Goal: Transaction & Acquisition: Purchase product/service

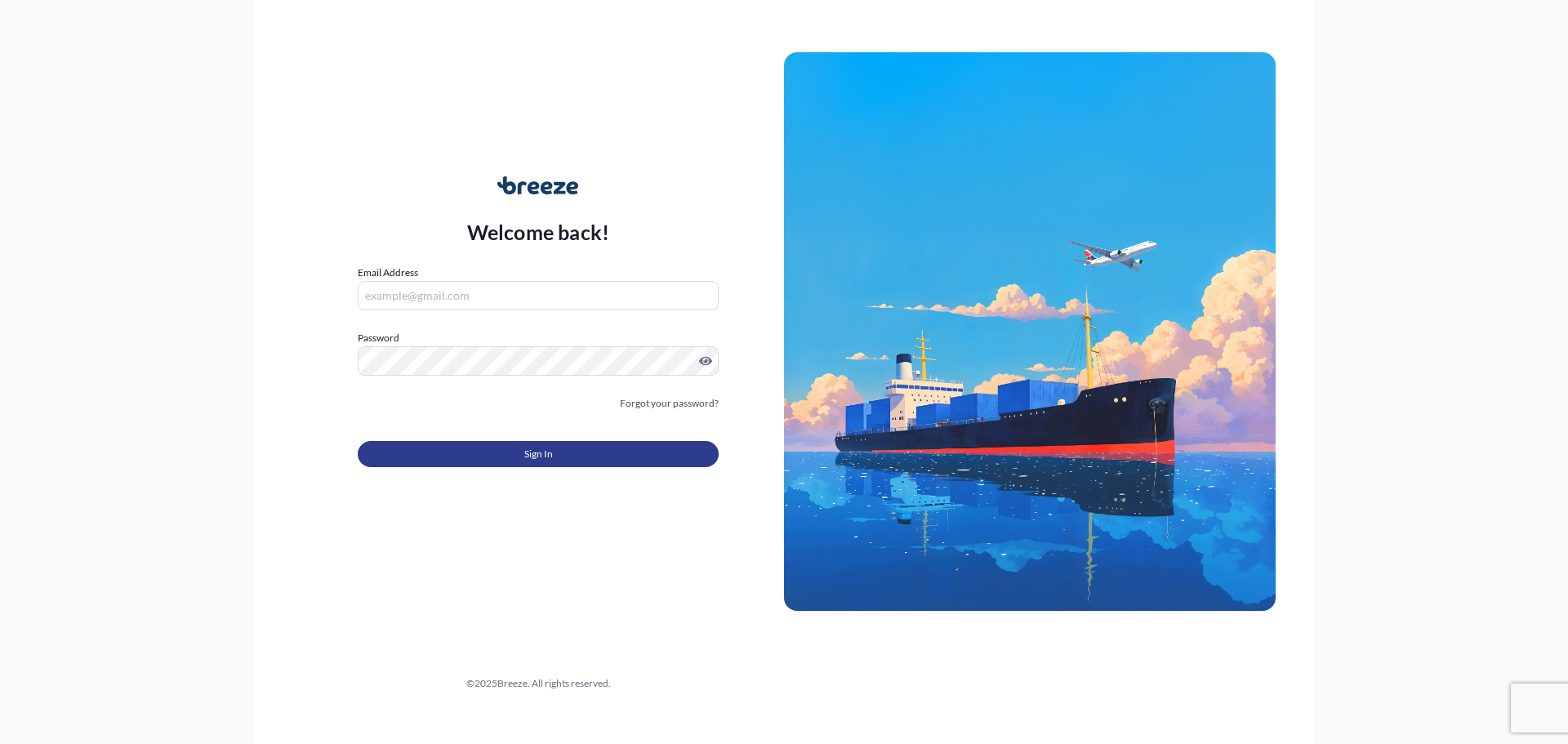
type input "[PERSON_NAME][EMAIL_ADDRESS][DOMAIN_NAME]"
click at [551, 455] on span "Sign In" at bounding box center [538, 454] width 29 height 16
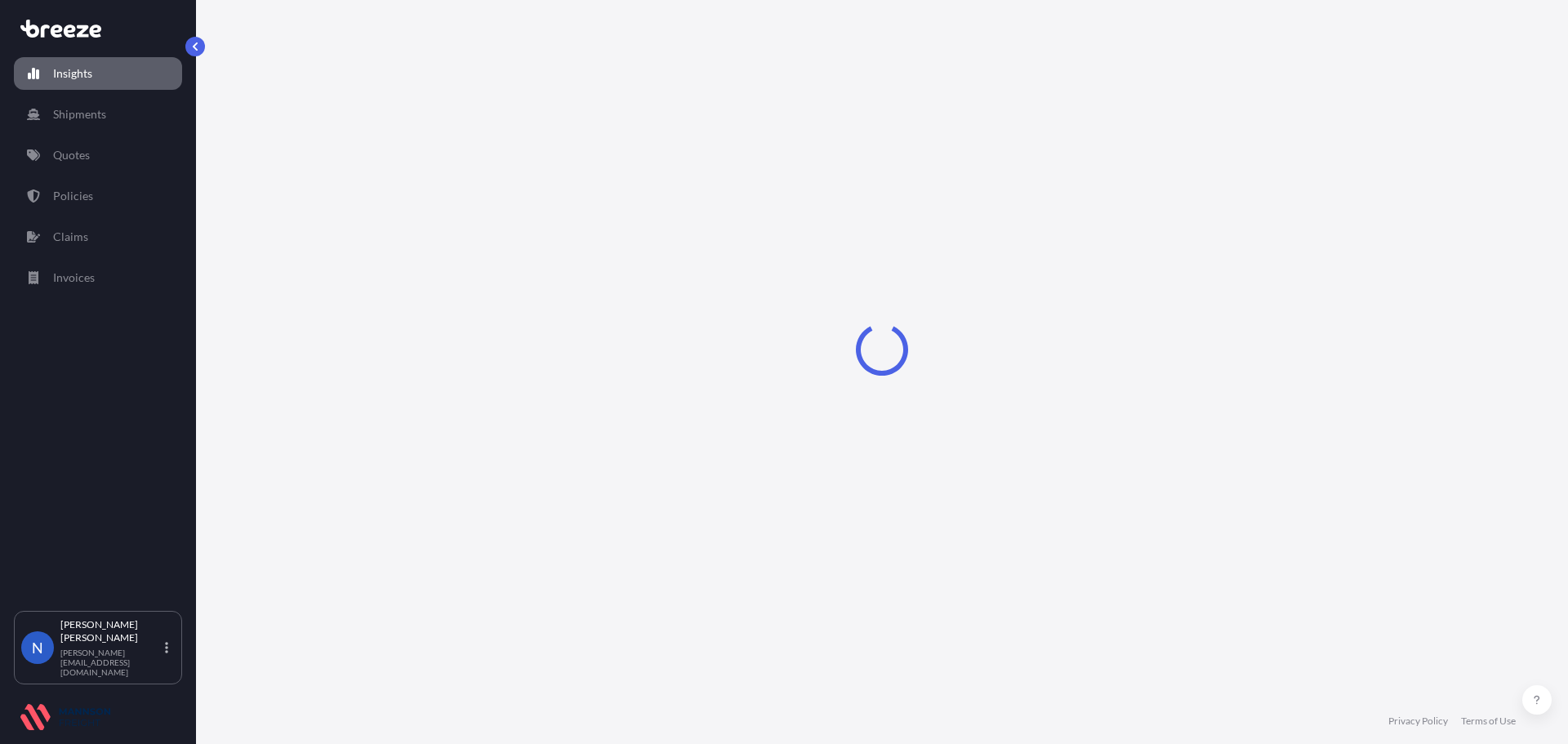
select select "2025"
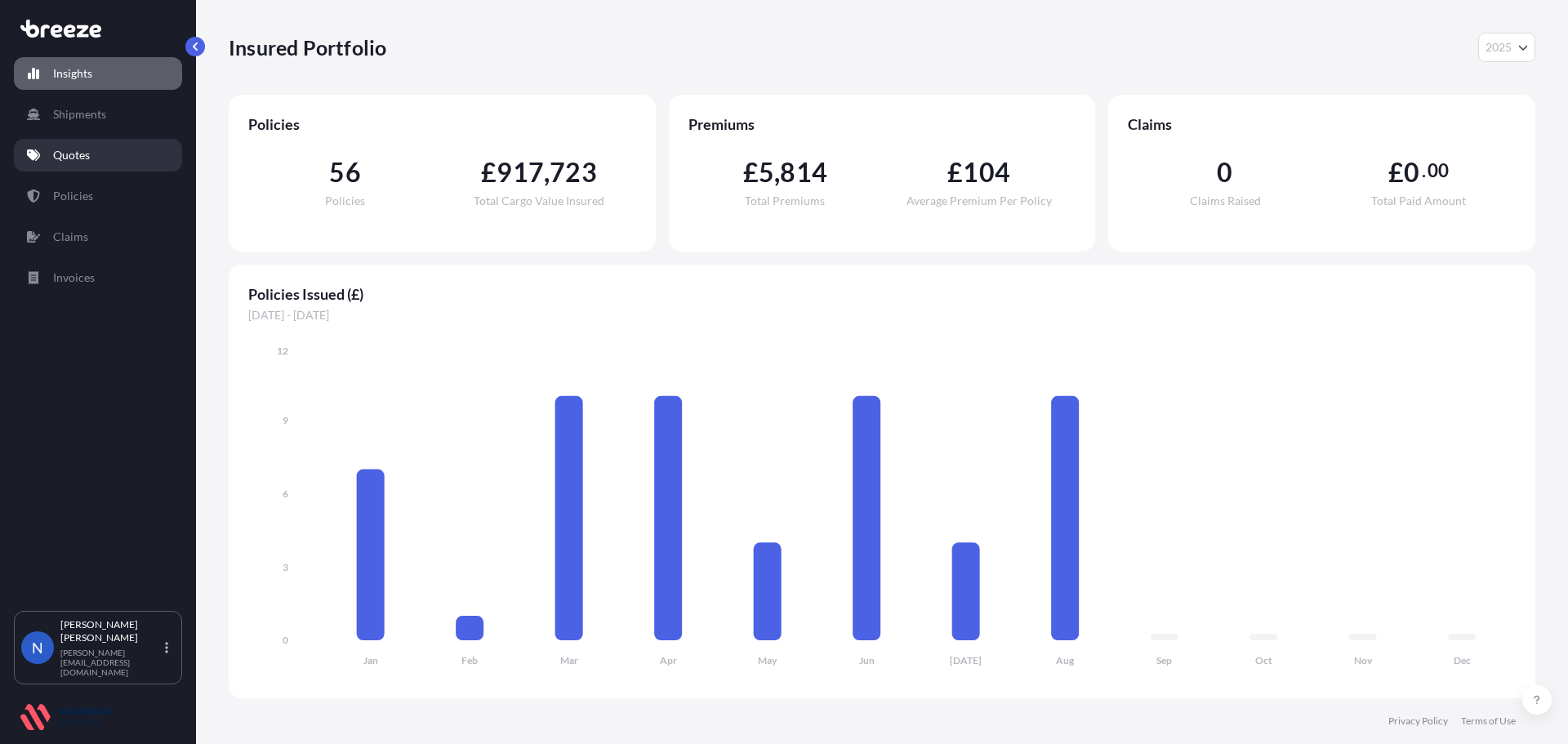
click at [72, 152] on p "Quotes" at bounding box center [71, 154] width 37 height 16
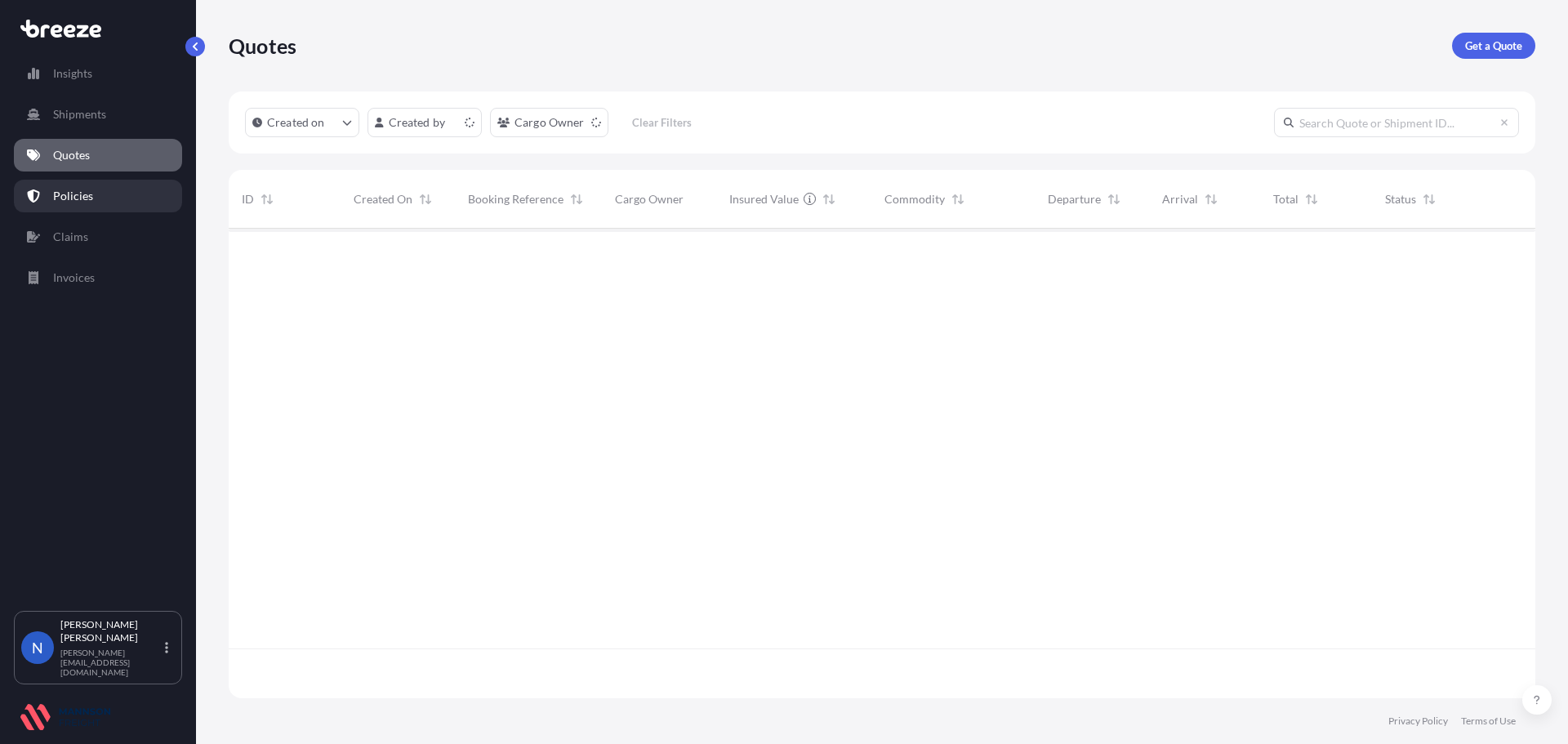
scroll to position [466, 1295]
click at [72, 191] on p "Policies" at bounding box center [72, 196] width 40 height 16
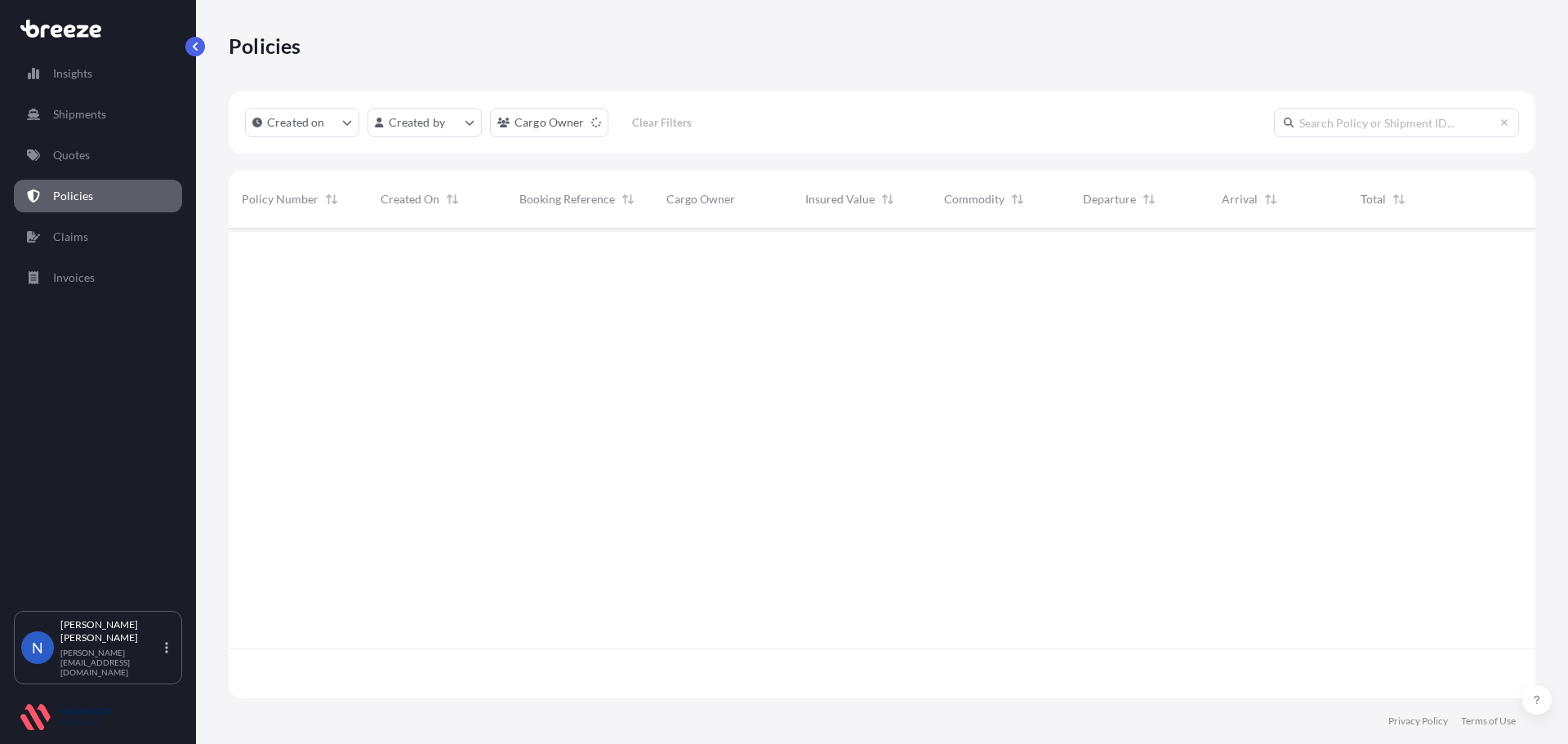
scroll to position [466, 1295]
click at [110, 158] on link "Quotes" at bounding box center [97, 155] width 168 height 33
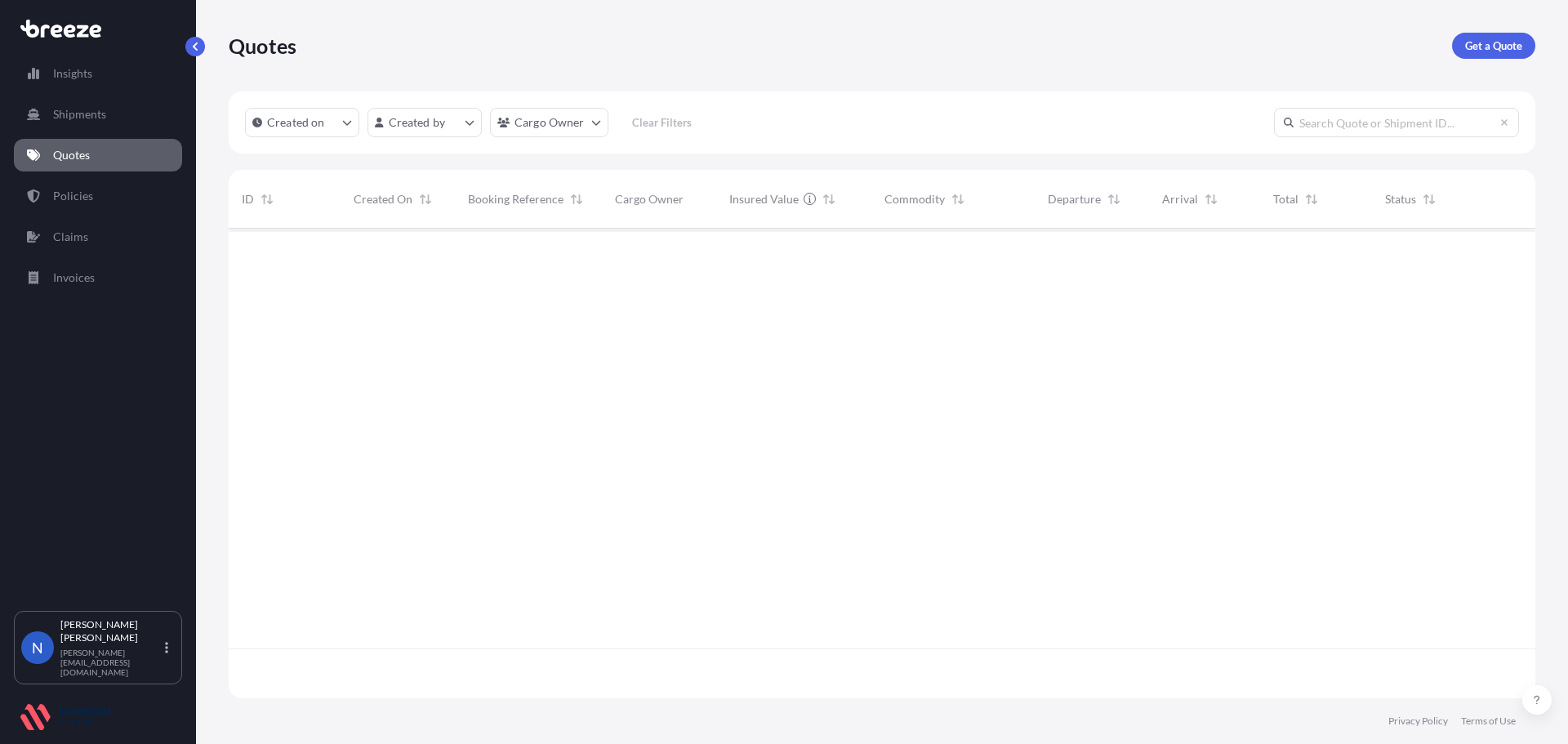
scroll to position [466, 1295]
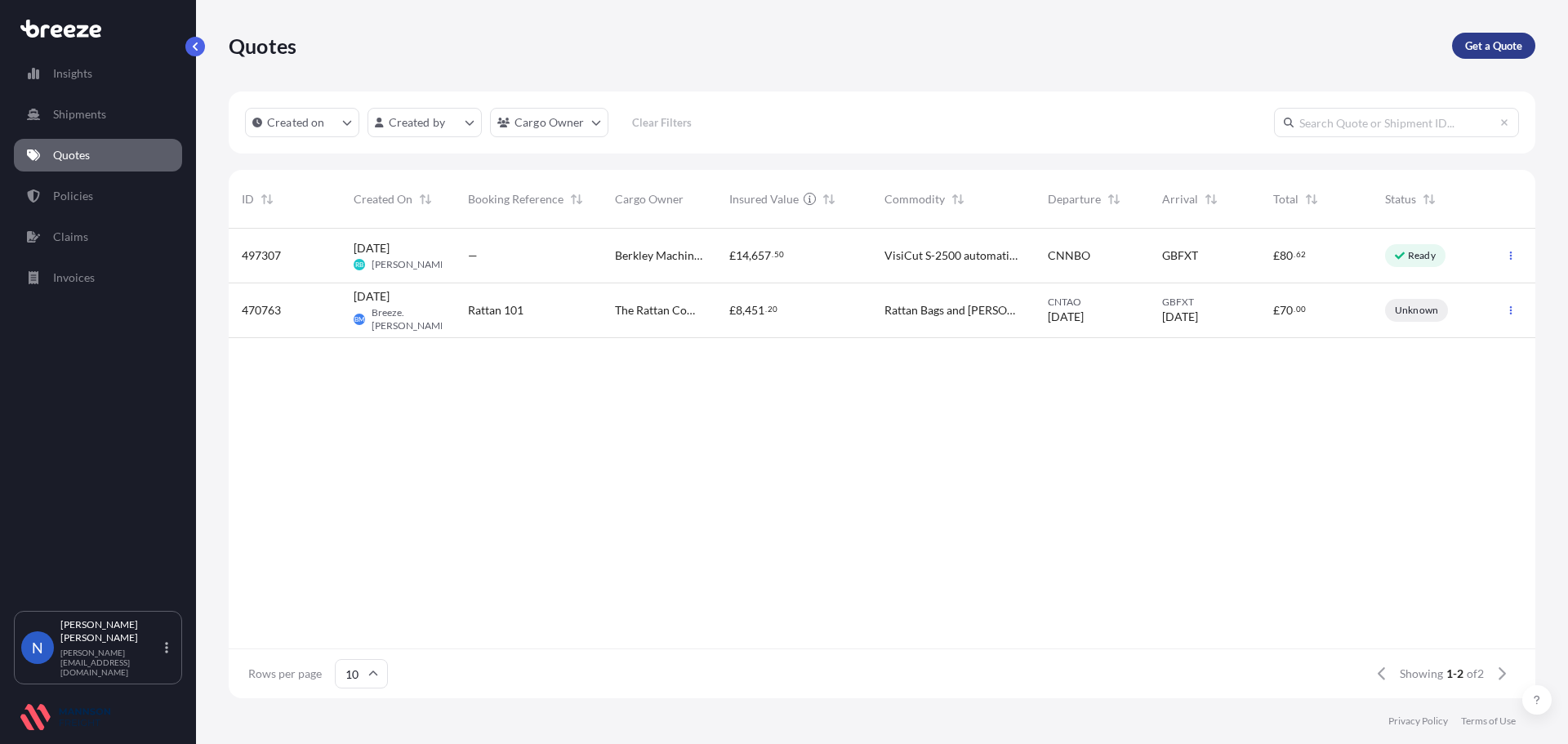
click at [1493, 40] on p "Get a Quote" at bounding box center [1494, 45] width 57 height 16
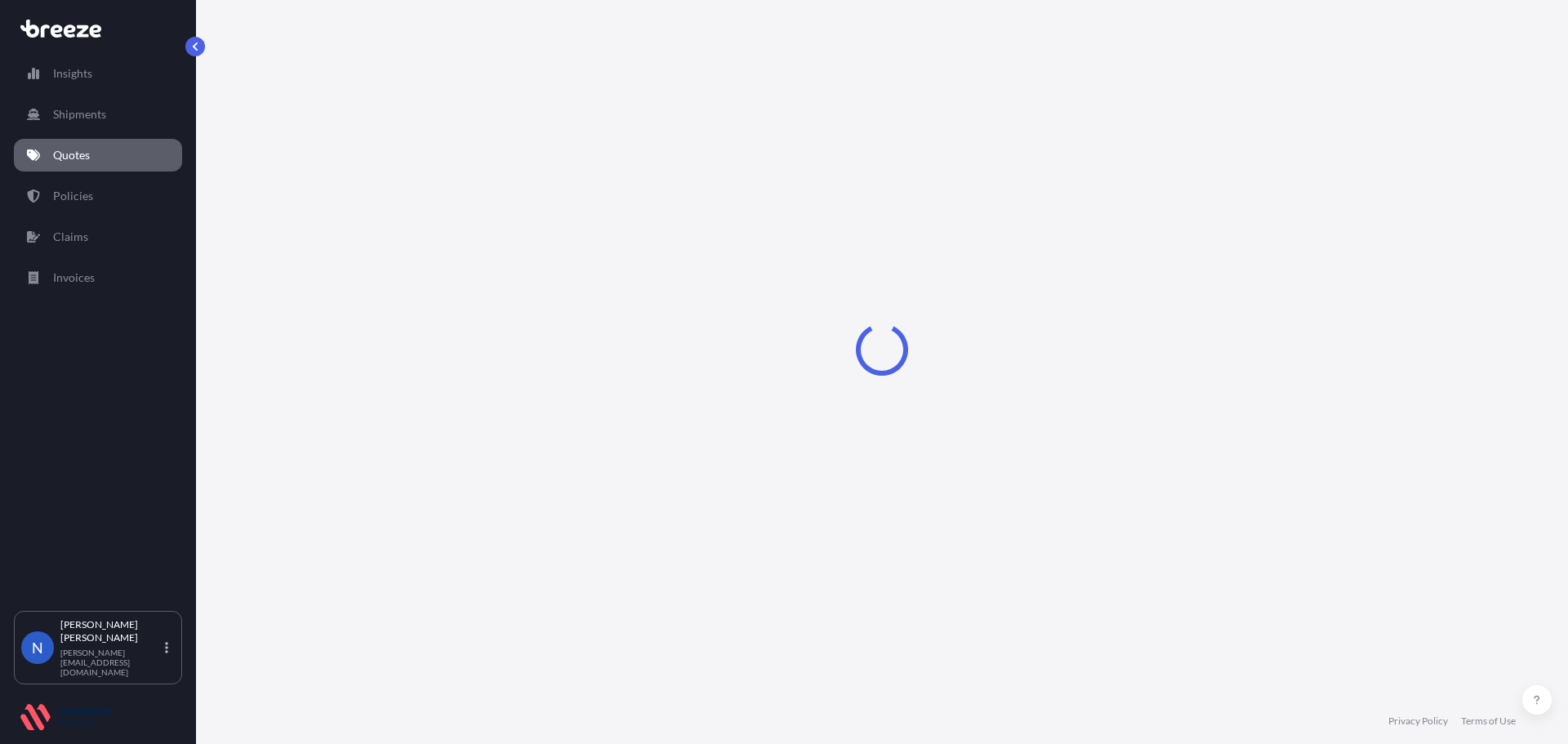
select select "Road"
select select "Sea"
select select "1"
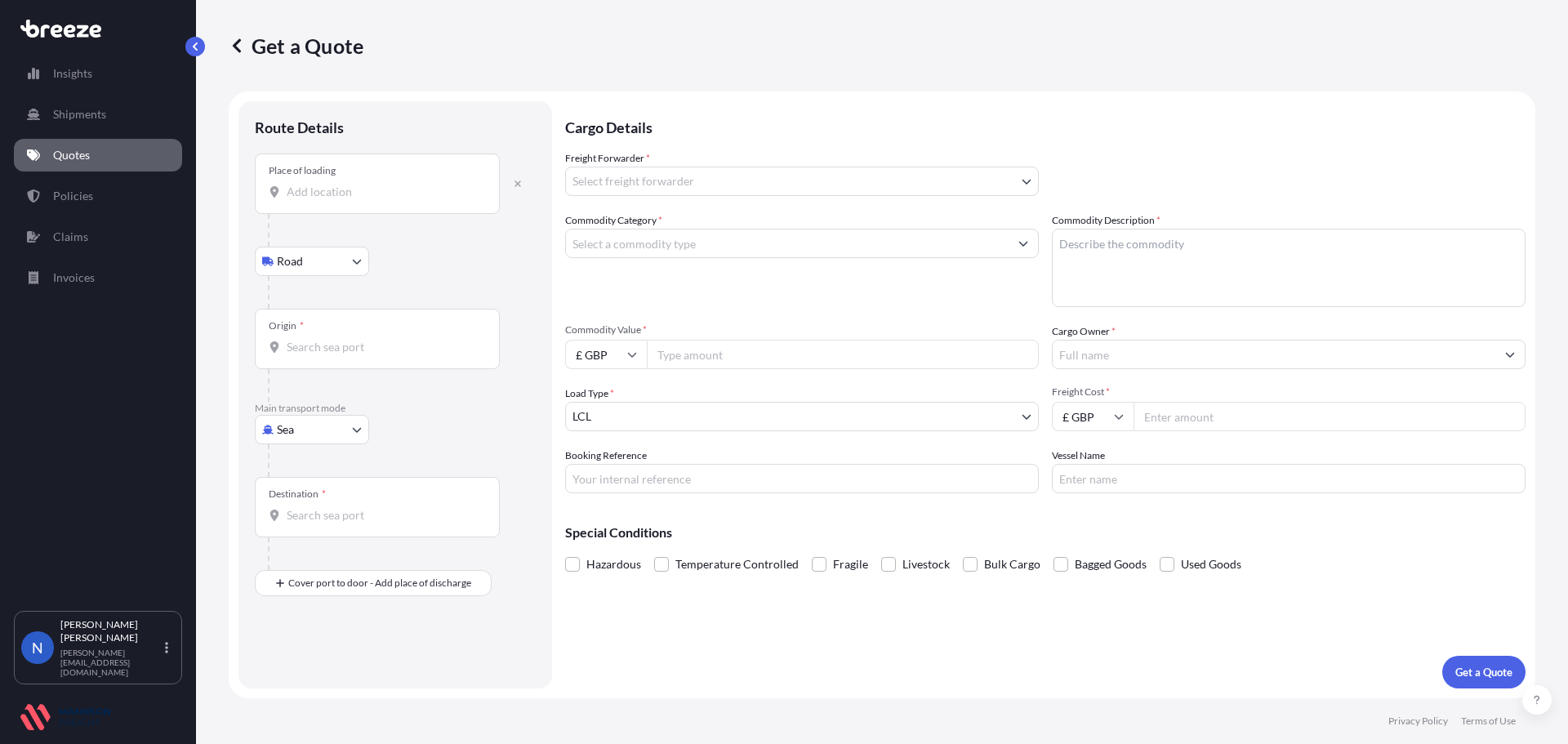
click at [318, 189] on input "Place of loading" at bounding box center [383, 191] width 193 height 16
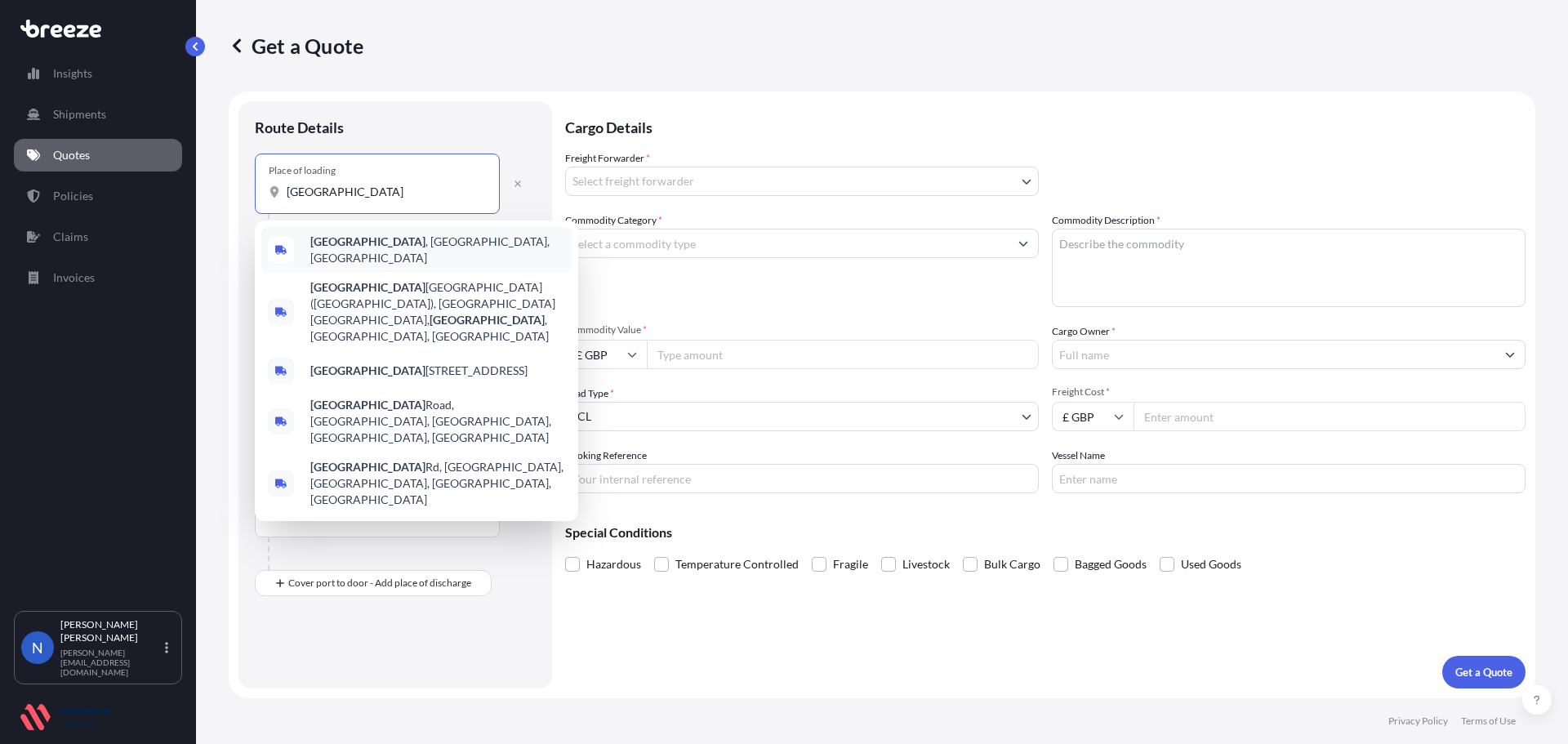
click at [341, 242] on b "[GEOGRAPHIC_DATA]" at bounding box center [368, 241] width 115 height 14
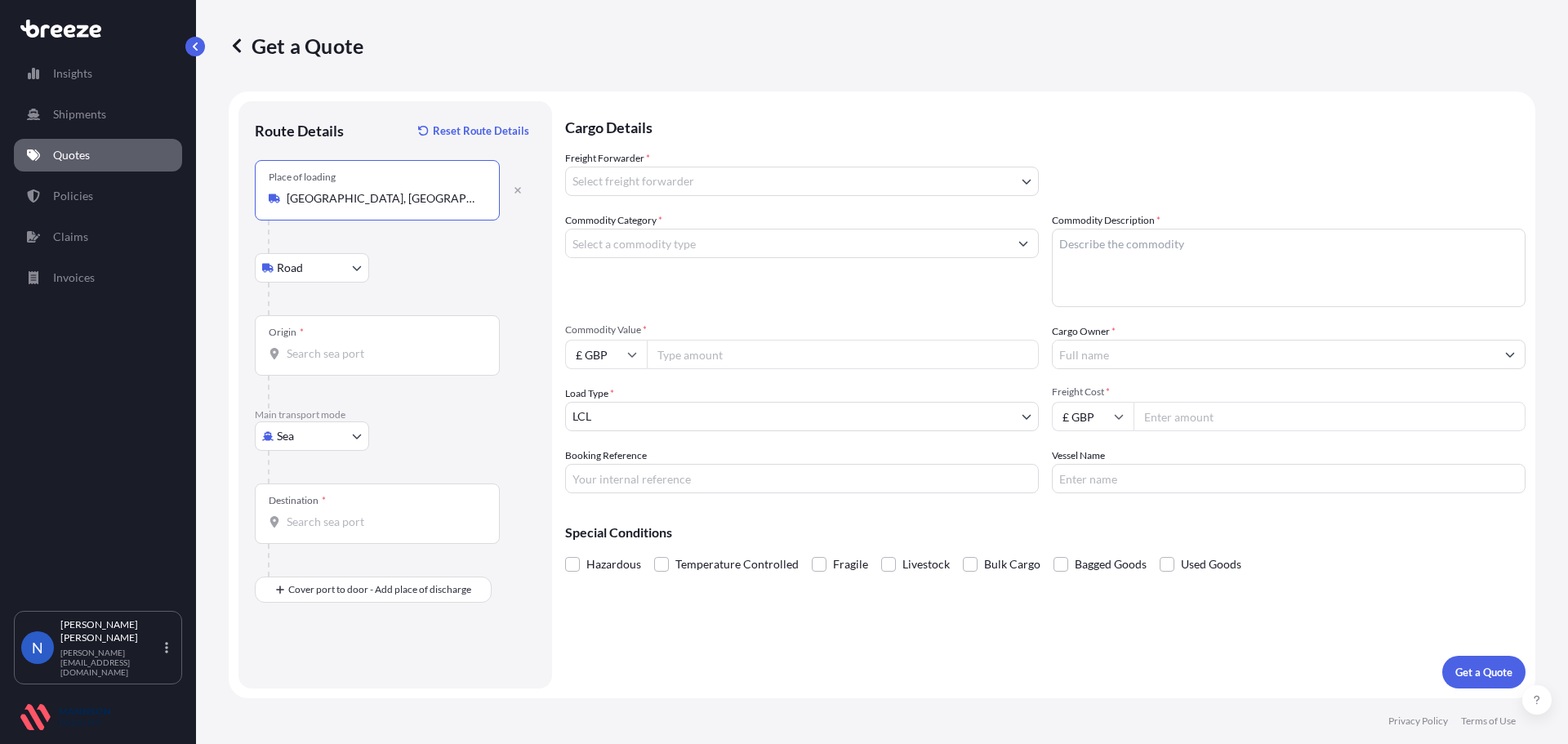
type input "[GEOGRAPHIC_DATA], [GEOGRAPHIC_DATA], [GEOGRAPHIC_DATA]"
click at [338, 348] on input "Origin *" at bounding box center [383, 353] width 193 height 16
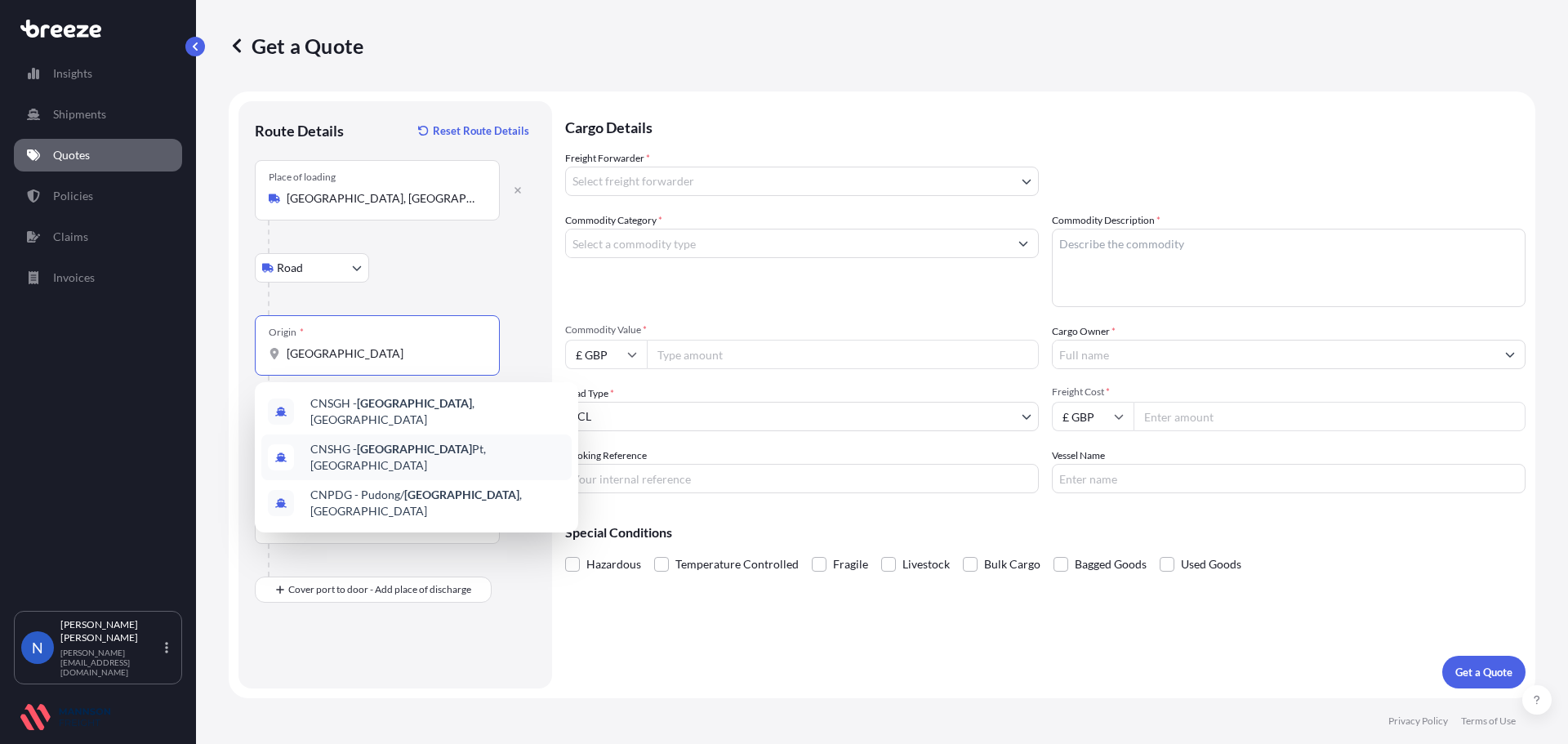
click at [460, 448] on div "CNSHG - [GEOGRAPHIC_DATA] Pt, [GEOGRAPHIC_DATA]" at bounding box center [417, 456] width 311 height 45
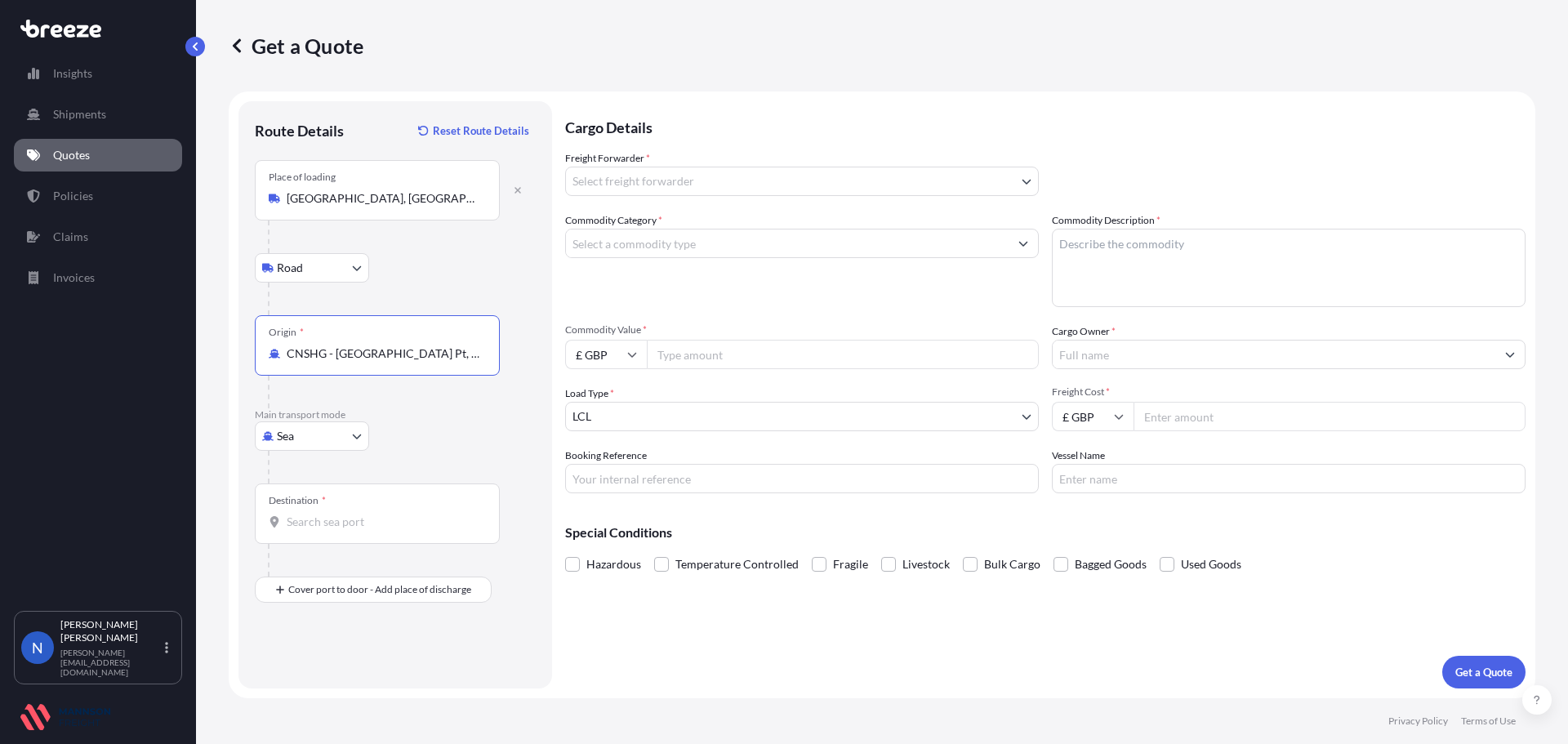
type input "CNSHG - [GEOGRAPHIC_DATA] Pt, [GEOGRAPHIC_DATA]"
click at [370, 525] on input "Destination *" at bounding box center [383, 521] width 193 height 16
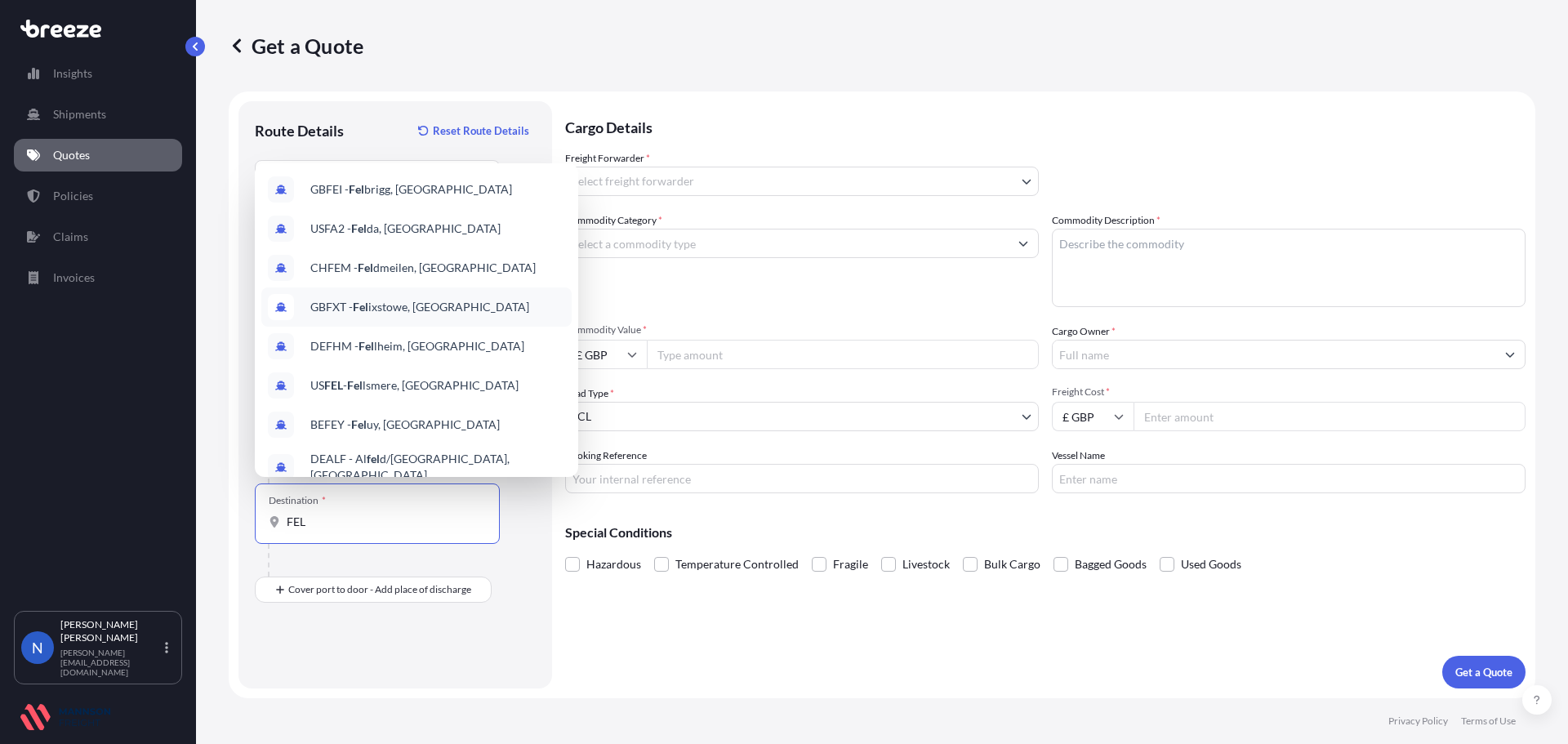
click at [420, 306] on span "GBFXT - Fel ixstowe, [GEOGRAPHIC_DATA]" at bounding box center [420, 307] width 219 height 16
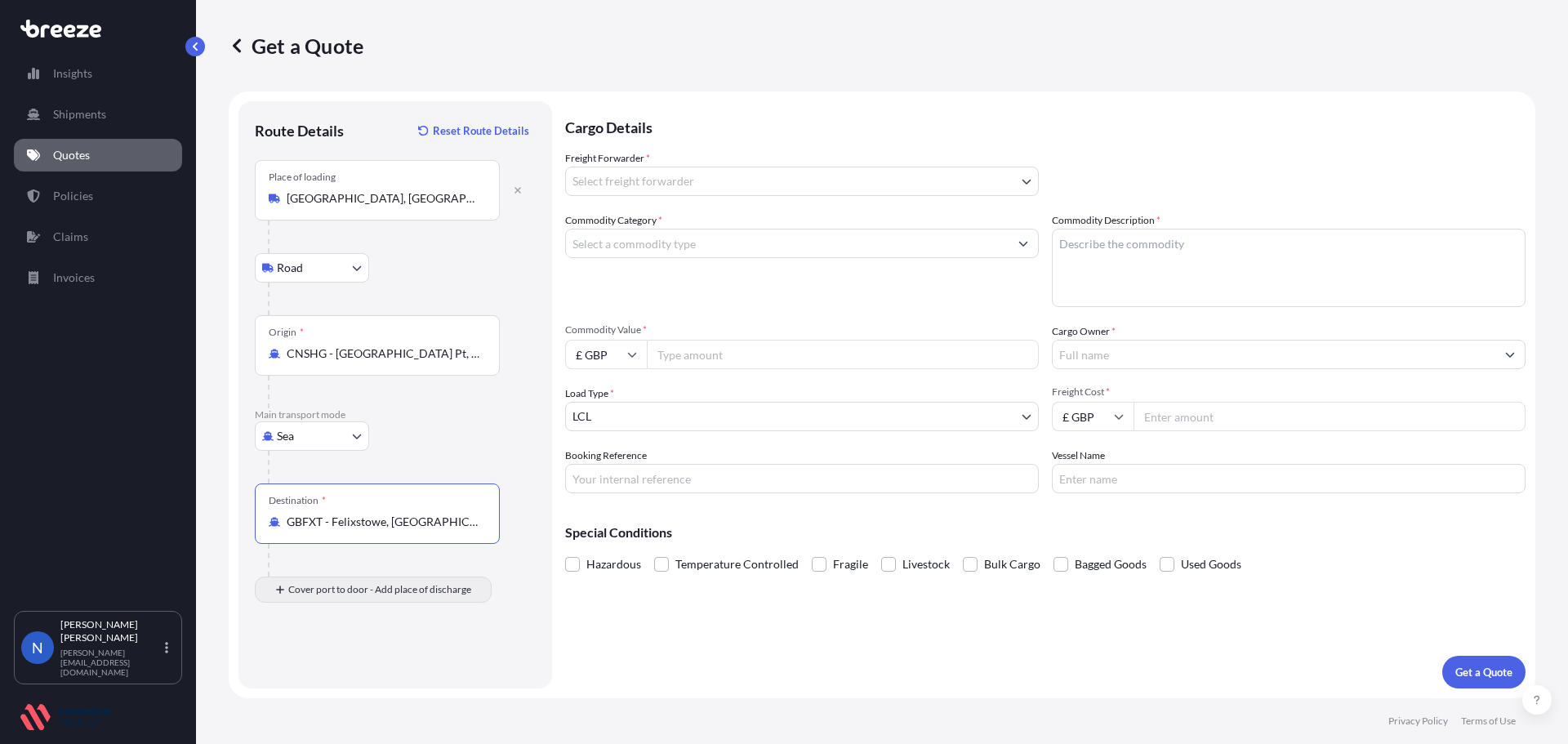
type input "GBFXT - Felixstowe, [GEOGRAPHIC_DATA]"
click at [319, 684] on input "Place of Discharge" at bounding box center [383, 676] width 193 height 16
click at [300, 669] on input "Place of Discharge" at bounding box center [383, 676] width 193 height 16
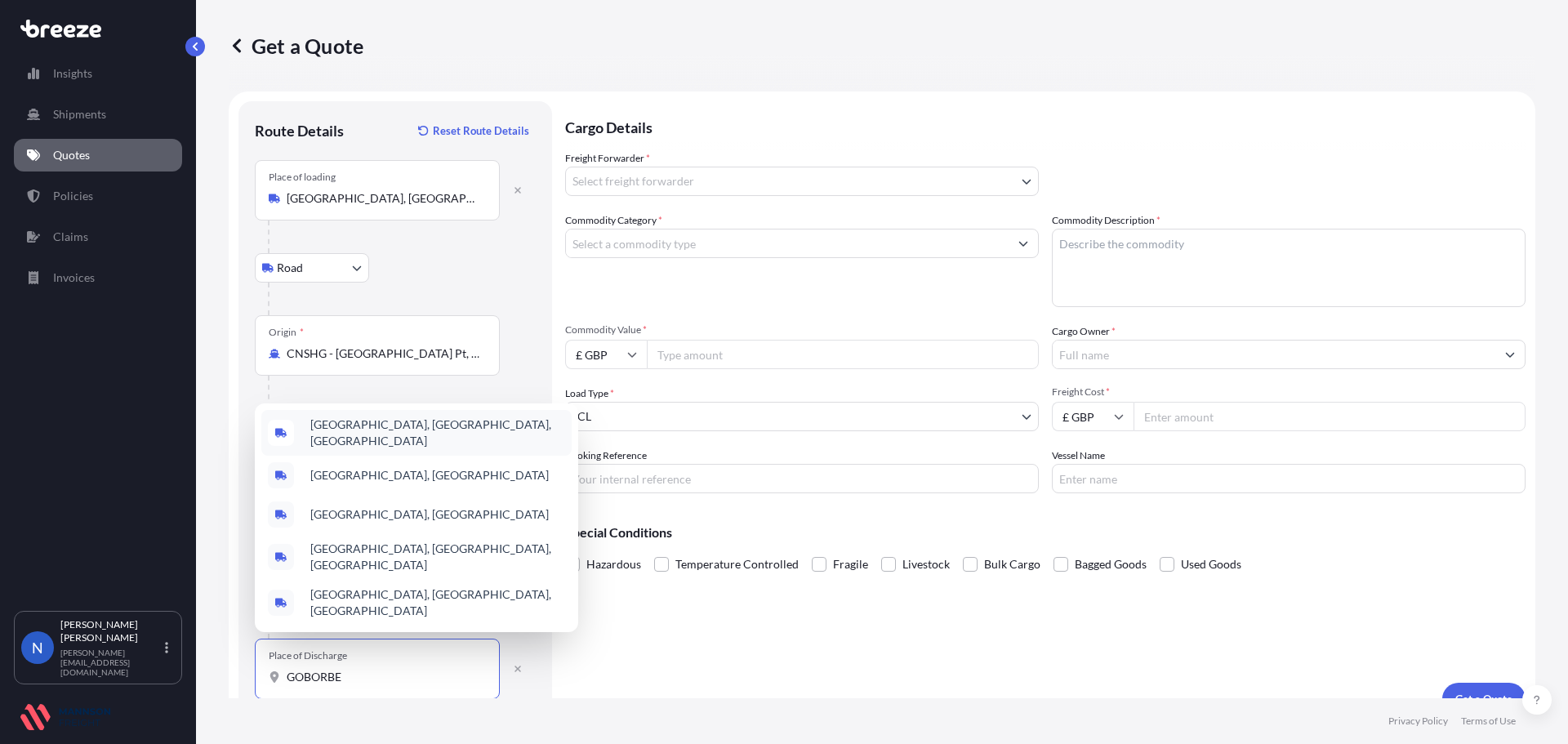
click at [344, 450] on span "[GEOGRAPHIC_DATA], [GEOGRAPHIC_DATA], [GEOGRAPHIC_DATA]" at bounding box center [438, 433] width 255 height 33
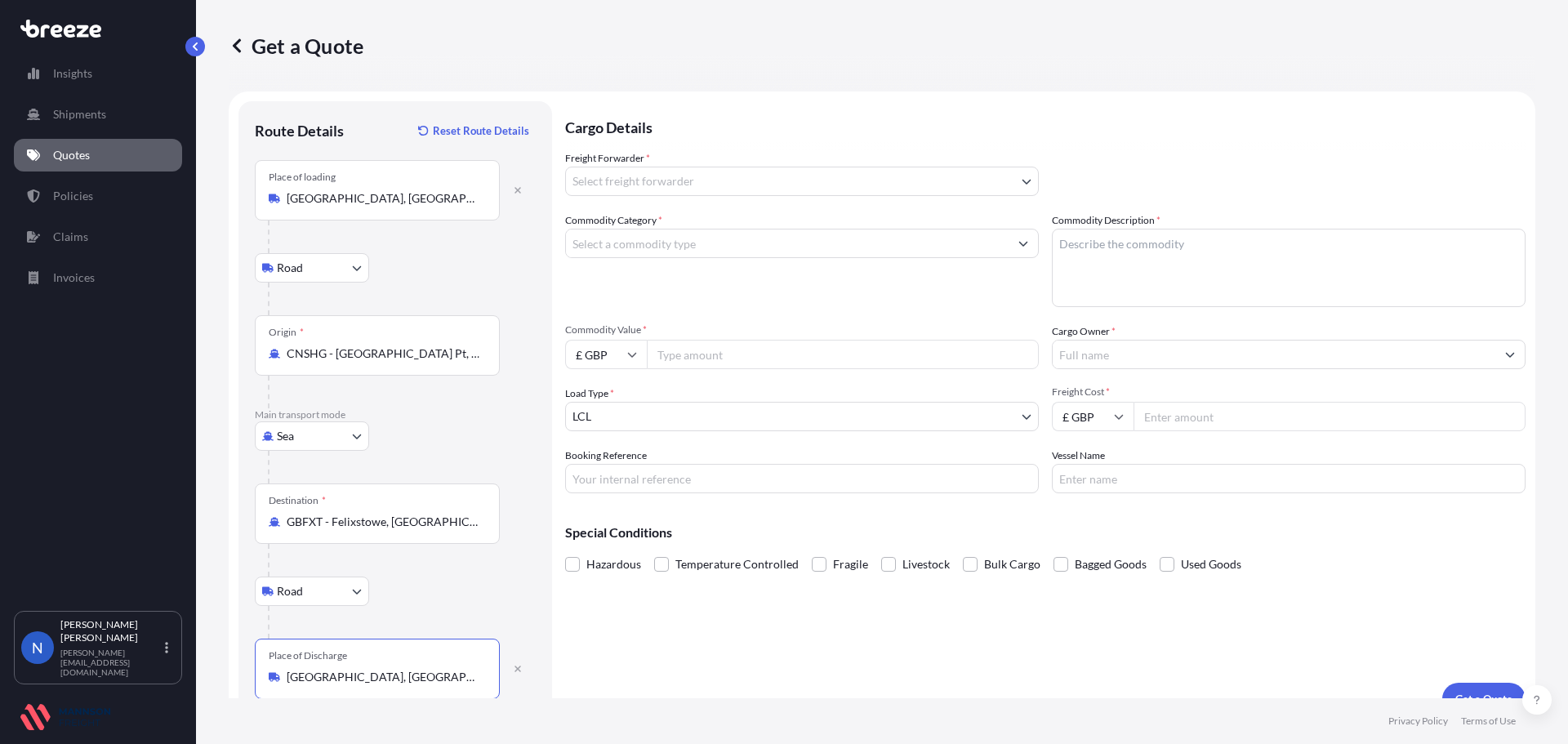
type input "[GEOGRAPHIC_DATA], [GEOGRAPHIC_DATA], [GEOGRAPHIC_DATA]"
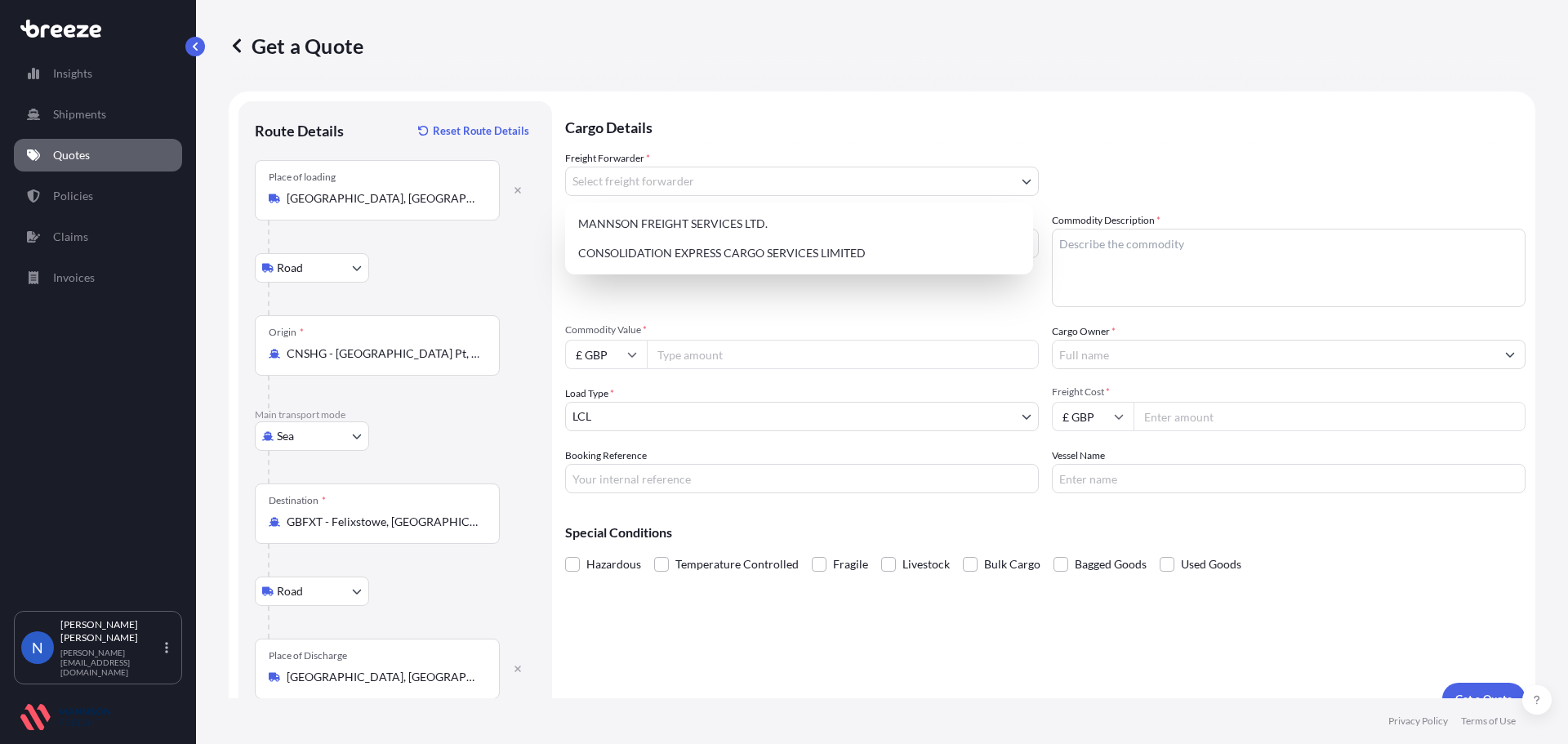
click at [600, 184] on body "0 options available. 5 options available. Insights Shipments Quotes Policies Cl…" at bounding box center [784, 372] width 1568 height 744
click at [614, 253] on div "CONSOLIDATION EXPRESS CARGO SERVICES LIMITED" at bounding box center [800, 253] width 455 height 29
select select "31421"
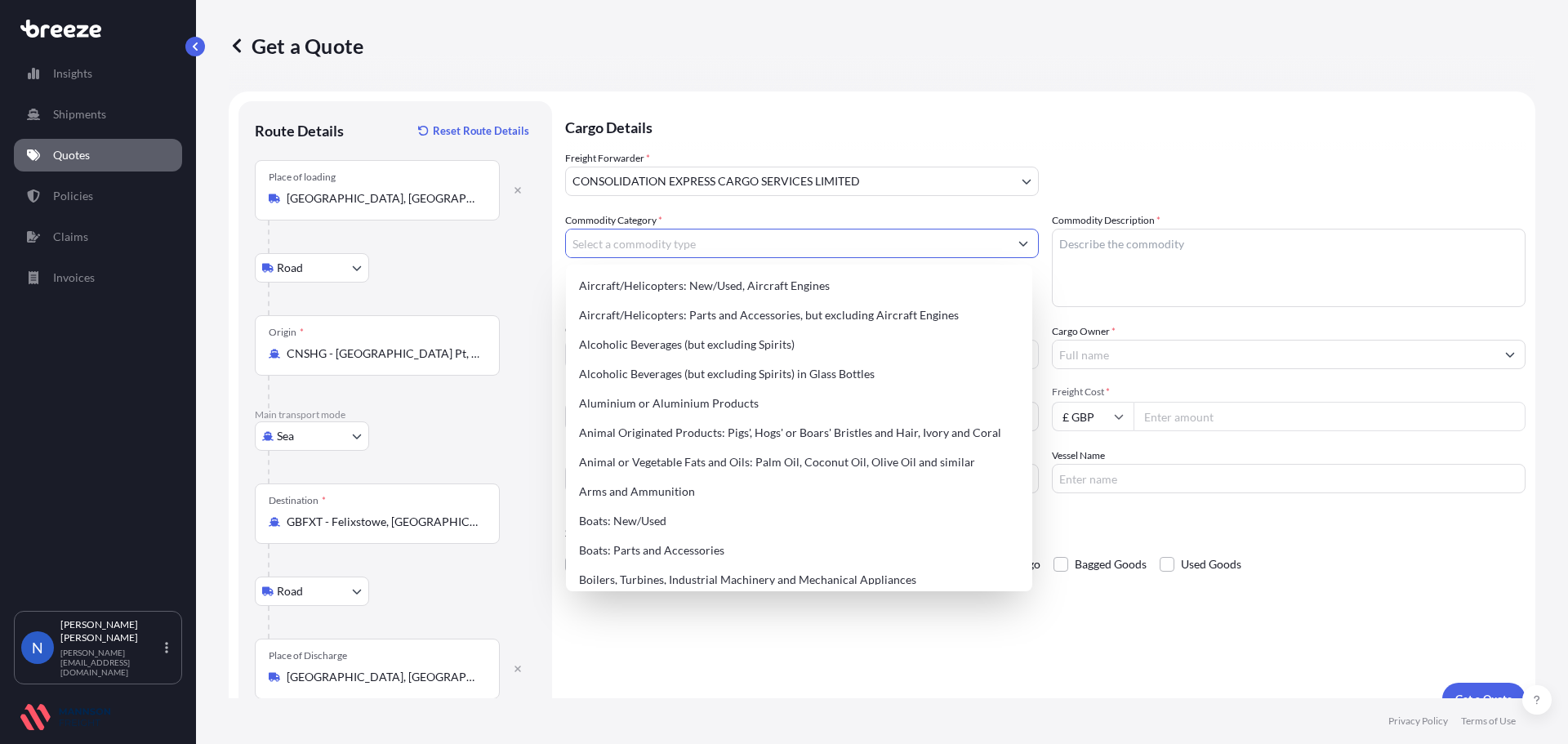
click at [610, 243] on input "Commodity Category *" at bounding box center [787, 243] width 443 height 29
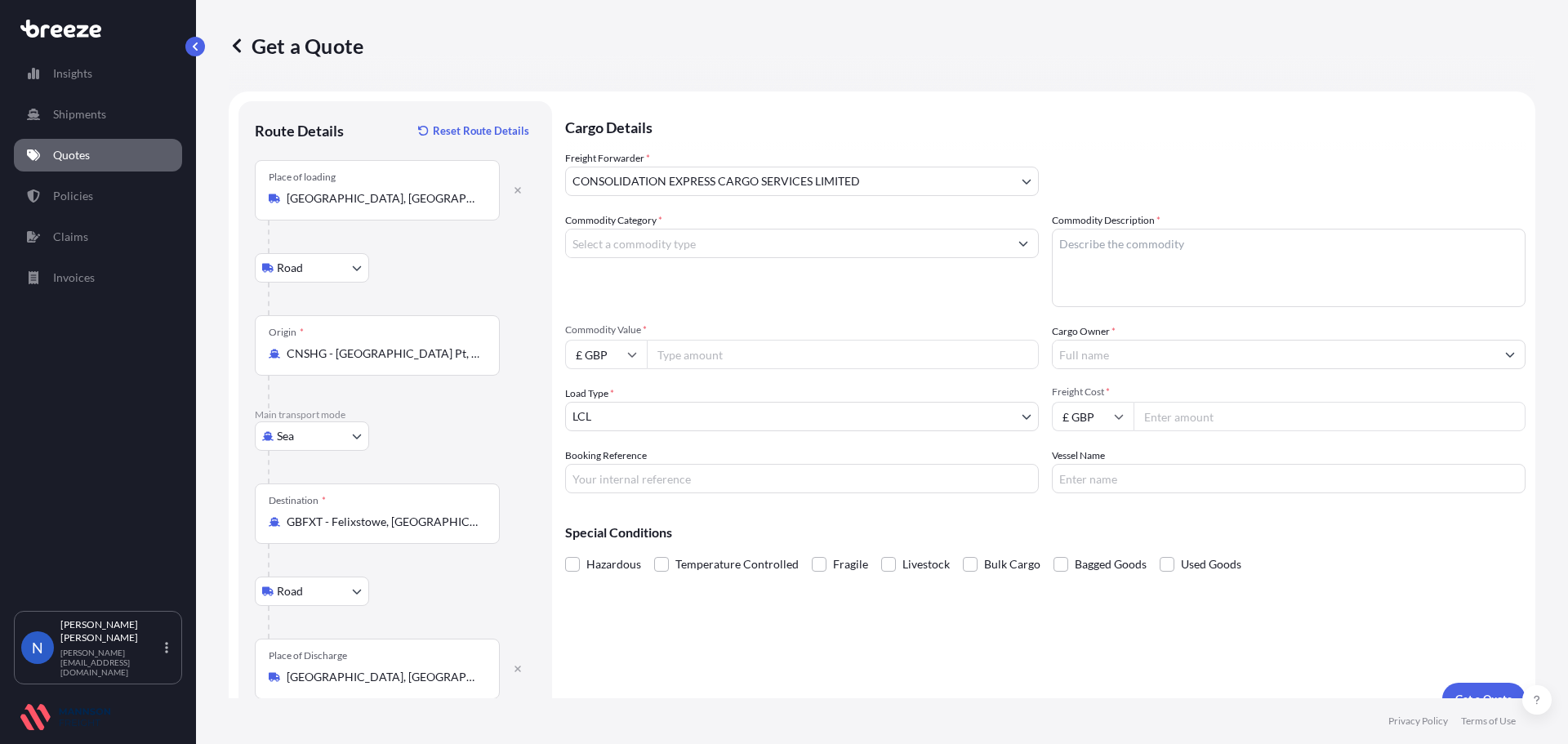
click at [636, 240] on input "Commodity Category *" at bounding box center [787, 243] width 443 height 29
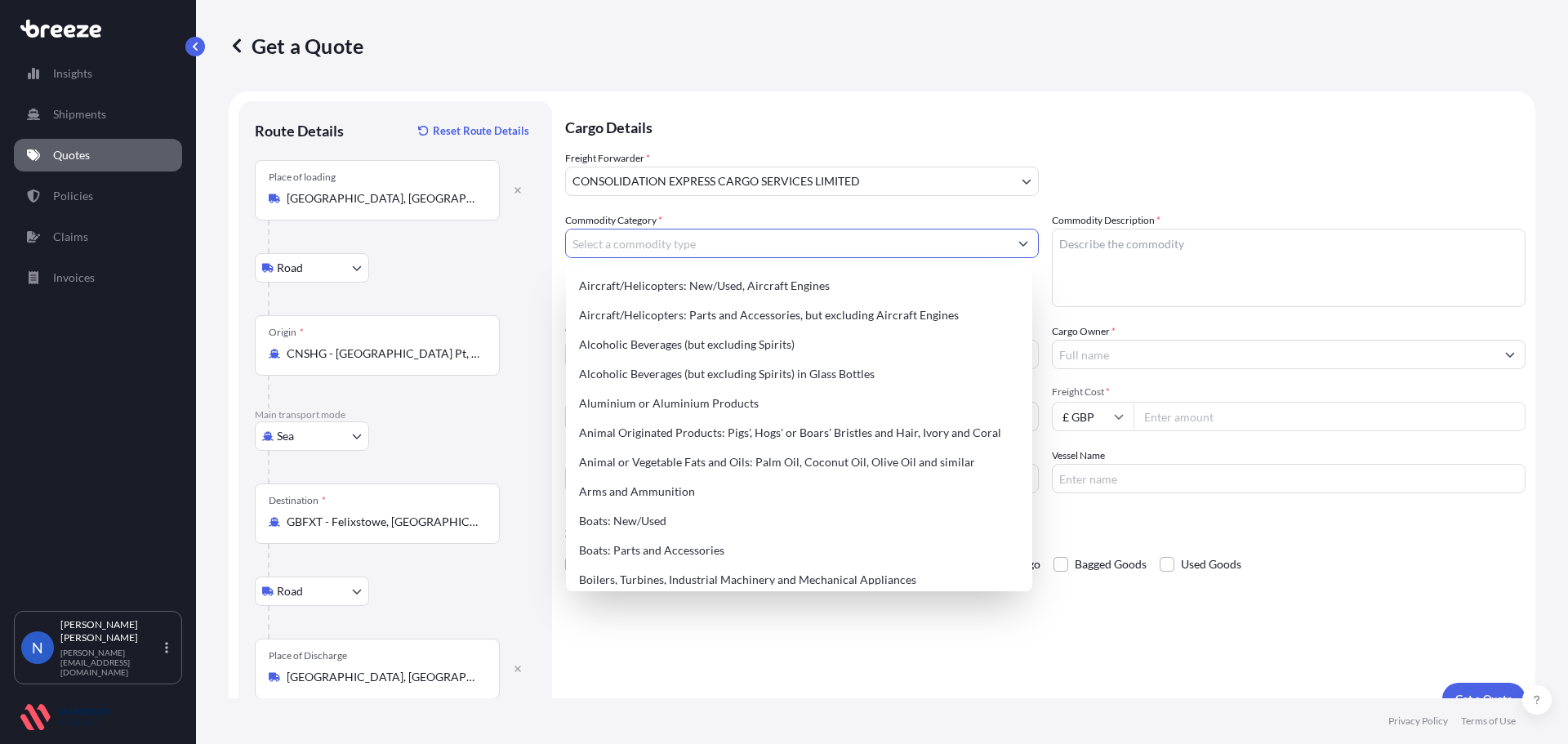
click at [639, 242] on input "Commodity Category *" at bounding box center [787, 243] width 443 height 29
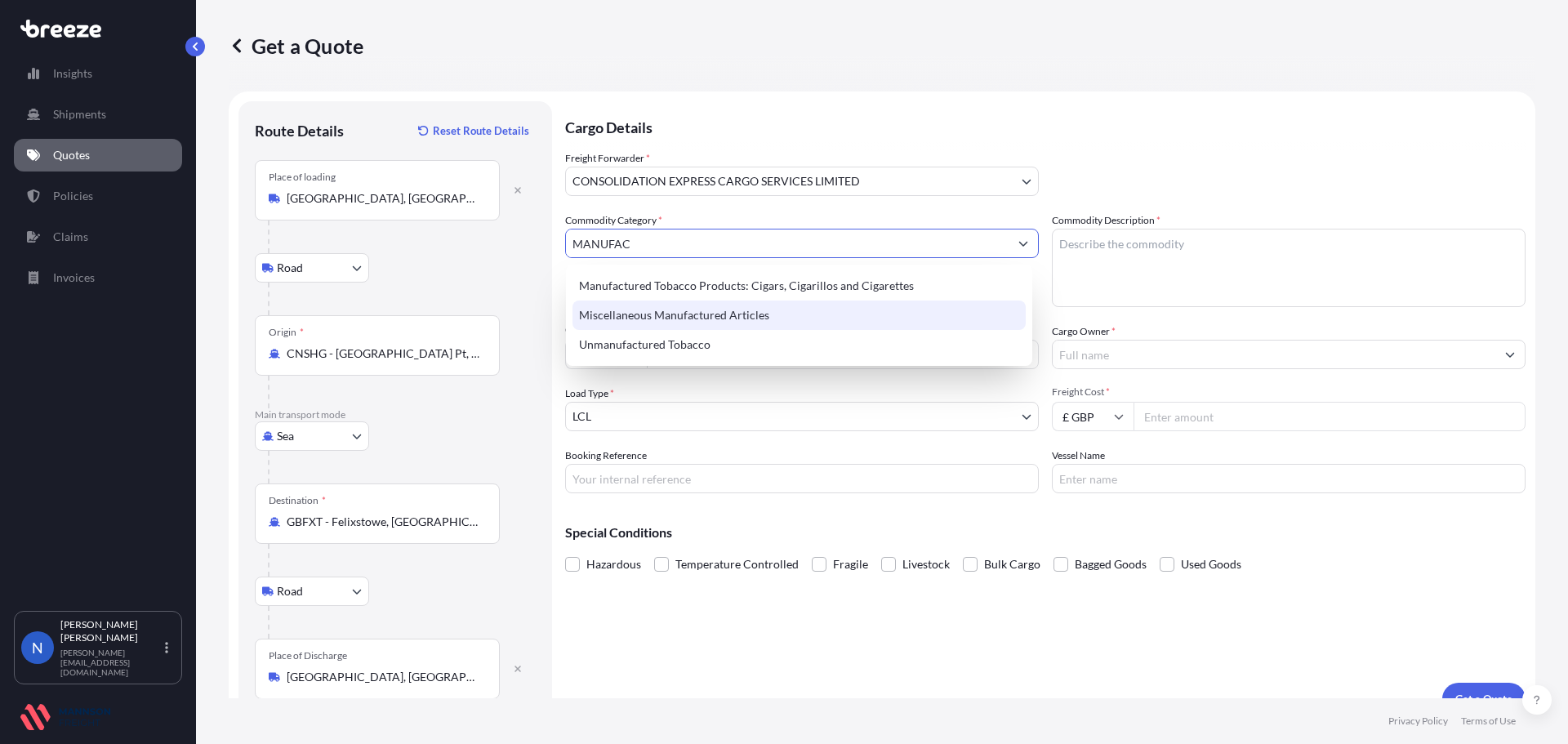
click at [693, 309] on div "Miscellaneous Manufactured Articles" at bounding box center [799, 316] width 454 height 29
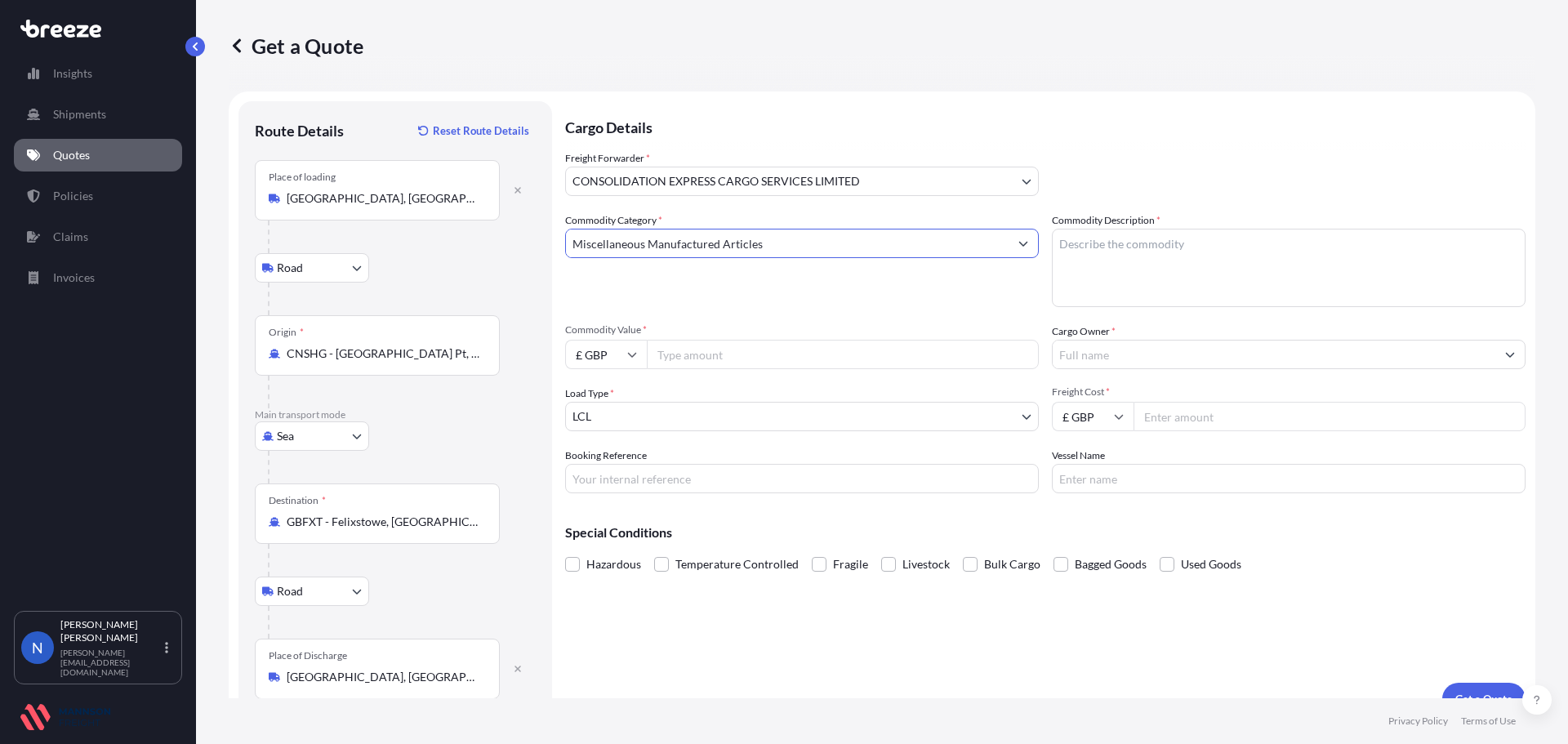
type input "Miscellaneous Manufactured Articles"
drag, startPoint x: 777, startPoint y: 313, endPoint x: 828, endPoint y: 311, distance: 51.0
click at [785, 311] on div "Commodity Category * Miscellaneous Manufactured Articles Commodity Description …" at bounding box center [1046, 352] width 961 height 281
click at [1104, 263] on textarea "Commodity Description *" at bounding box center [1288, 267] width 474 height 78
click at [1104, 257] on textarea "Commodity Description *" at bounding box center [1288, 267] width 474 height 78
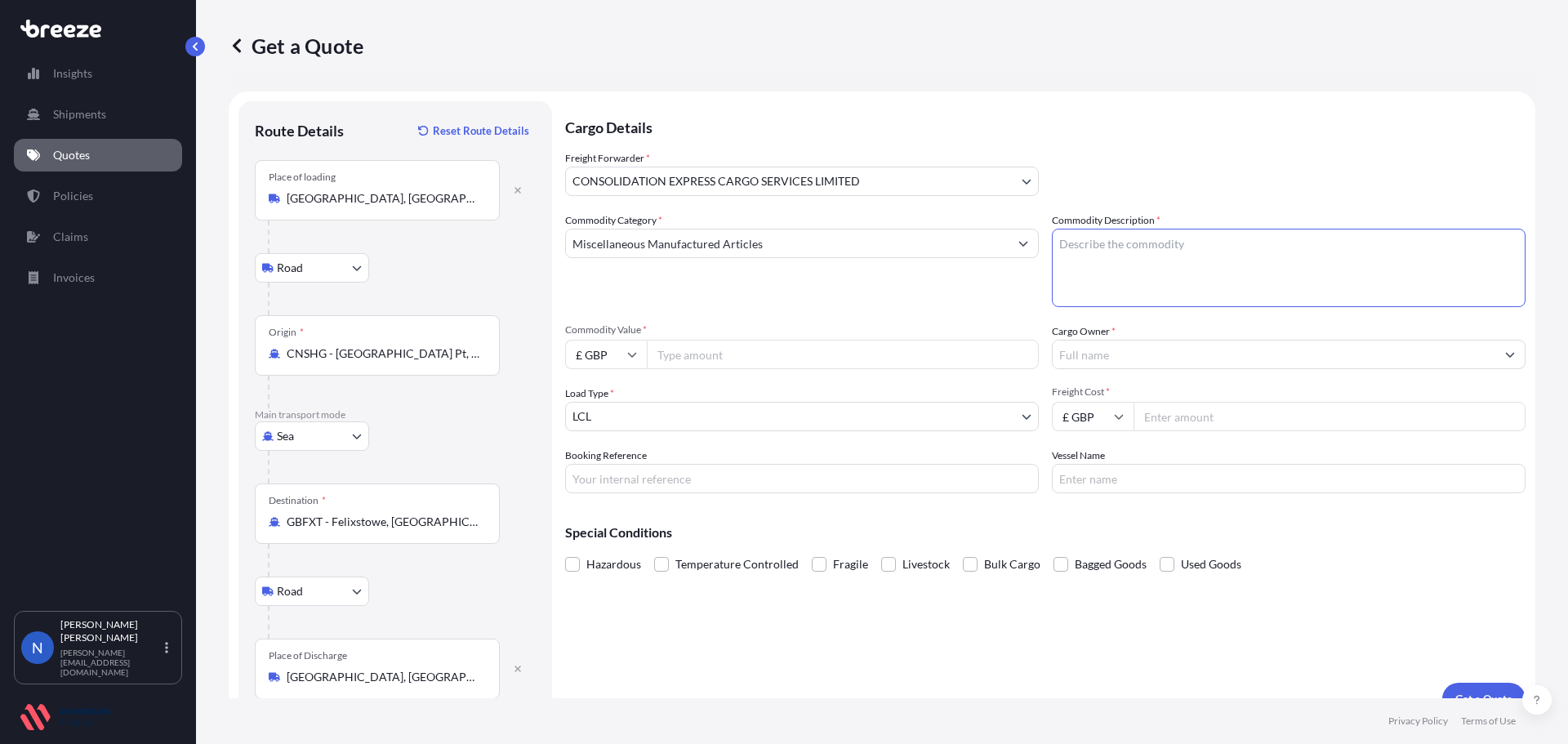
paste textarea "CORDLESS ELECTRIC VIBRATING WIRE-SAW ROCK WOOL CUTTING MACHINE HOT WIRE FOAM CU…"
click at [1311, 241] on textarea "CORDLESS ELECTRIC VIBRATING WIRE-SAW ROCK WOOL CUTTING MACHINE HOT WIRE FOAM CU…" at bounding box center [1288, 267] width 474 height 78
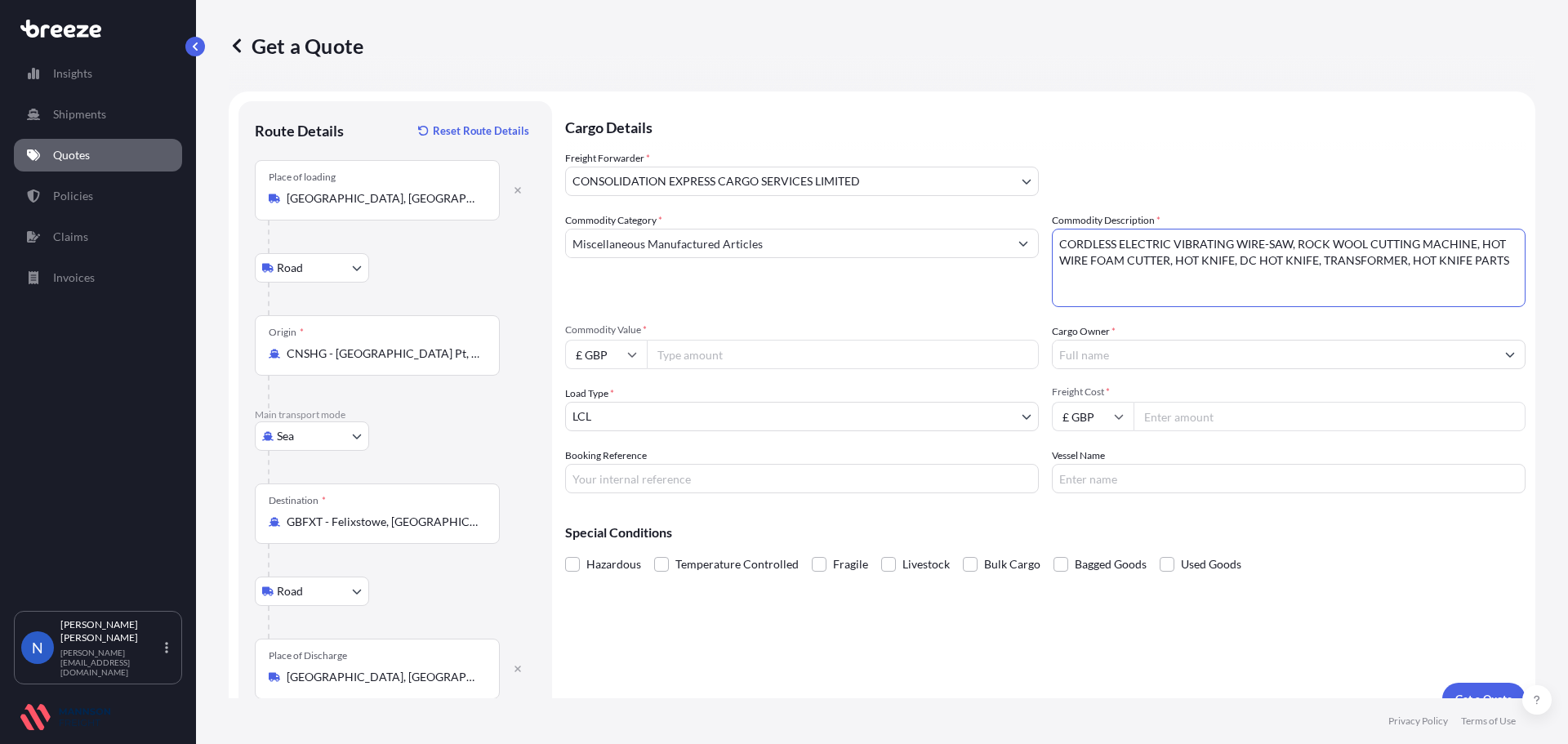
type textarea "CORDLESS ELECTRIC VIBRATING WIRE-SAW, ROCK WOOL CUTTING MACHINE, HOT WIRE FOAM …"
click at [689, 357] on input "Commodity Value *" at bounding box center [842, 354] width 392 height 29
click at [641, 359] on input "£ GBP" at bounding box center [606, 354] width 82 height 29
click at [614, 460] on div "$ USD" at bounding box center [606, 468] width 69 height 31
type input "$ USD"
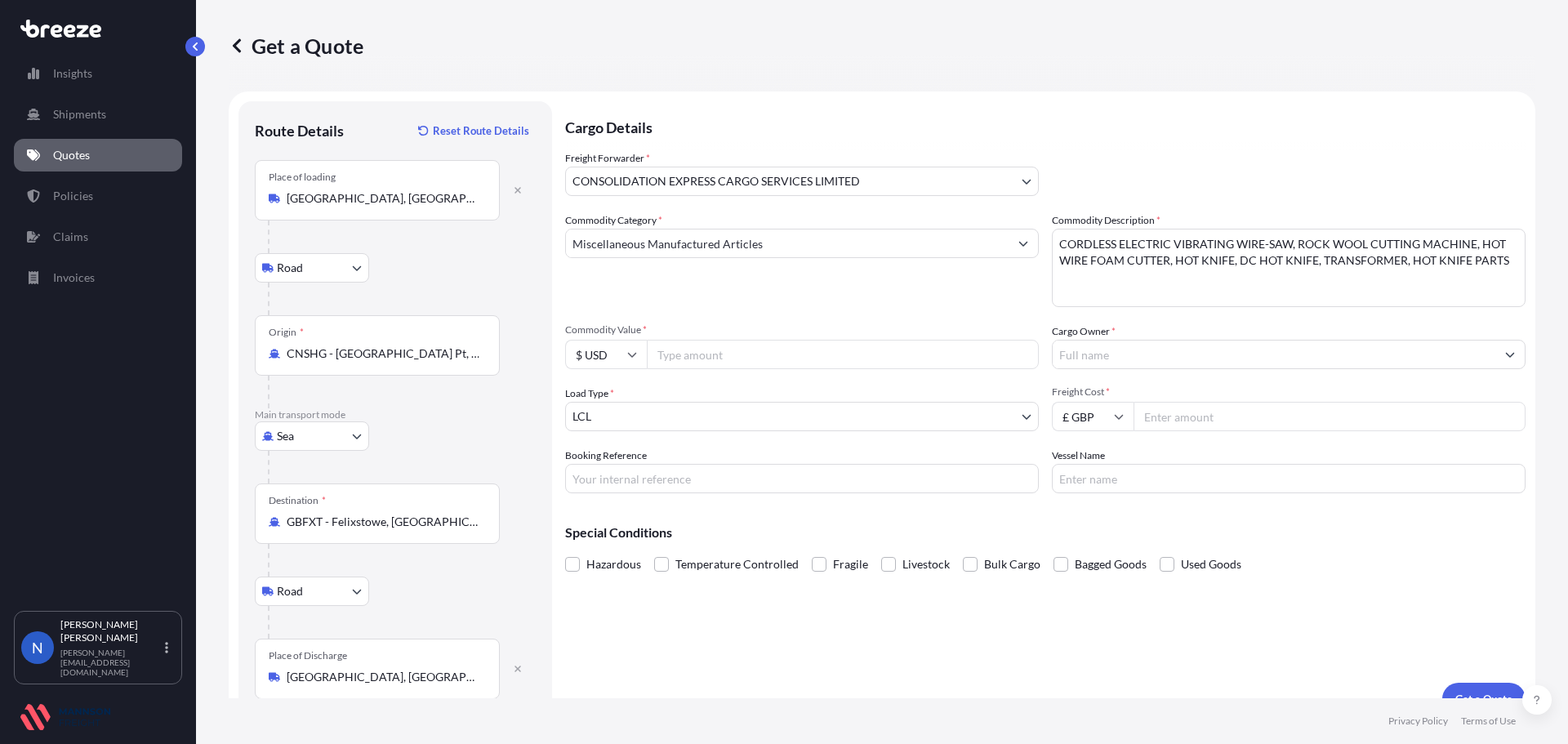
click at [678, 359] on input "Commodity Value *" at bounding box center [842, 354] width 392 height 29
paste input "26337.50"
type input "26337.50"
click at [1105, 361] on input "Cargo Owner *" at bounding box center [1274, 354] width 443 height 29
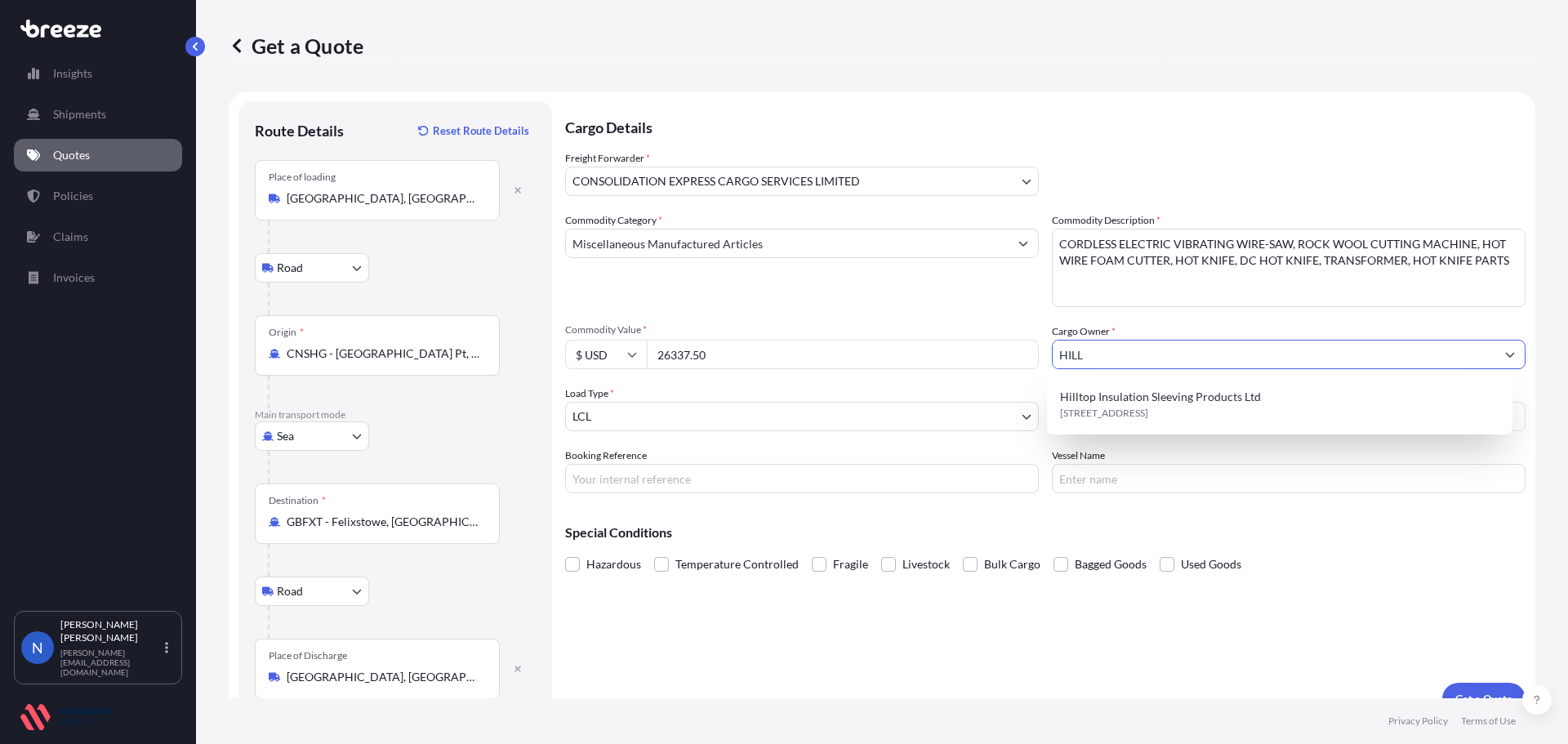
click at [1496, 347] on button "Show suggestions" at bounding box center [1510, 354] width 29 height 29
click at [1148, 411] on span "[STREET_ADDRESS]" at bounding box center [1104, 413] width 88 height 16
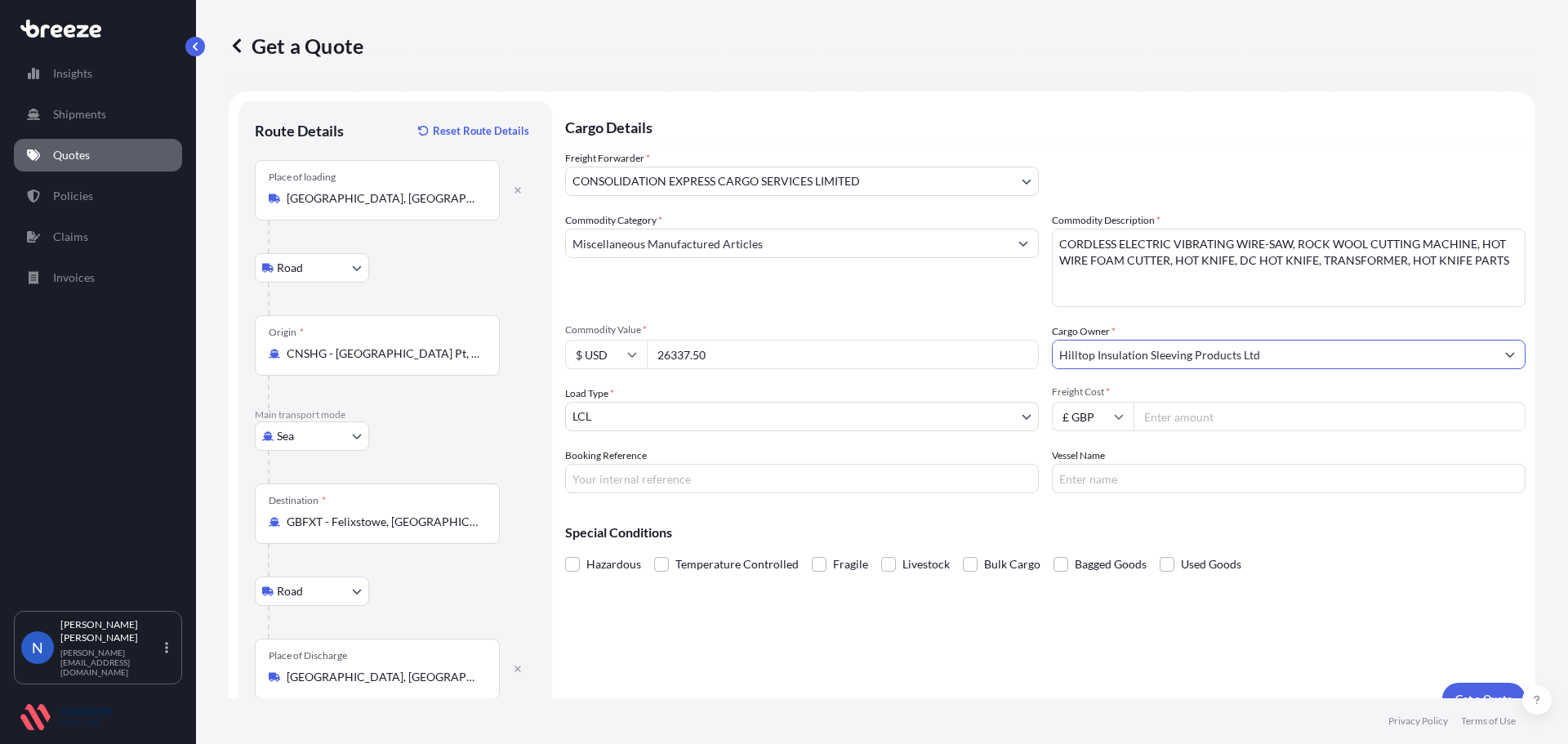
type input "Hilltop Insulation Sleeving Products Ltd"
click at [1150, 416] on input "Freight Cost *" at bounding box center [1330, 416] width 392 height 29
click at [1142, 413] on input "Freight Cost *" at bounding box center [1330, 416] width 392 height 29
type input "1380.00"
click at [772, 476] on input "Booking Reference" at bounding box center [802, 479] width 474 height 29
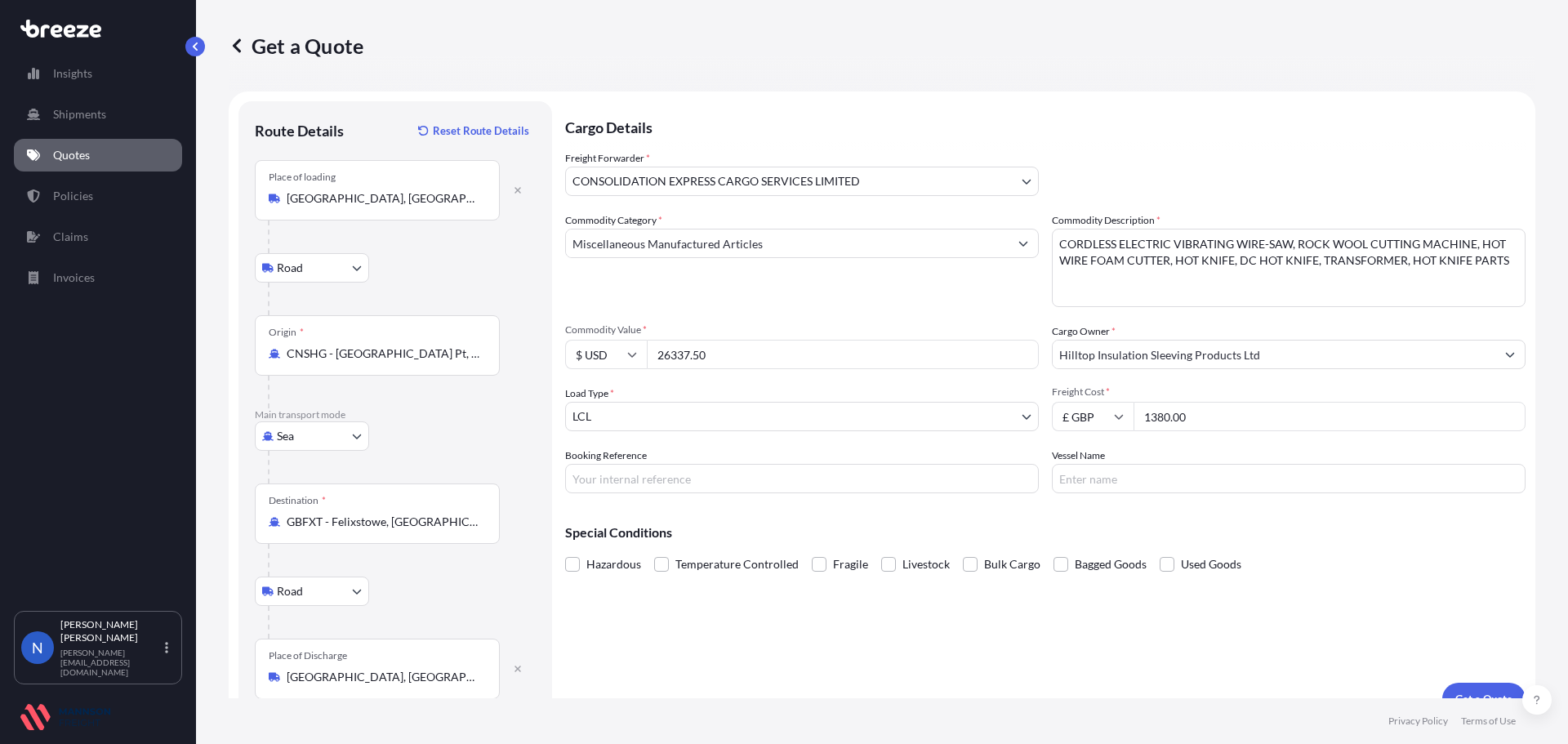
click at [615, 478] on input "Booking Reference" at bounding box center [802, 479] width 474 height 29
paste input "Hilltop 101"
type input "Hilltop 101"
click at [1087, 485] on input "Vessel Name" at bounding box center [1288, 479] width 474 height 29
click at [1086, 476] on input "Vessel Name" at bounding box center [1288, 479] width 474 height 29
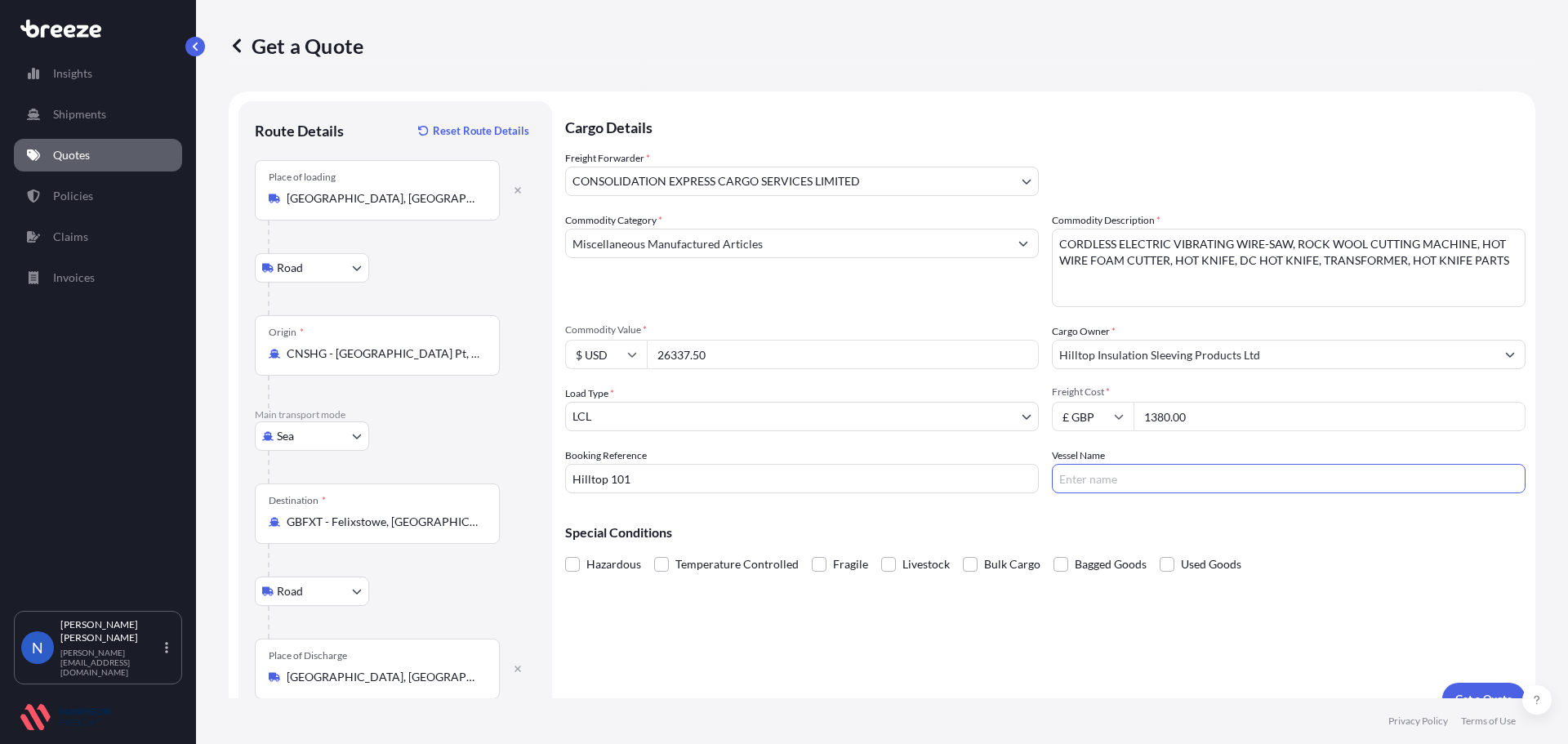
paste input "EVER ALOT"
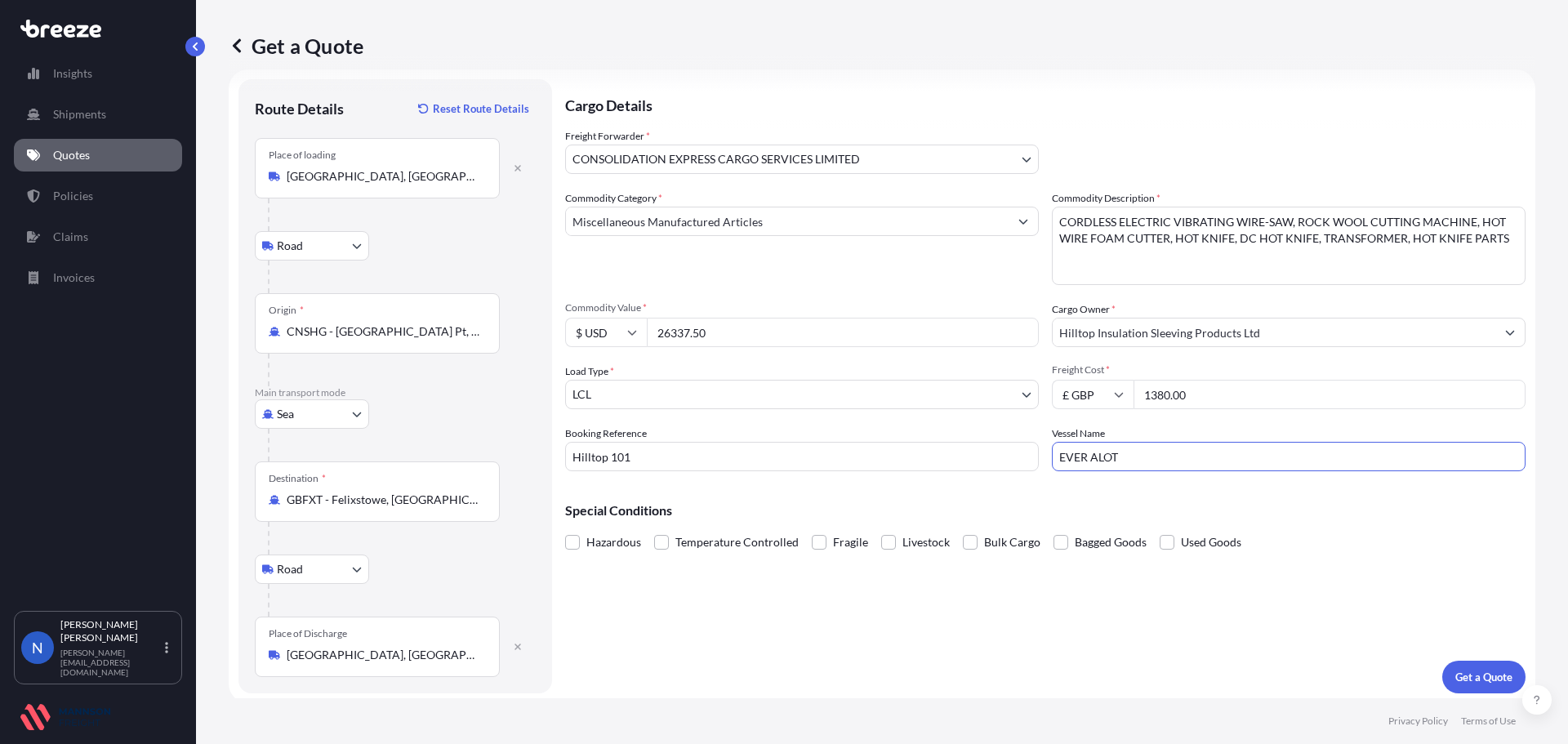
scroll to position [27, 0]
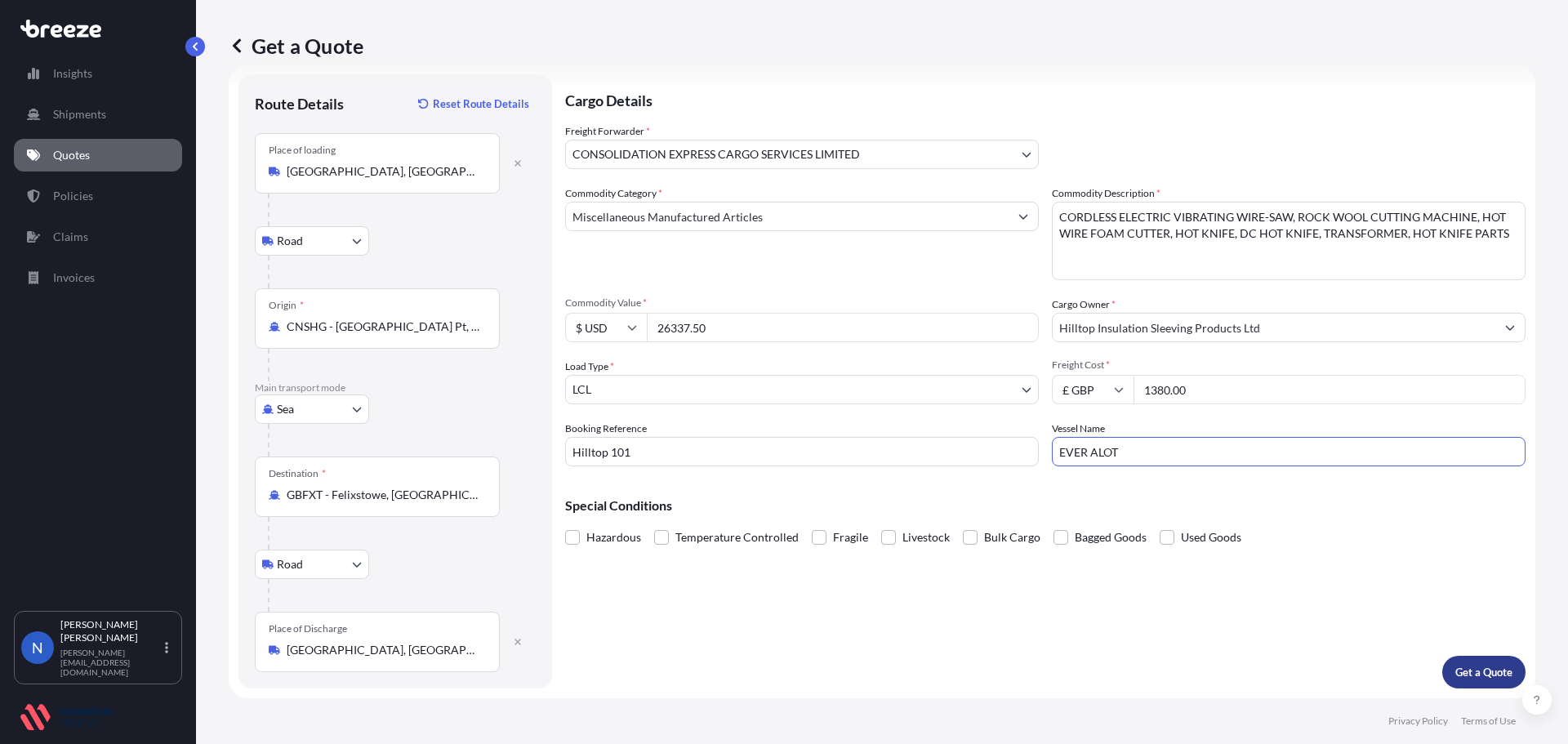
type input "EVER ALOT"
click at [1469, 670] on p "Get a Quote" at bounding box center [1484, 672] width 57 height 16
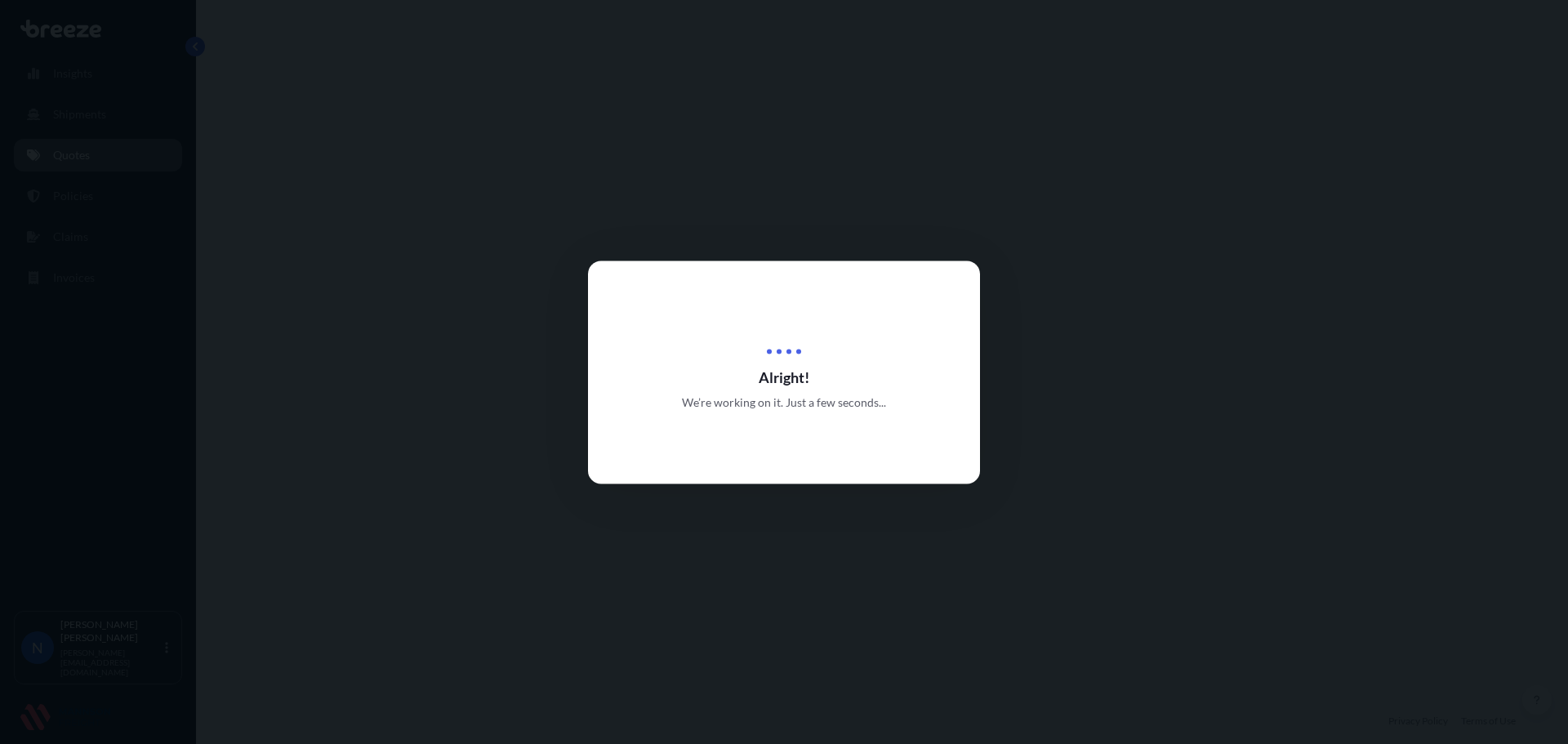
select select "Road"
select select "Sea"
select select "Road"
select select "31421"
select select "1"
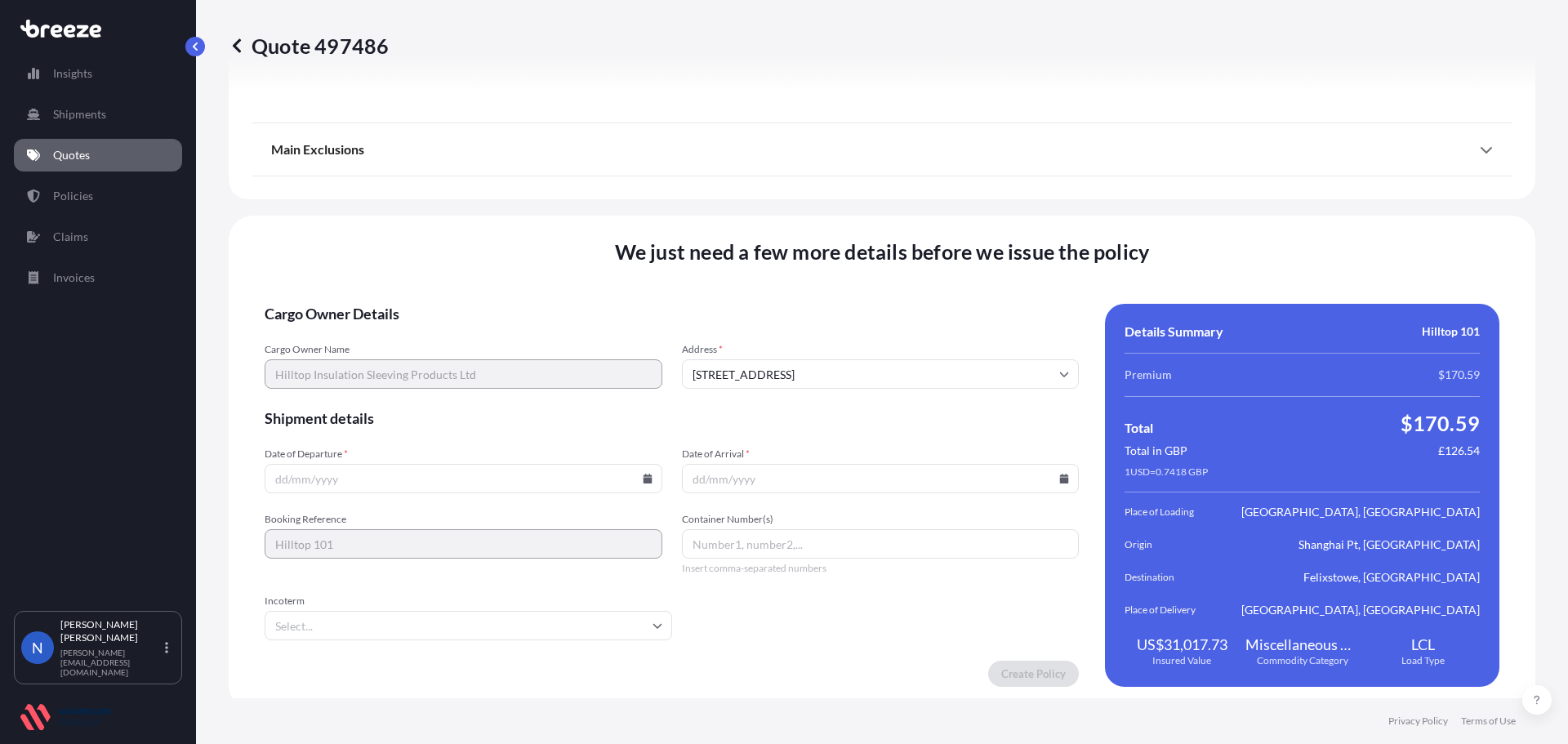
scroll to position [2174, 0]
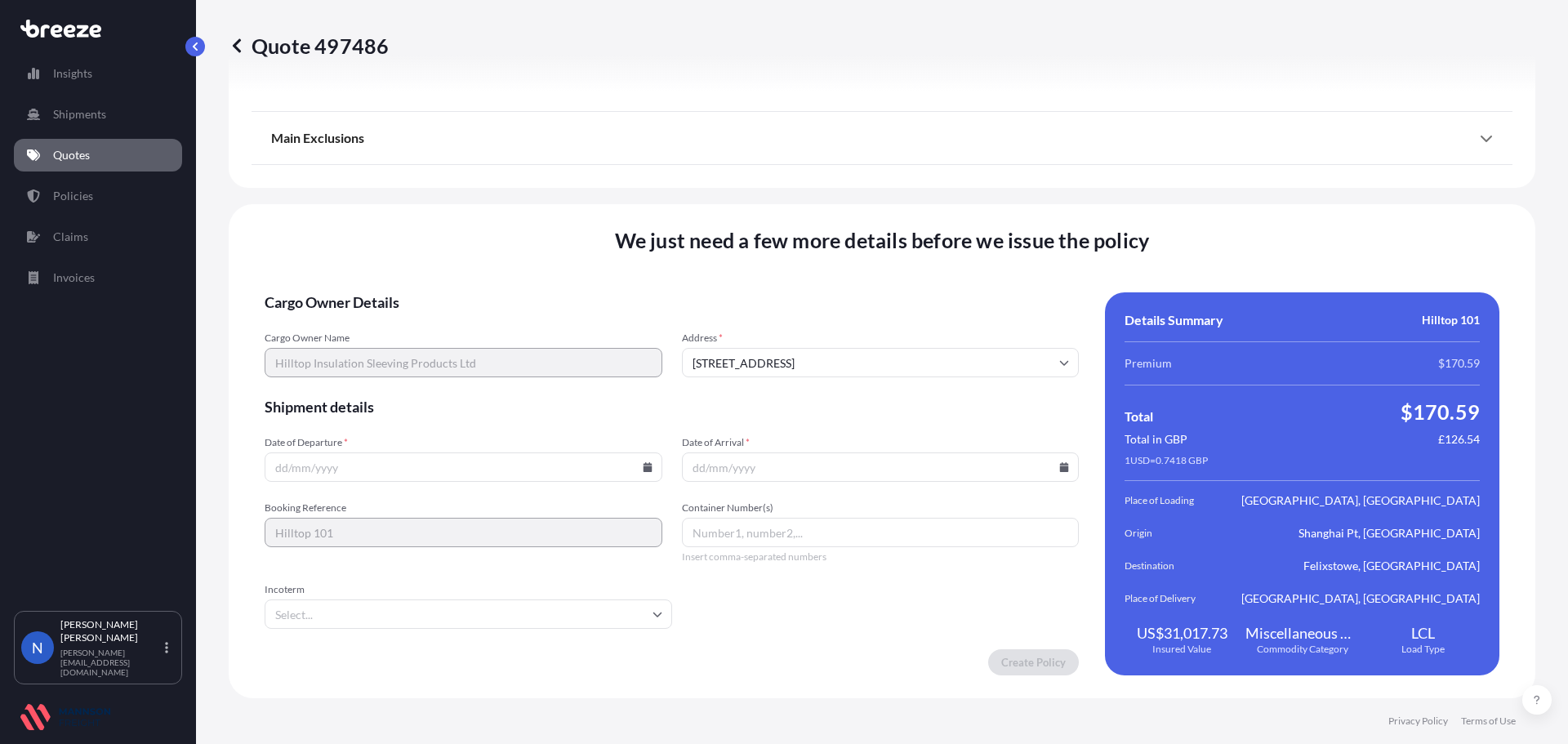
click at [643, 469] on icon at bounding box center [646, 467] width 9 height 10
click at [378, 385] on button "26" at bounding box center [385, 383] width 26 height 26
type input "[DATE]"
click at [1060, 469] on icon at bounding box center [1064, 467] width 9 height 10
click at [986, 193] on icon at bounding box center [985, 192] width 7 height 10
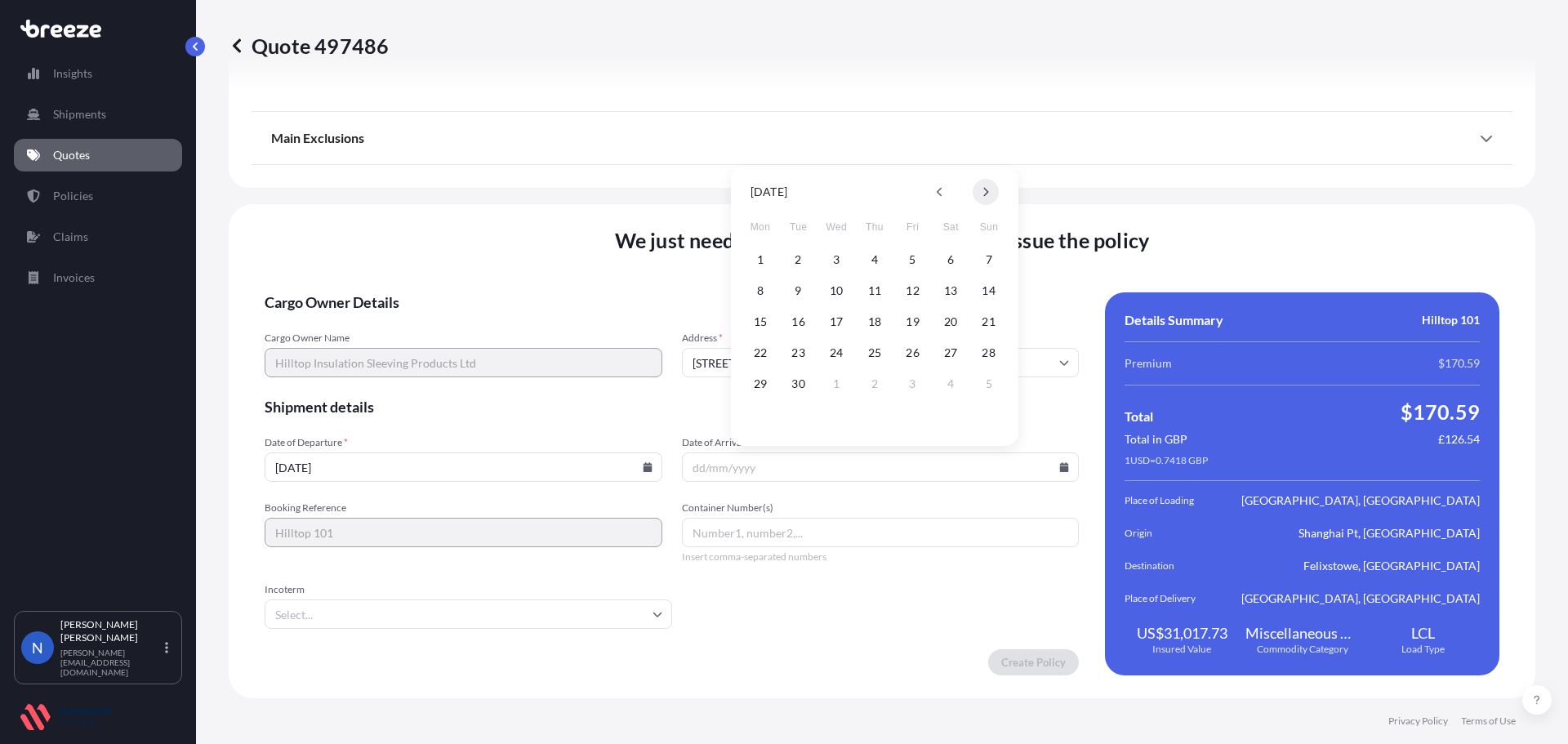
click at [987, 190] on icon at bounding box center [986, 192] width 5 height 9
click at [946, 263] on button "4" at bounding box center [950, 260] width 26 height 26
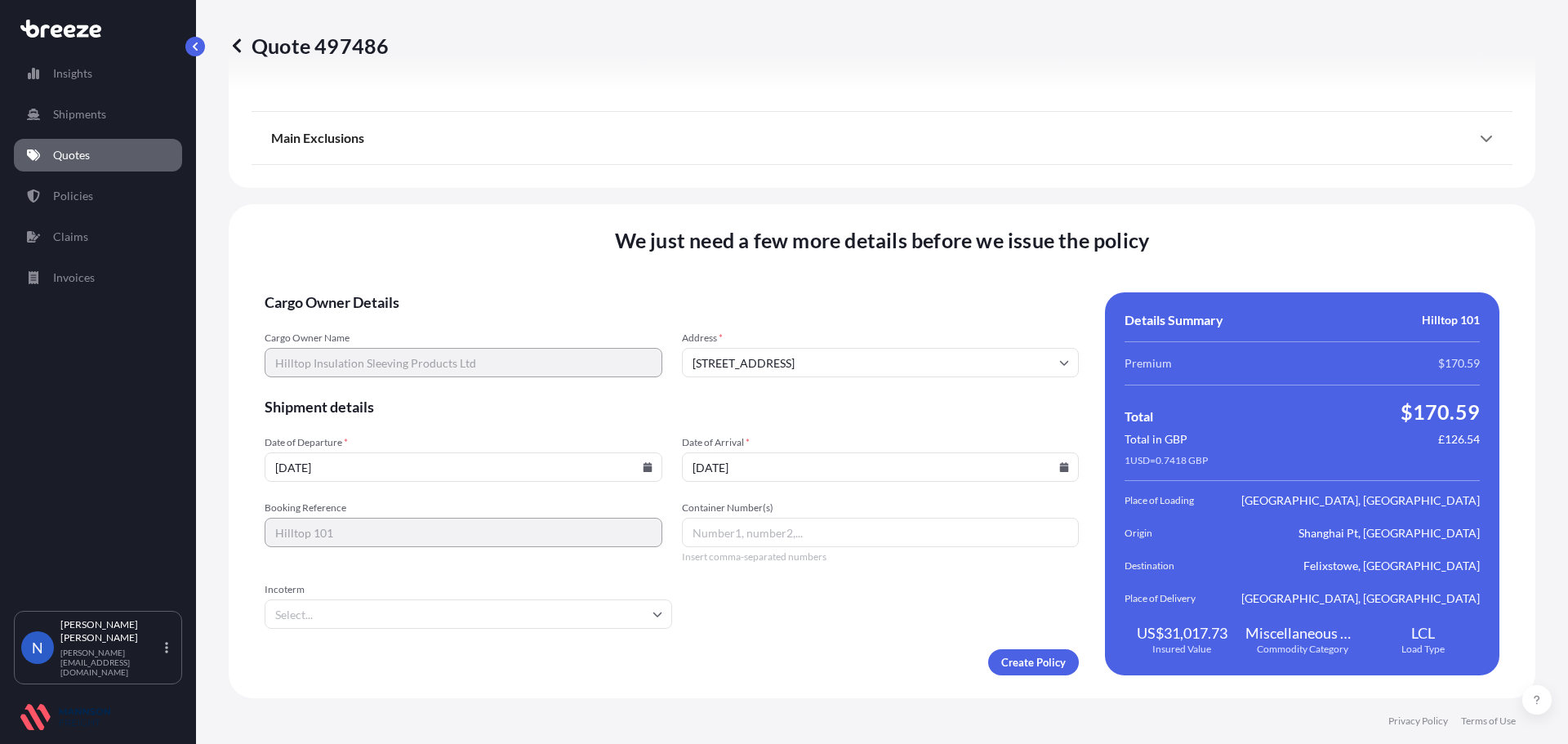
type input "[DATE]"
click at [726, 530] on input "Container Number(s)" at bounding box center [881, 533] width 398 height 29
click at [700, 537] on input "Container Number(s)" at bounding box center [881, 533] width 398 height 29
paste input "EGSU1726550"
type input "EGSU1726550"
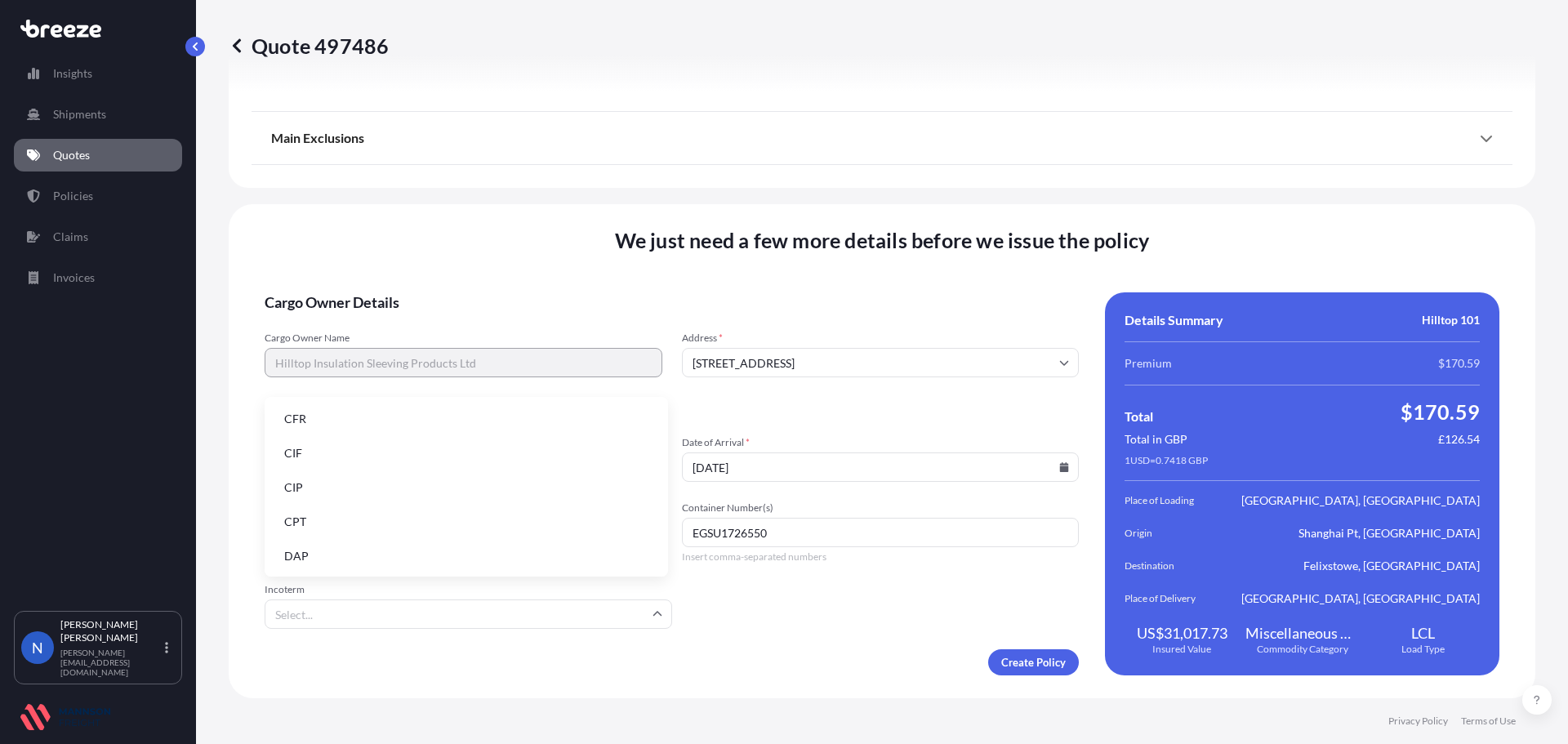
click at [333, 611] on input "Incoterm" at bounding box center [468, 614] width 407 height 29
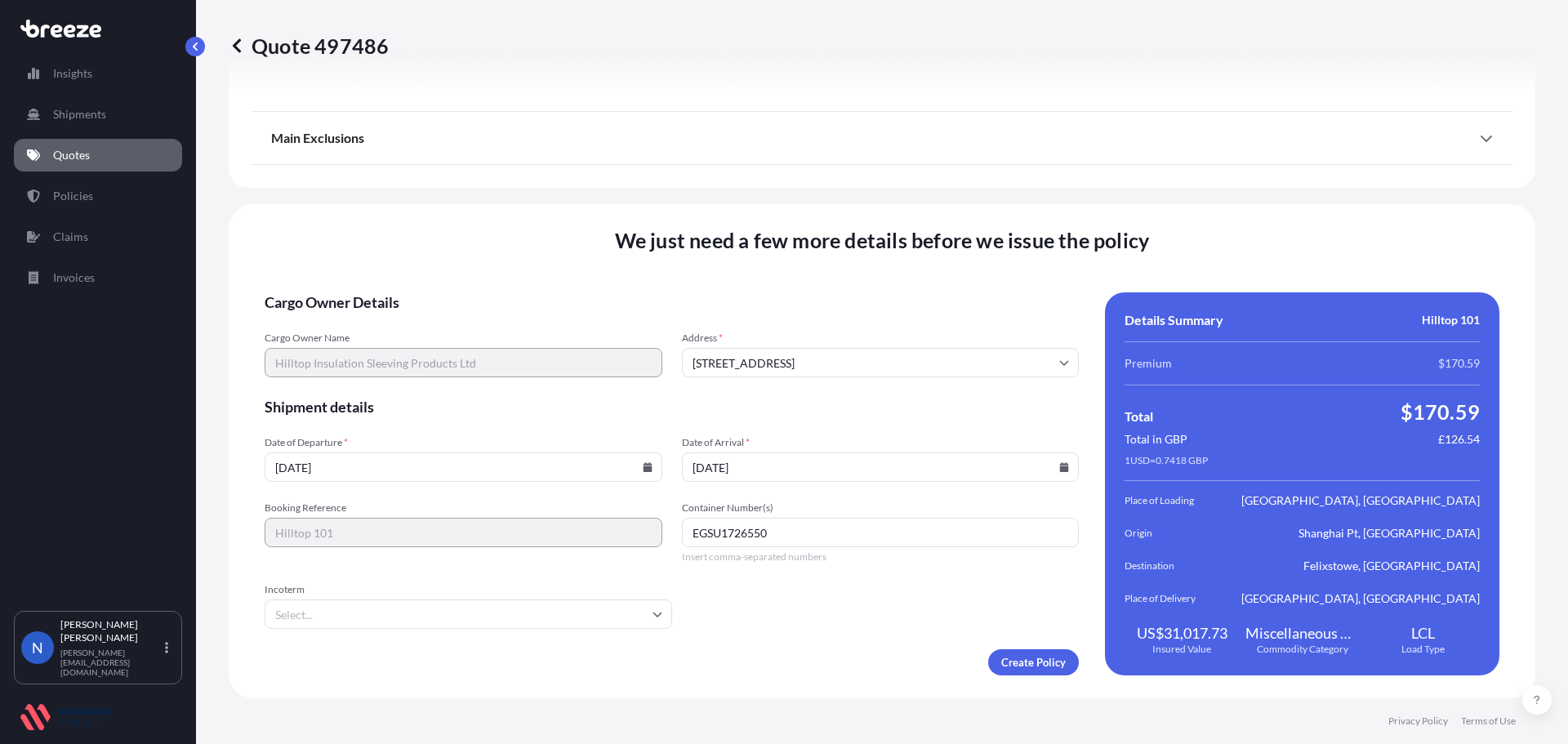
click at [457, 616] on input "Incoterm" at bounding box center [468, 614] width 407 height 29
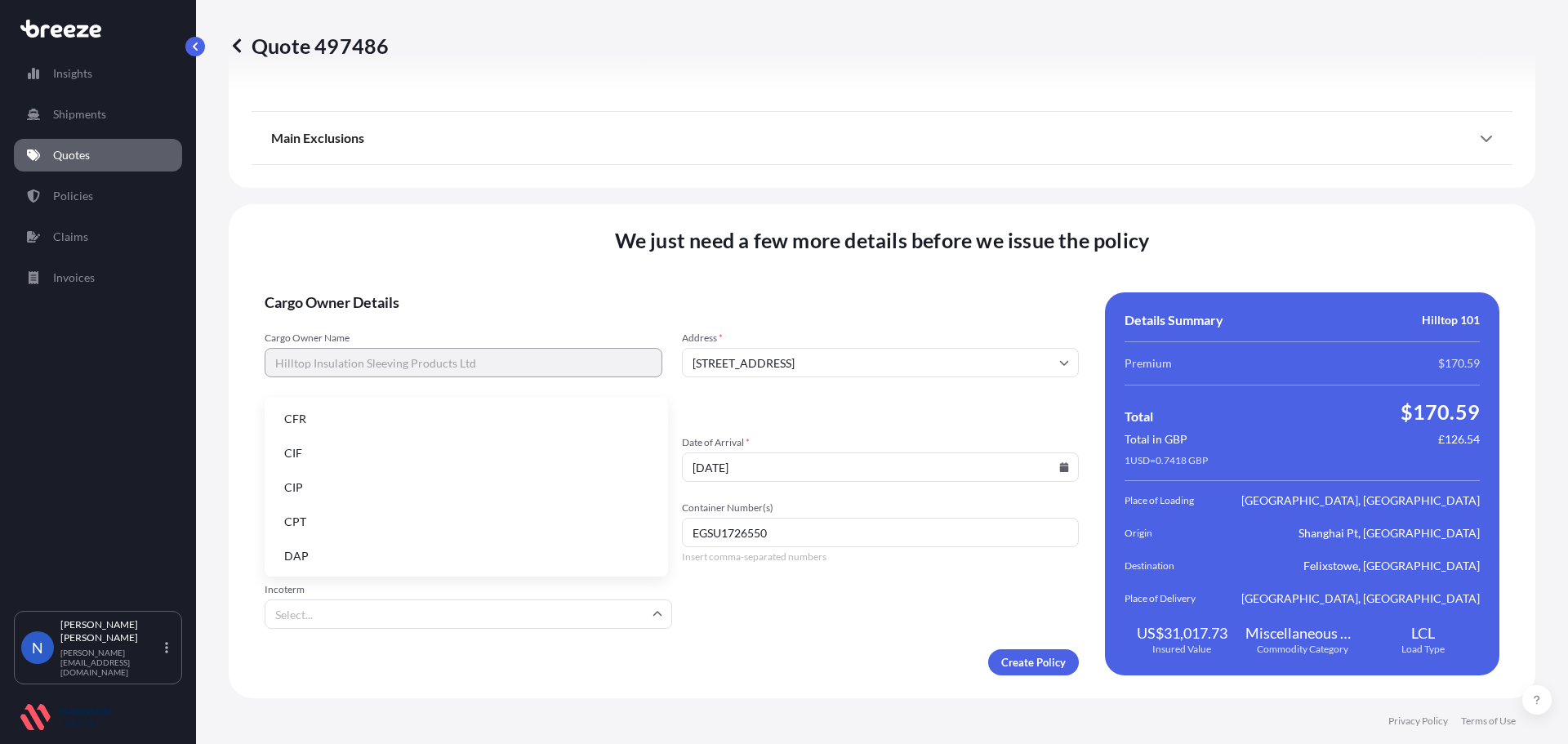
scroll to position [207, 0]
click at [329, 547] on li "FOB" at bounding box center [466, 555] width 391 height 31
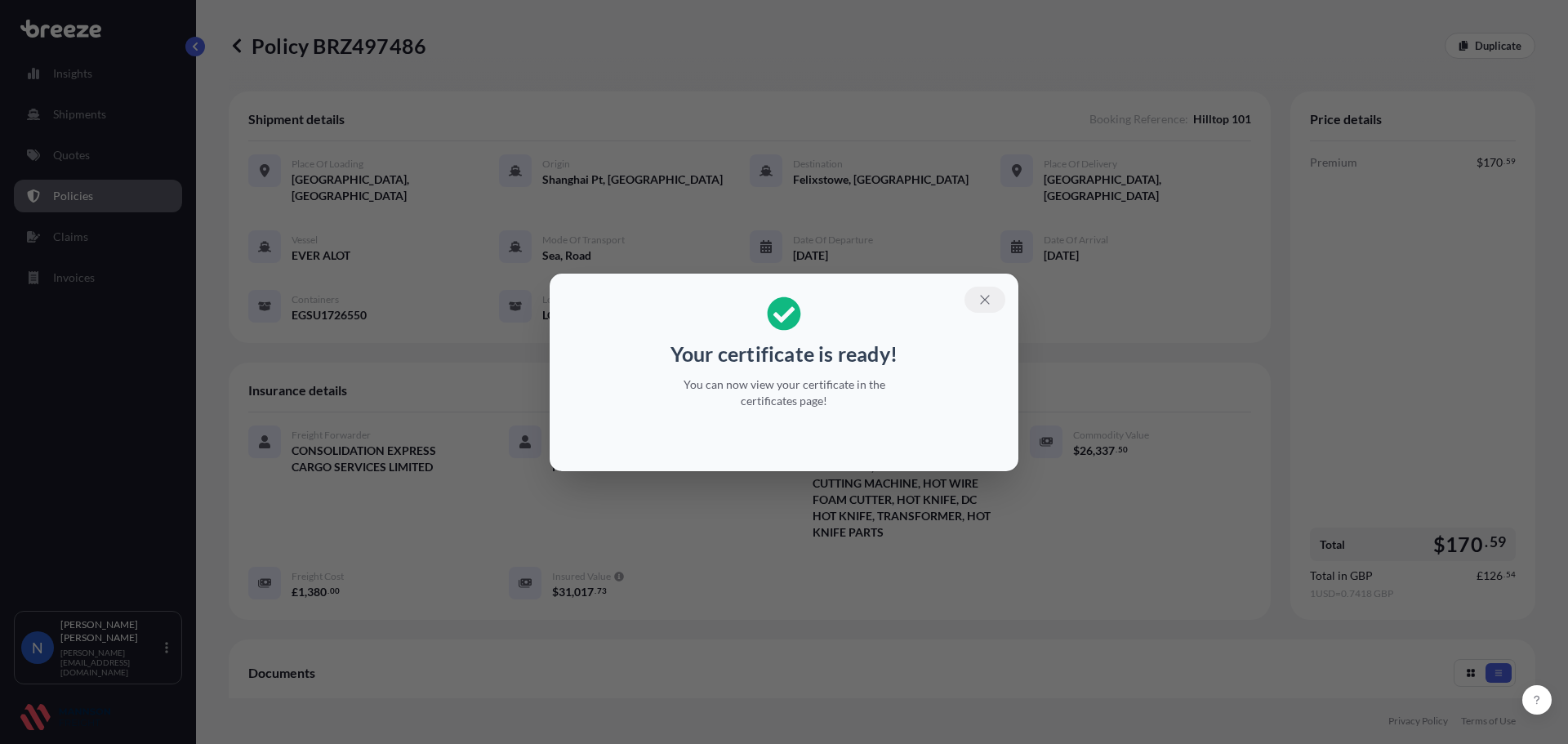
click at [988, 299] on icon "button" at bounding box center [984, 299] width 14 height 14
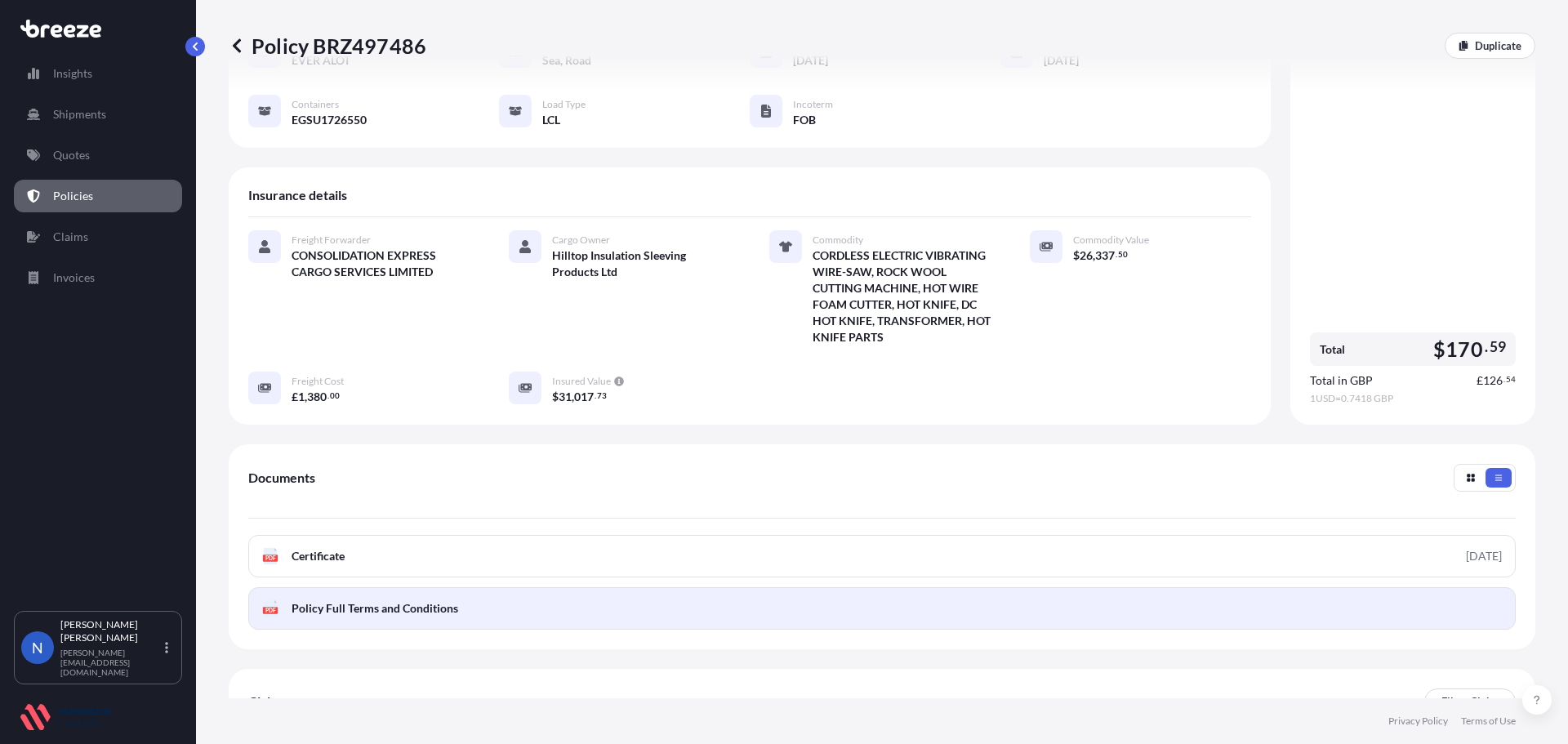
scroll to position [245, 0]
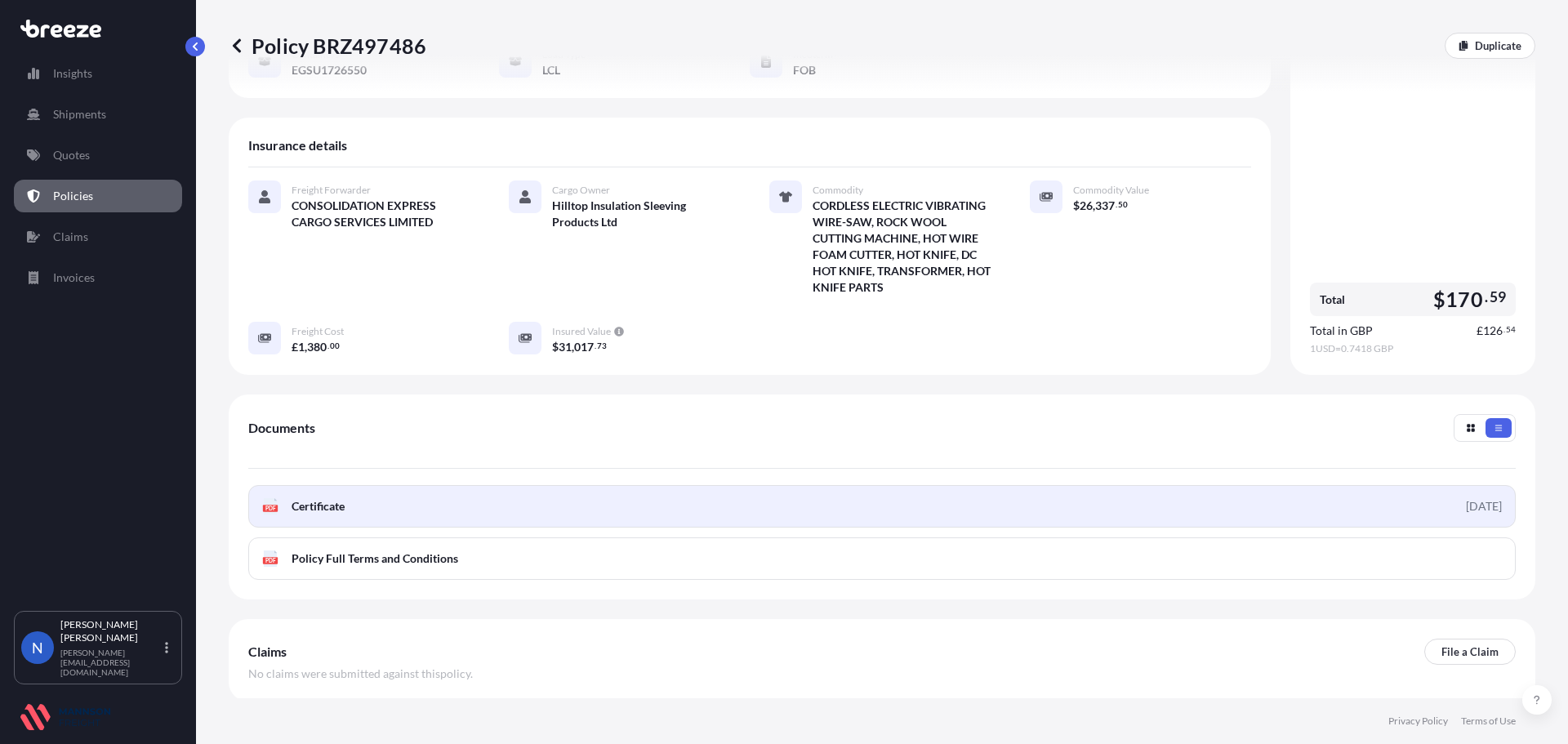
click at [1474, 509] on div "[DATE]" at bounding box center [1484, 506] width 36 height 16
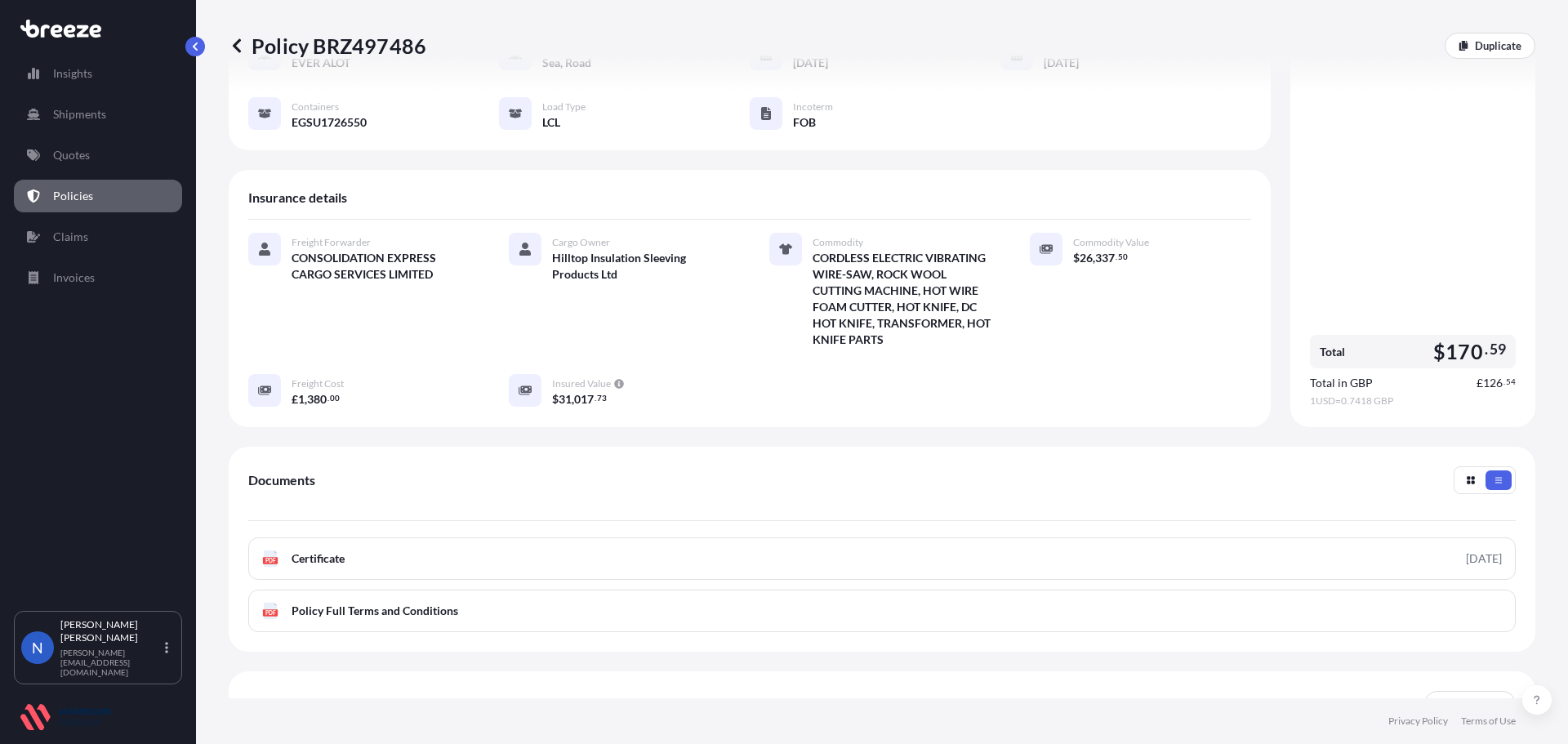
scroll to position [0, 0]
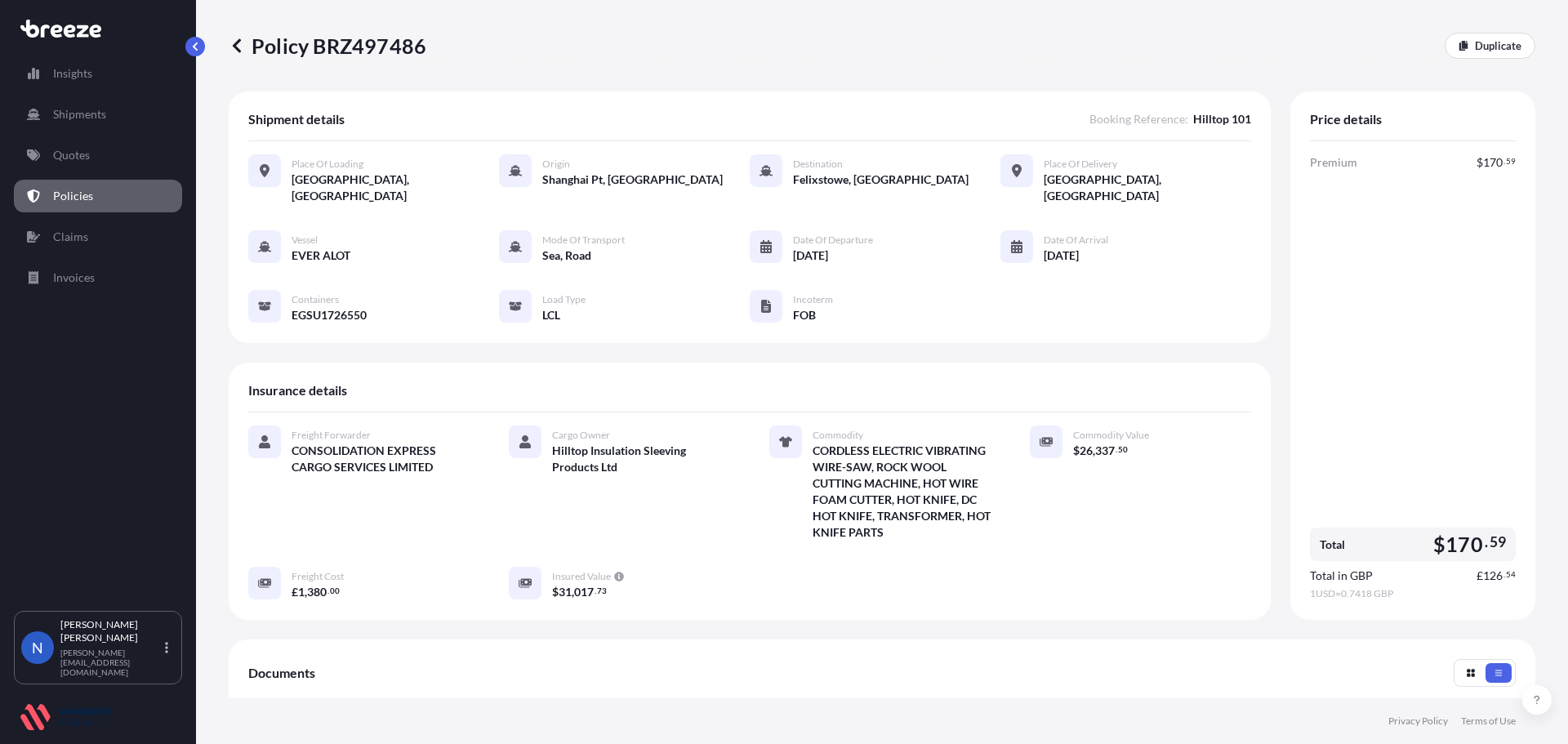
click at [71, 196] on p "Policies" at bounding box center [72, 196] width 40 height 16
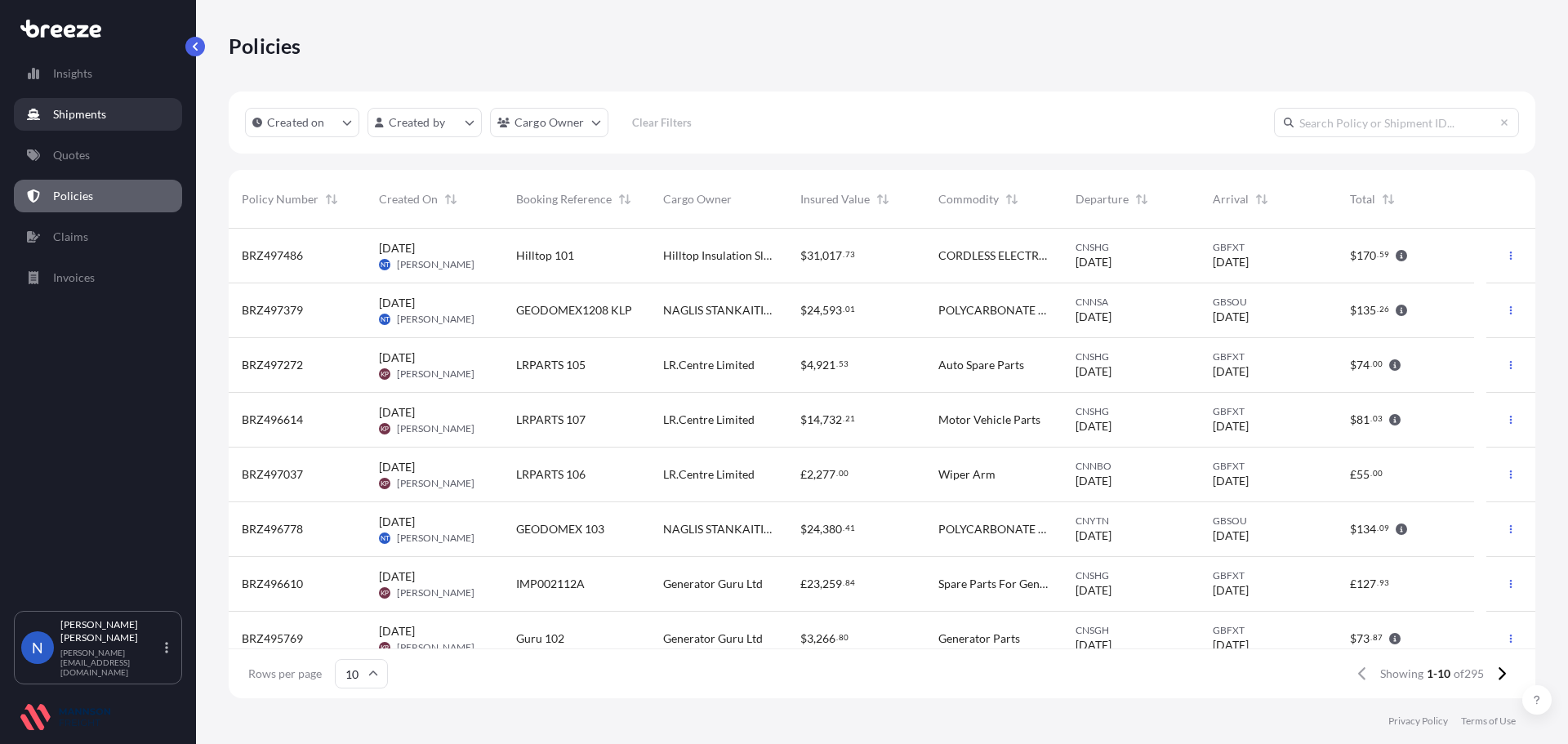
click at [84, 107] on p "Shipments" at bounding box center [79, 114] width 53 height 16
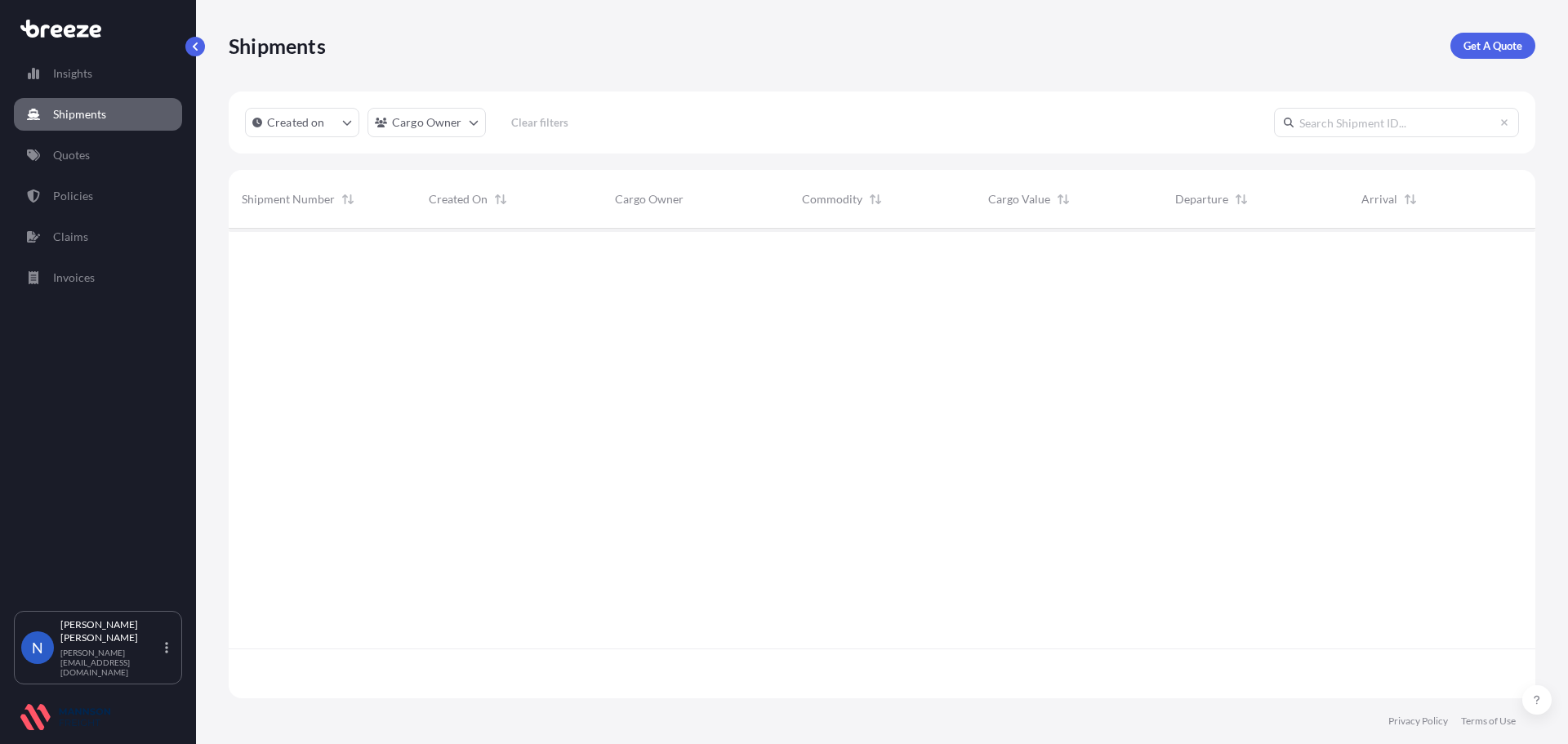
scroll to position [466, 1295]
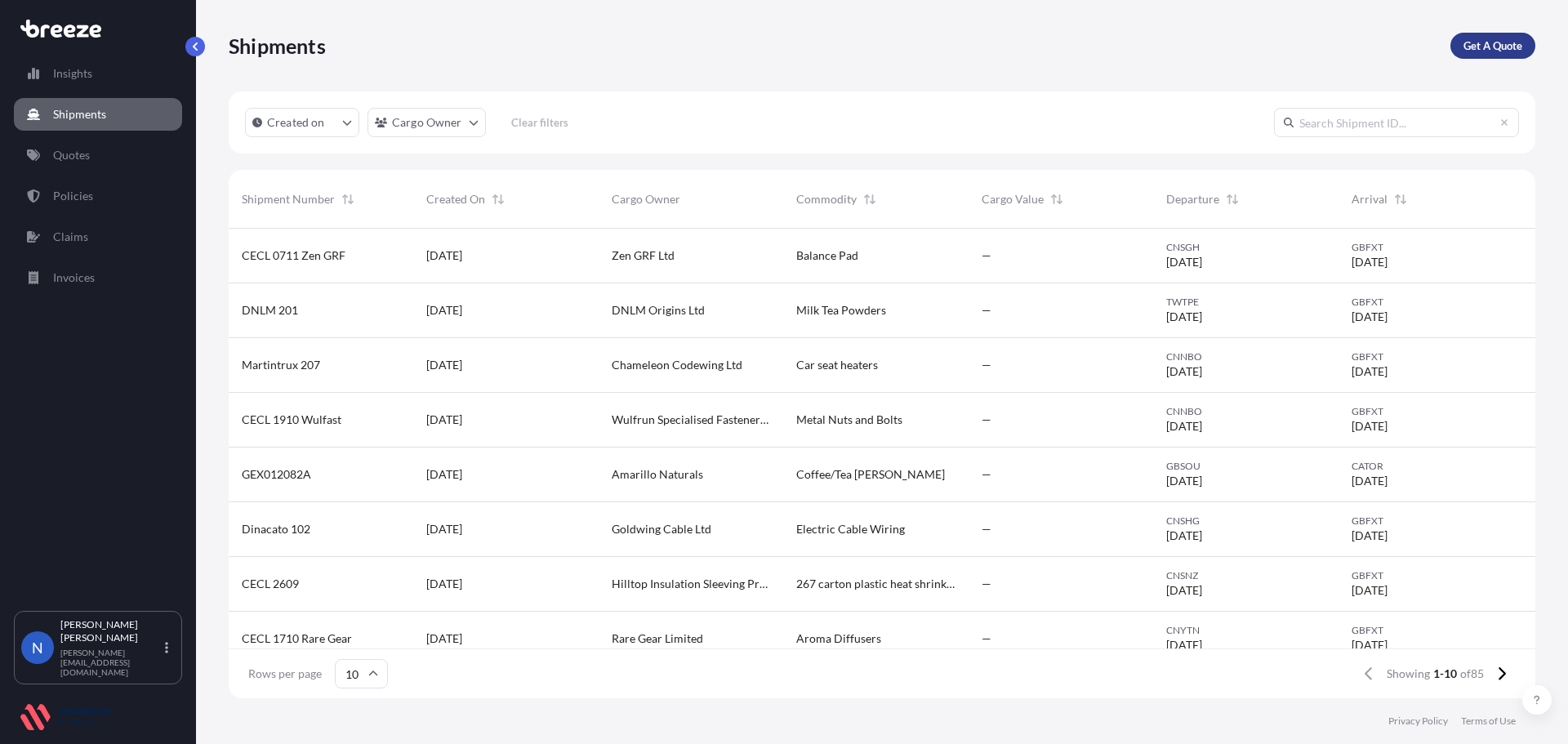
click at [1467, 45] on p "Get A Quote" at bounding box center [1493, 45] width 59 height 16
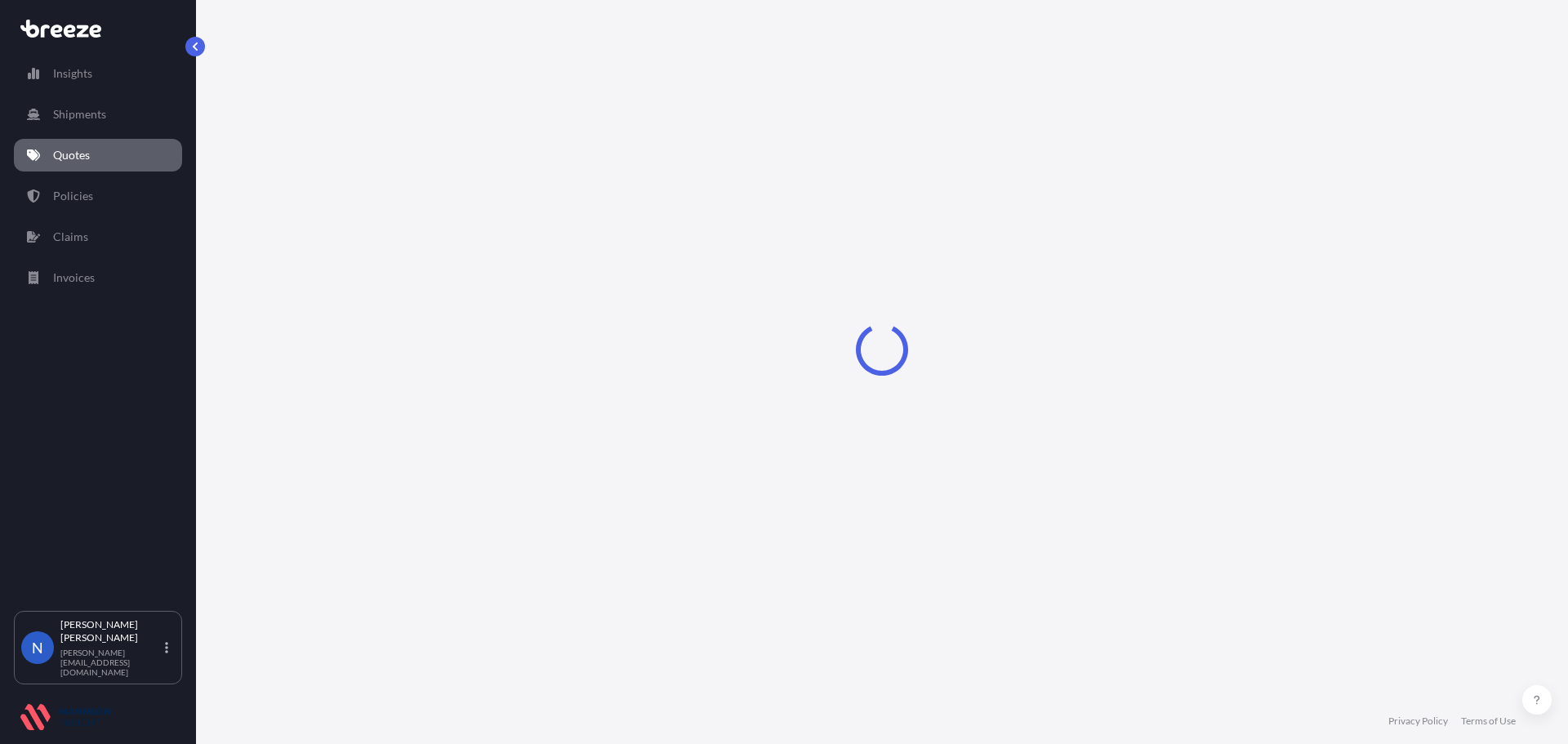
select select "Sea"
select select "1"
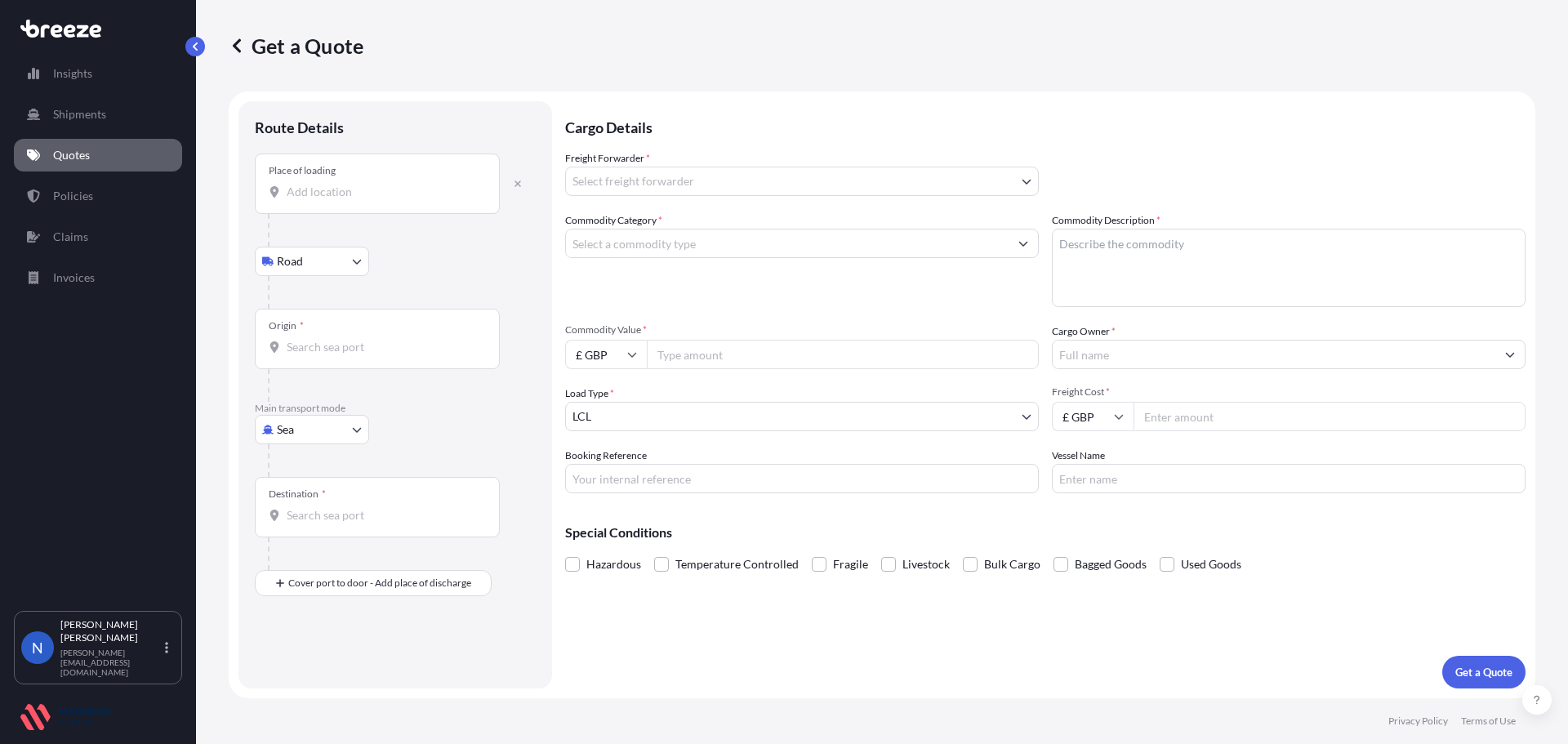
click at [403, 174] on div "Place of loading" at bounding box center [377, 183] width 245 height 61
click at [403, 183] on input "Place of loading" at bounding box center [383, 191] width 193 height 16
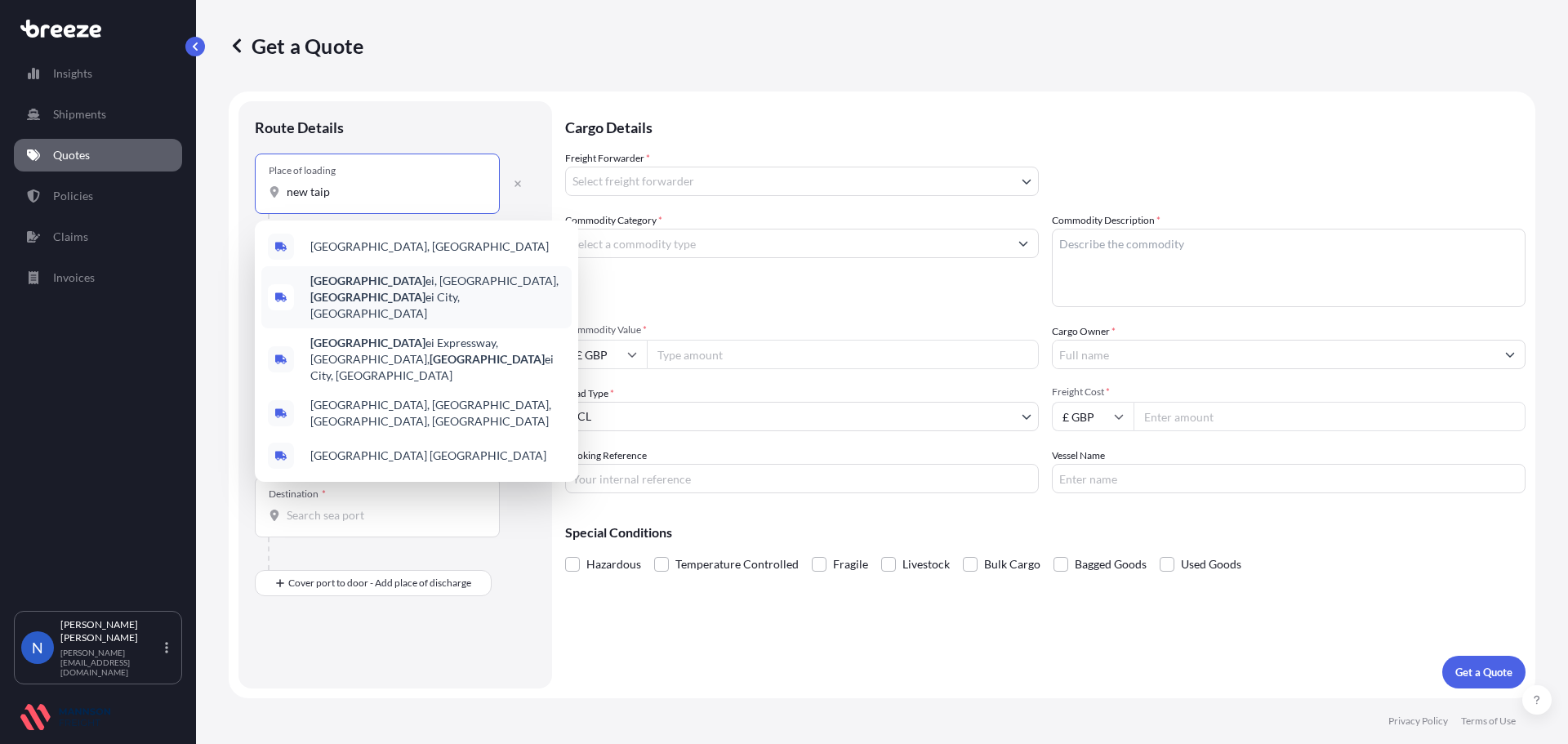
click at [344, 281] on b "[GEOGRAPHIC_DATA]" at bounding box center [368, 281] width 115 height 14
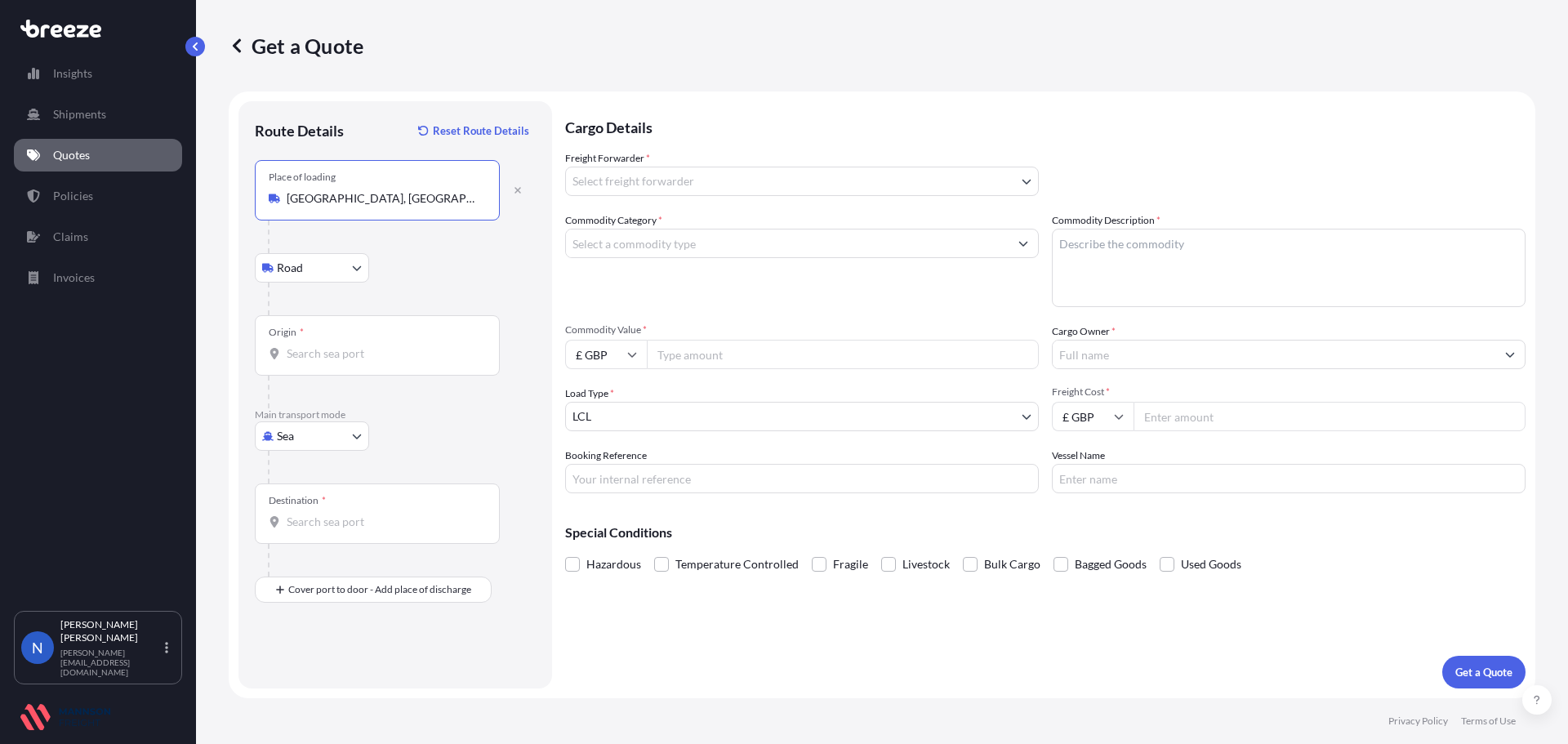
click at [342, 206] on input "[GEOGRAPHIC_DATA], [GEOGRAPHIC_DATA], [GEOGRAPHIC_DATA], [GEOGRAPHIC_DATA]" at bounding box center [383, 198] width 193 height 16
drag, startPoint x: 289, startPoint y: 198, endPoint x: 558, endPoint y: 201, distance: 269.0
click at [558, 201] on form "Route Details Reset Route Details Place of loading [GEOGRAPHIC_DATA], [GEOGRAPH…" at bounding box center [882, 395] width 1307 height 607
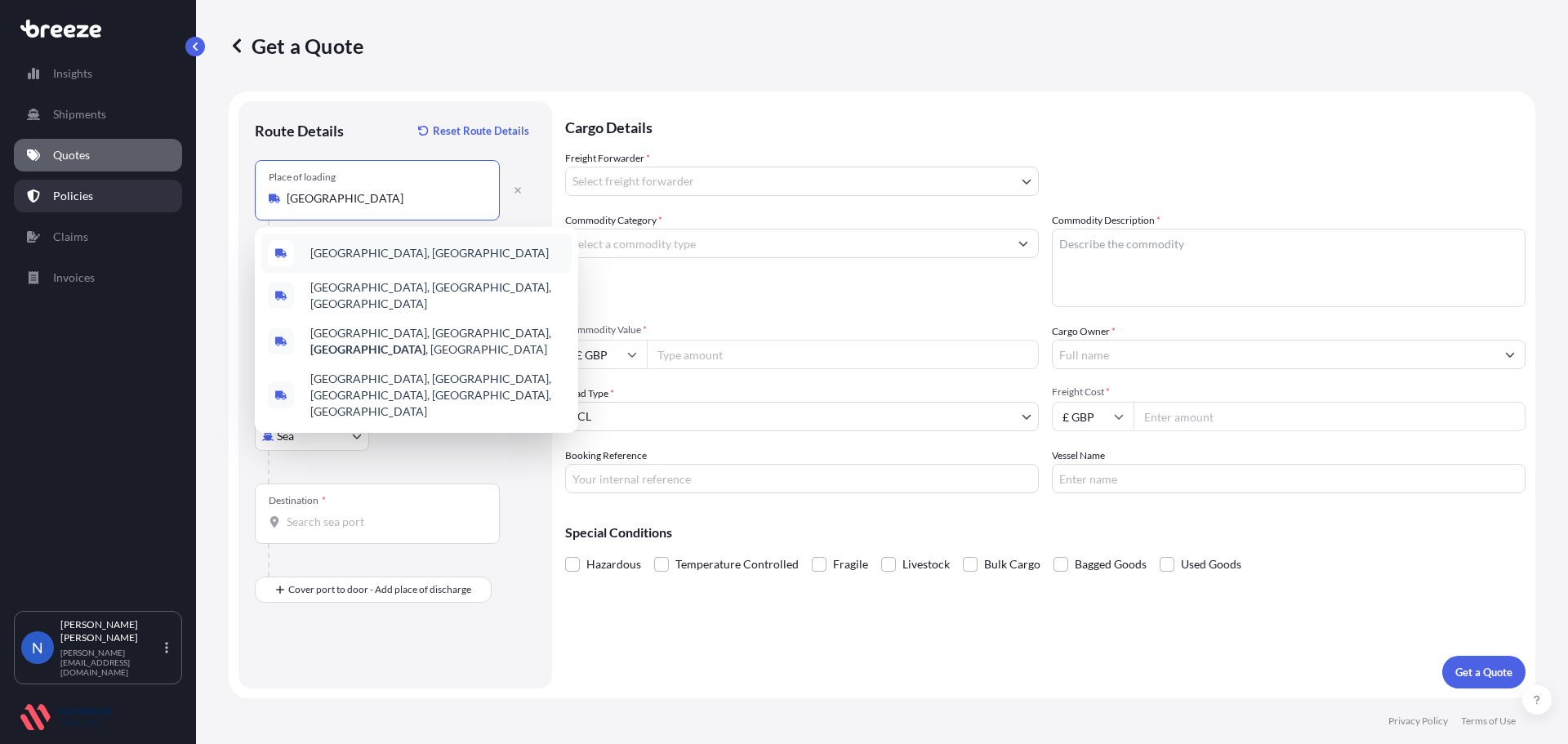
drag, startPoint x: 327, startPoint y: 199, endPoint x: 96, endPoint y: 198, distance: 231.0
click at [106, 200] on div "Insights Shipments Quotes Policies Claims Invoices N Nadine Taylor-Beck [EMAIL_…" at bounding box center [784, 372] width 1568 height 744
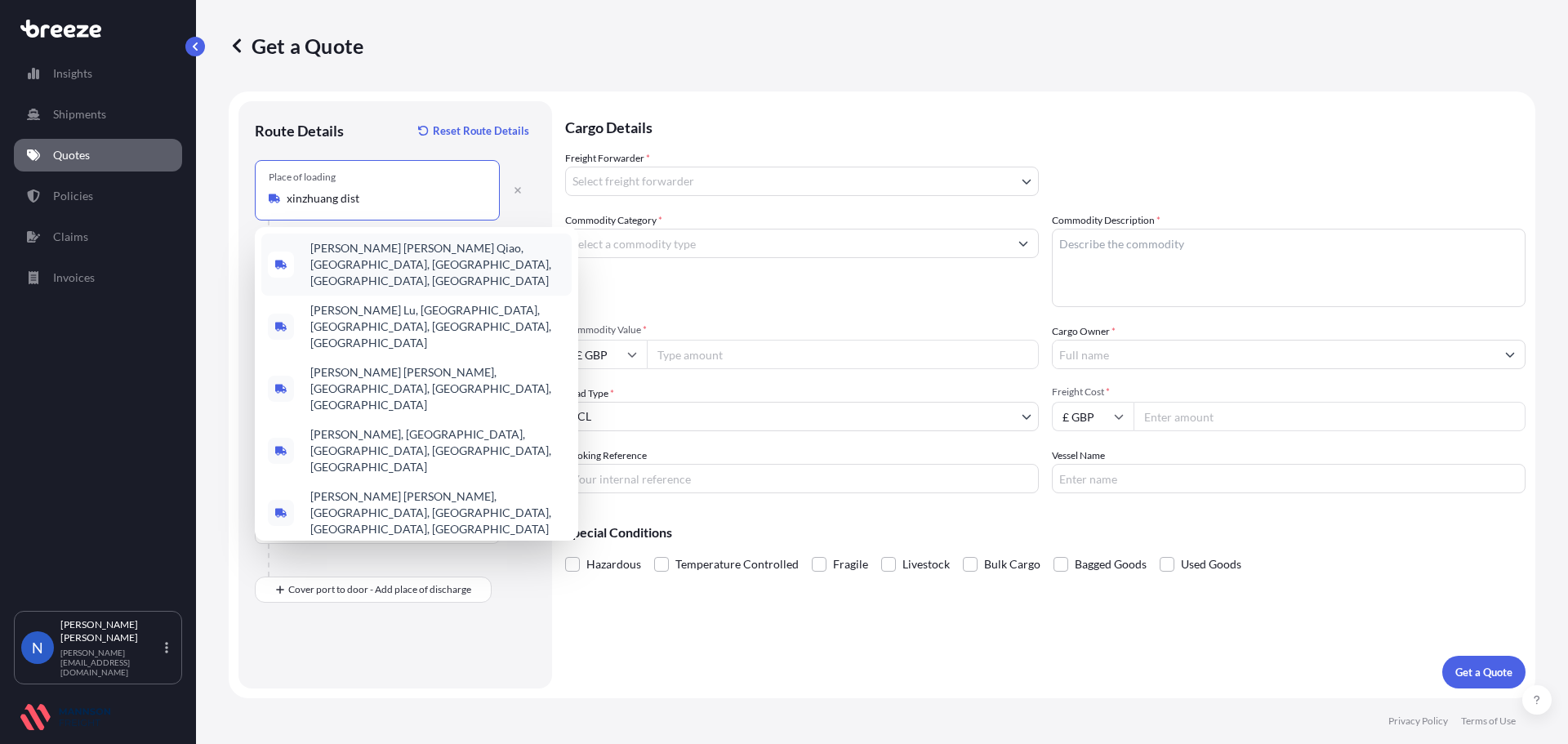
click at [354, 194] on input "xinzhuang dist" at bounding box center [383, 198] width 193 height 16
drag, startPoint x: 360, startPoint y: 195, endPoint x: 232, endPoint y: 194, distance: 128.0
click at [230, 194] on form "Route Details Reset Route Details Place of loading [GEOGRAPHIC_DATA] dist Road …" at bounding box center [882, 395] width 1307 height 607
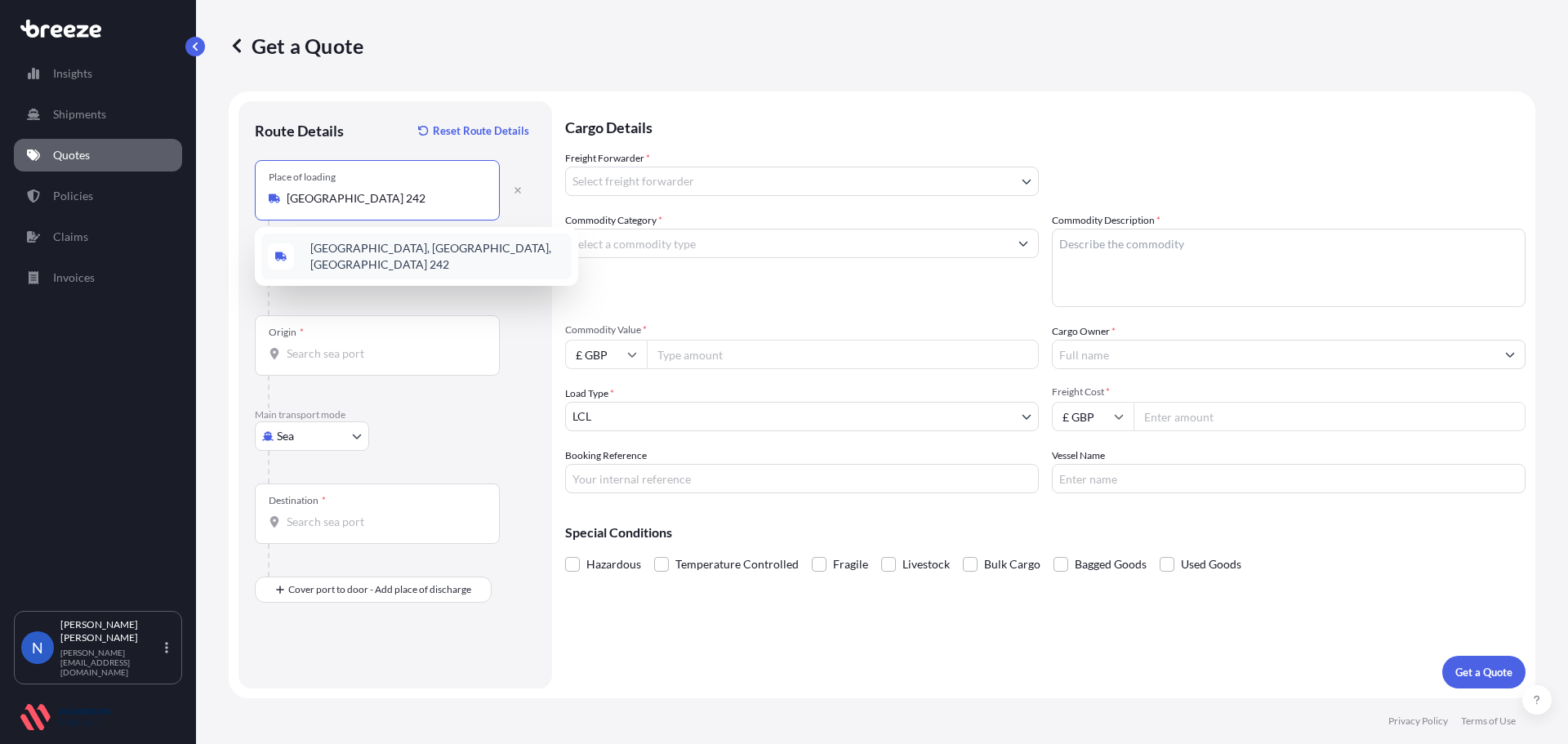
click at [366, 262] on div "[GEOGRAPHIC_DATA], [GEOGRAPHIC_DATA], [GEOGRAPHIC_DATA] 242" at bounding box center [417, 256] width 311 height 45
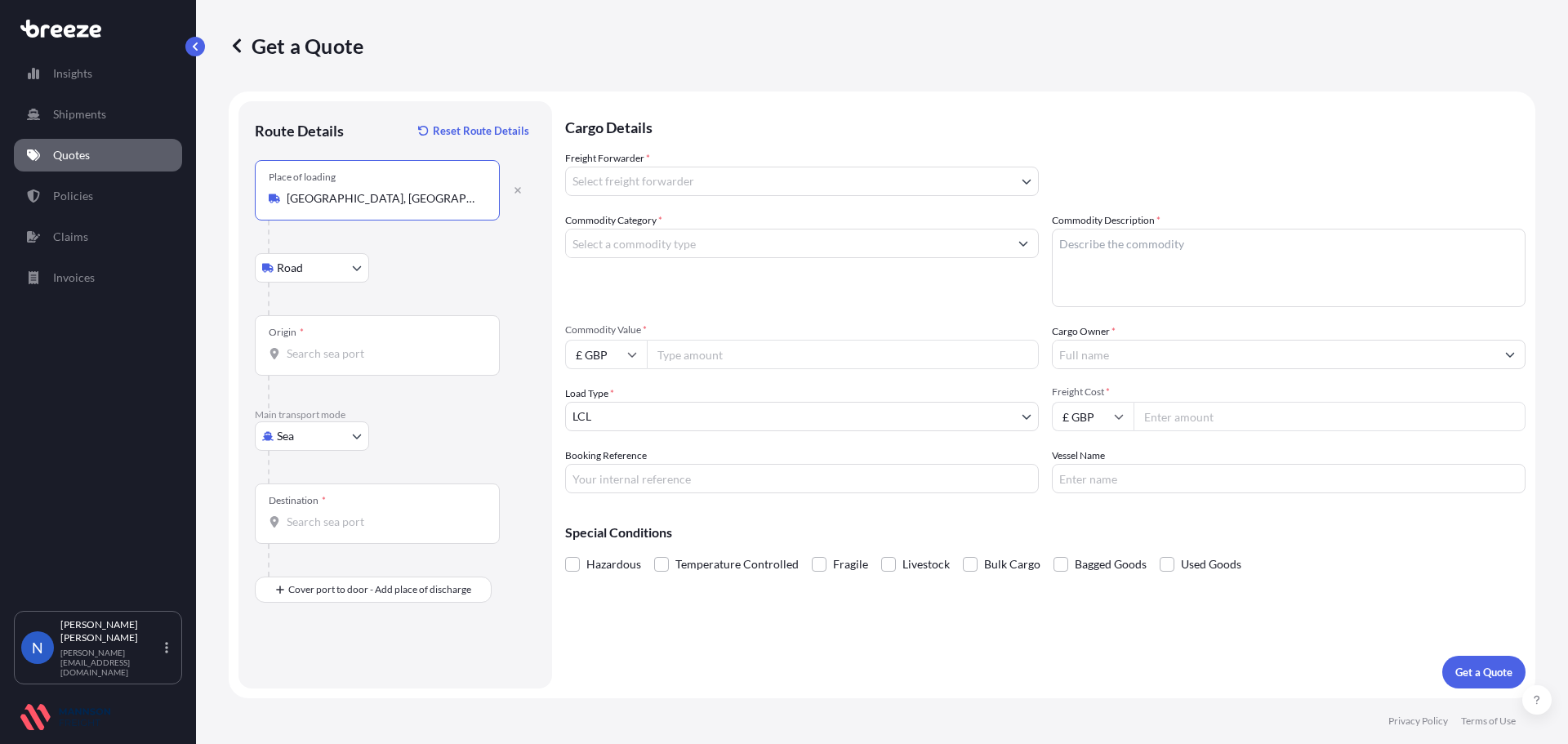
type input "[GEOGRAPHIC_DATA], [GEOGRAPHIC_DATA], [GEOGRAPHIC_DATA] 242"
click at [332, 355] on input "Origin *" at bounding box center [383, 353] width 193 height 16
click at [294, 346] on input "Origin * Please select an origin" at bounding box center [383, 353] width 193 height 16
click at [335, 348] on input "Origin * Please select an origin" at bounding box center [383, 353] width 193 height 16
click at [408, 411] on span "TWKEL - Keelung (Chilung), [GEOGRAPHIC_DATA]" at bounding box center [438, 408] width 255 height 16
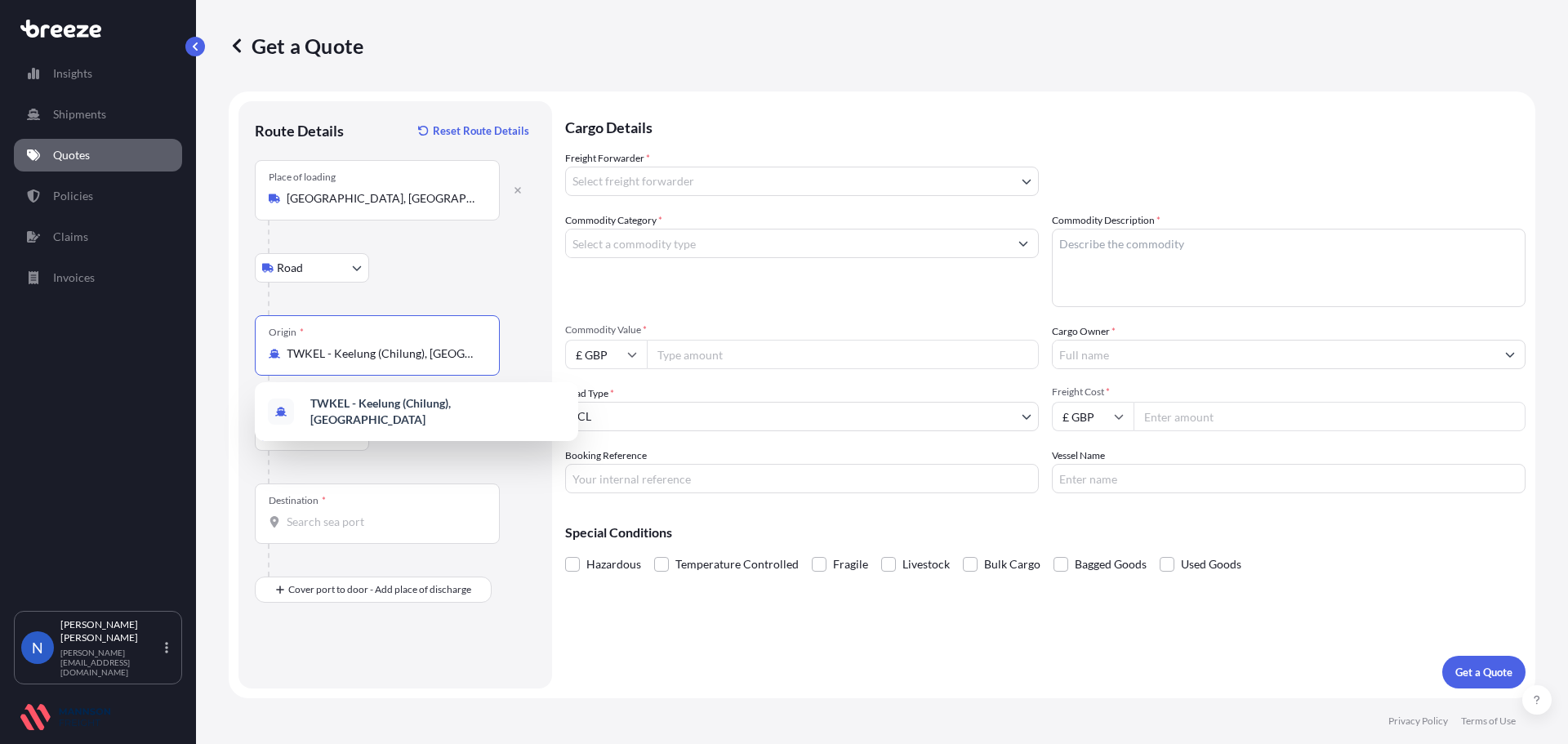
drag, startPoint x: 474, startPoint y: 354, endPoint x: 61, endPoint y: 345, distance: 413.1
click at [67, 344] on div "Insights Shipments Quotes Policies Claims Invoices N Nadine Taylor-Beck [EMAIL_…" at bounding box center [784, 372] width 1568 height 744
click at [360, 416] on span "TWTPE - [GEOGRAPHIC_DATA] , [GEOGRAPHIC_DATA]" at bounding box center [438, 412] width 255 height 33
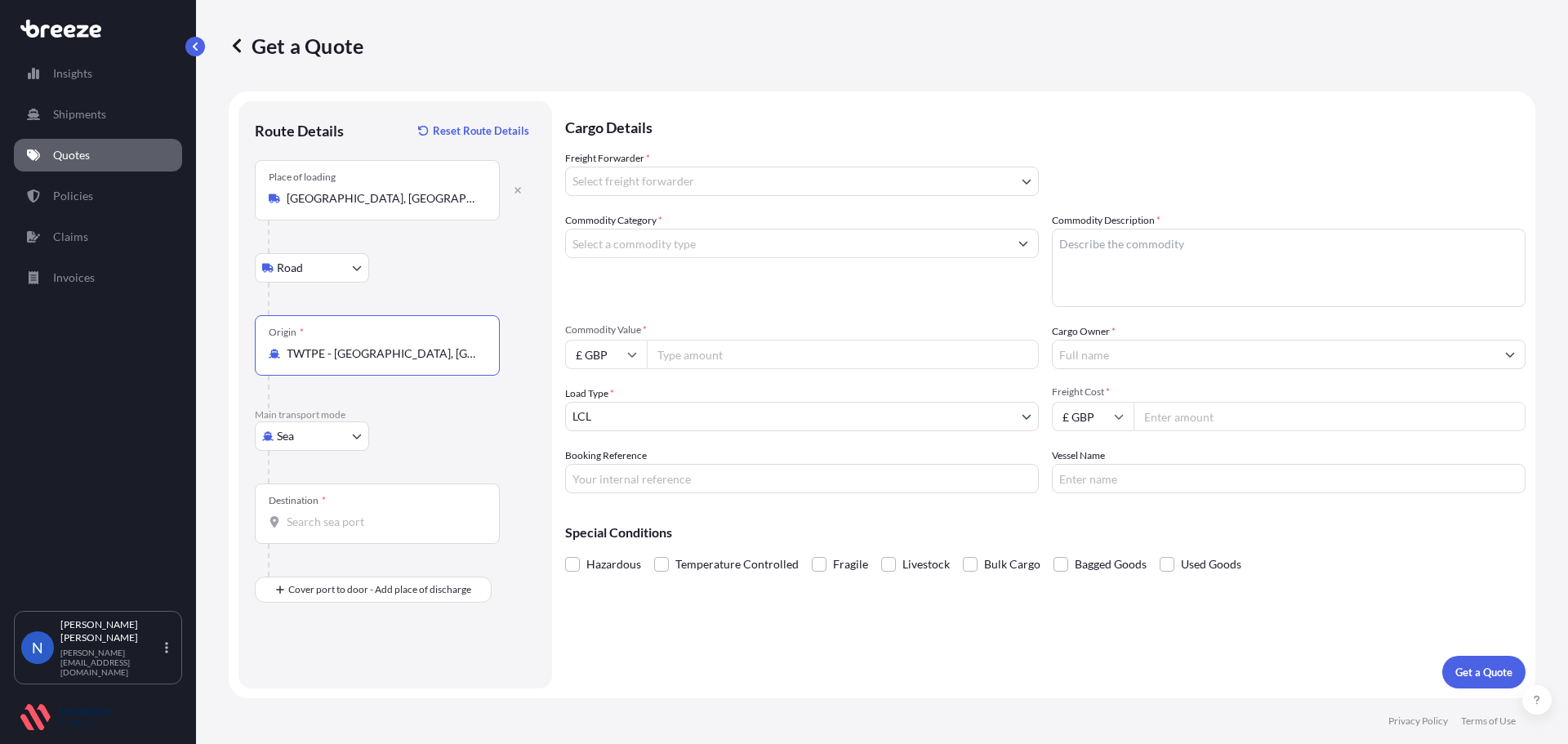
type input "TWTPE - [GEOGRAPHIC_DATA], [GEOGRAPHIC_DATA]"
click at [331, 519] on input "Destination *" at bounding box center [383, 521] width 193 height 16
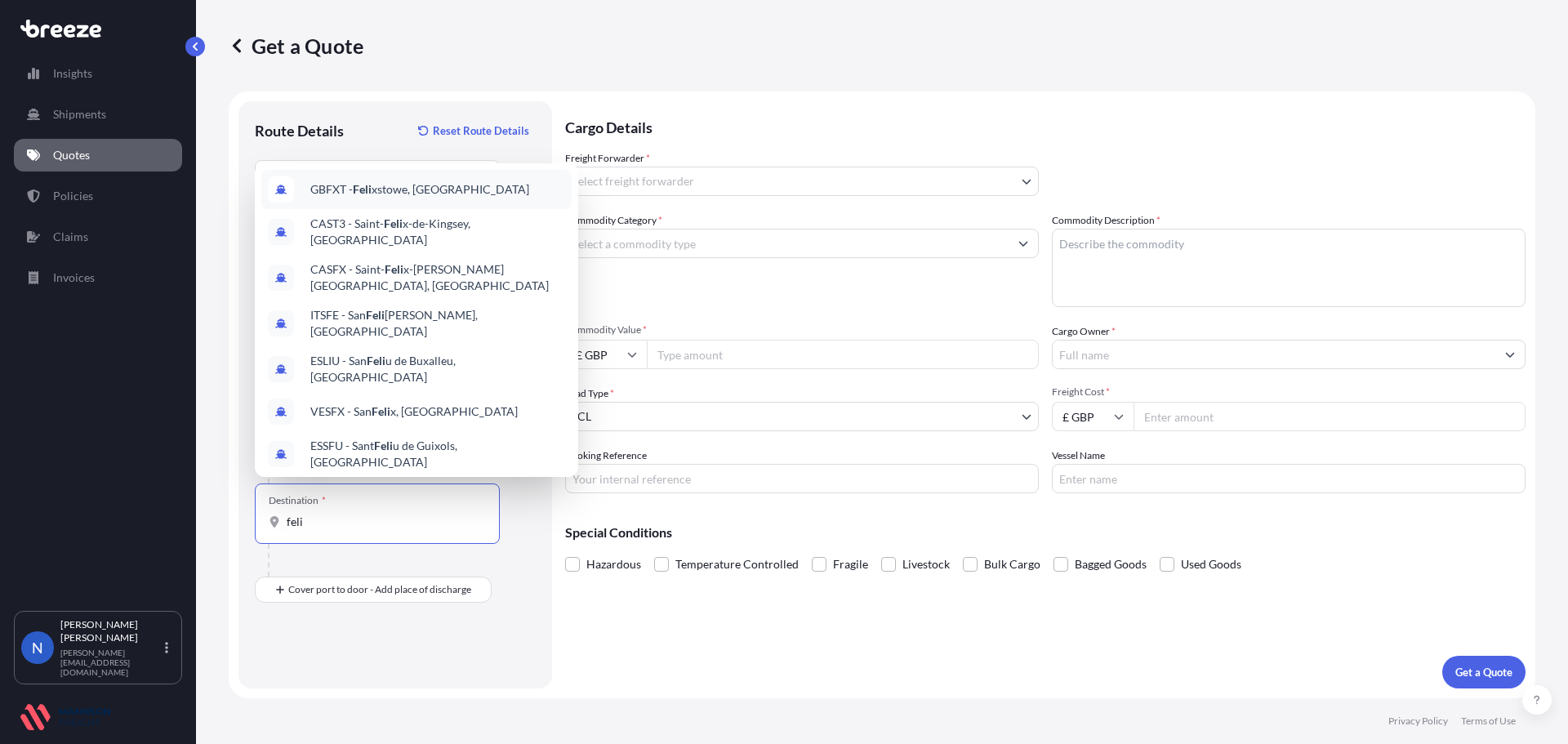
click at [377, 201] on div "GBFXT - Feli xstowe, [GEOGRAPHIC_DATA]" at bounding box center [417, 189] width 311 height 40
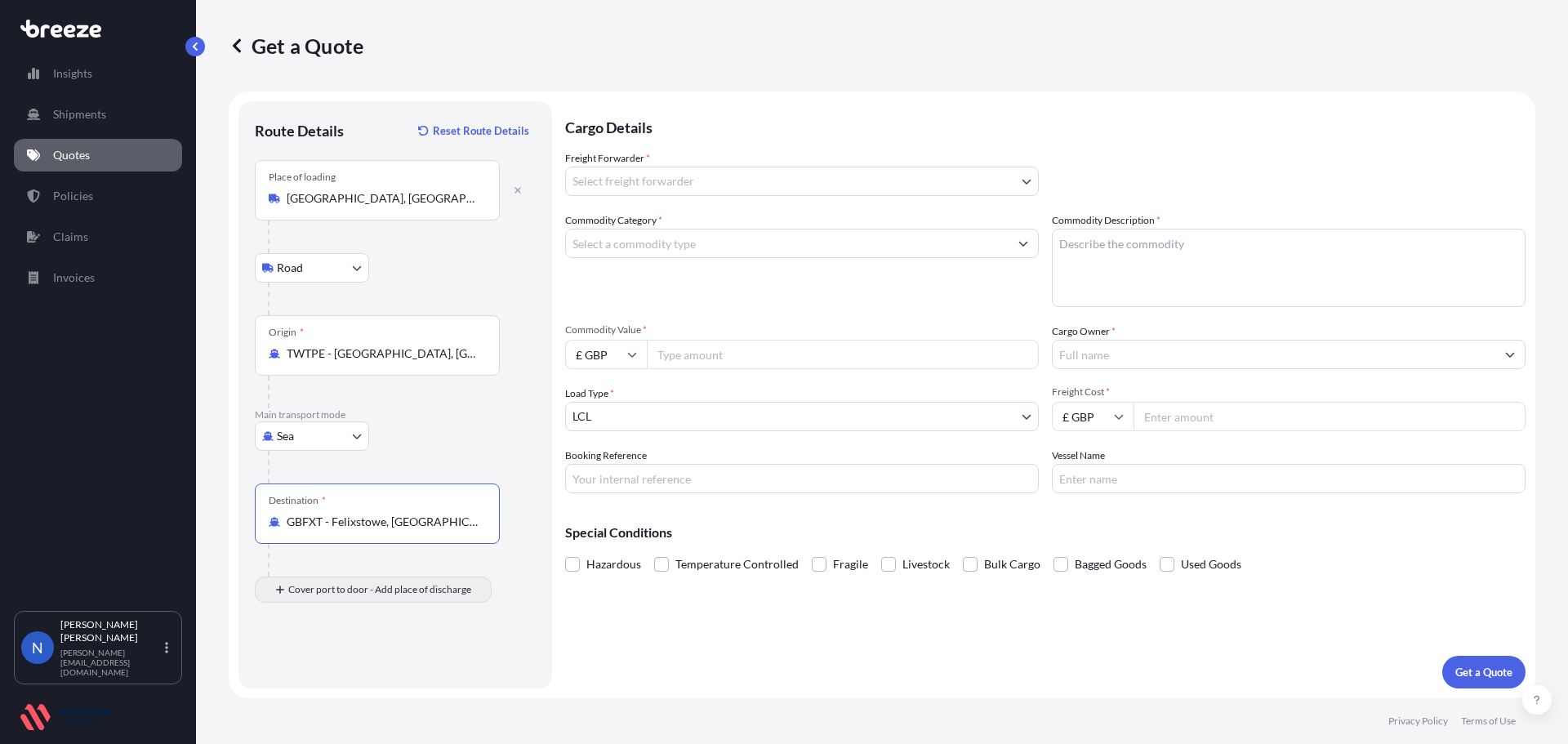
type input "GBFXT - Felixstowe, [GEOGRAPHIC_DATA]"
click at [313, 656] on div "Place of Discharge" at bounding box center [308, 656] width 78 height 14
click at [313, 669] on input "Place of Discharge" at bounding box center [383, 676] width 193 height 16
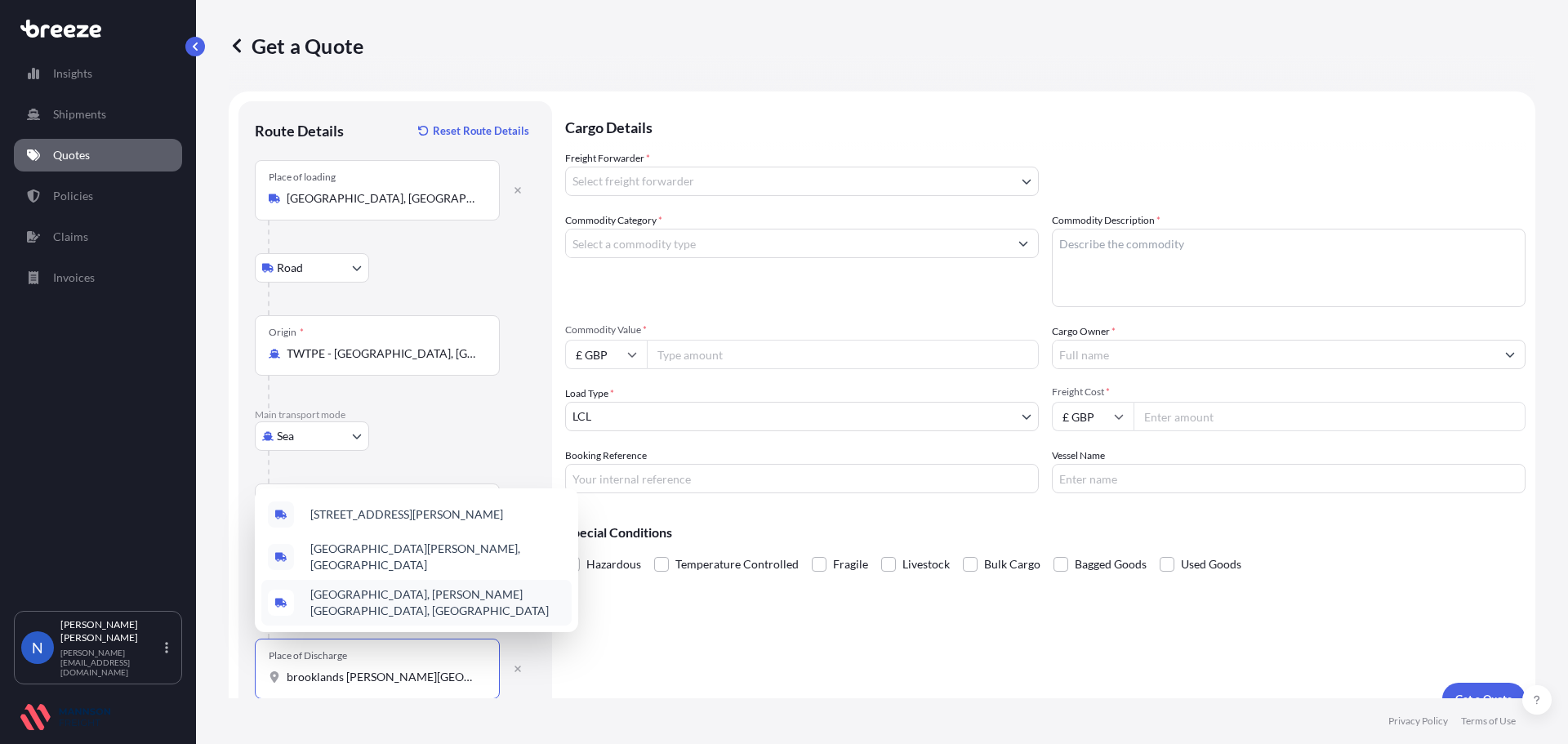
drag, startPoint x: 419, startPoint y: 671, endPoint x: 220, endPoint y: 668, distance: 199.0
click at [220, 668] on div "Get a Quote Route Details Reset Route Details Place of loading [GEOGRAPHIC_DATA…" at bounding box center [882, 349] width 1372 height 699
paste input "MK10 7LE"
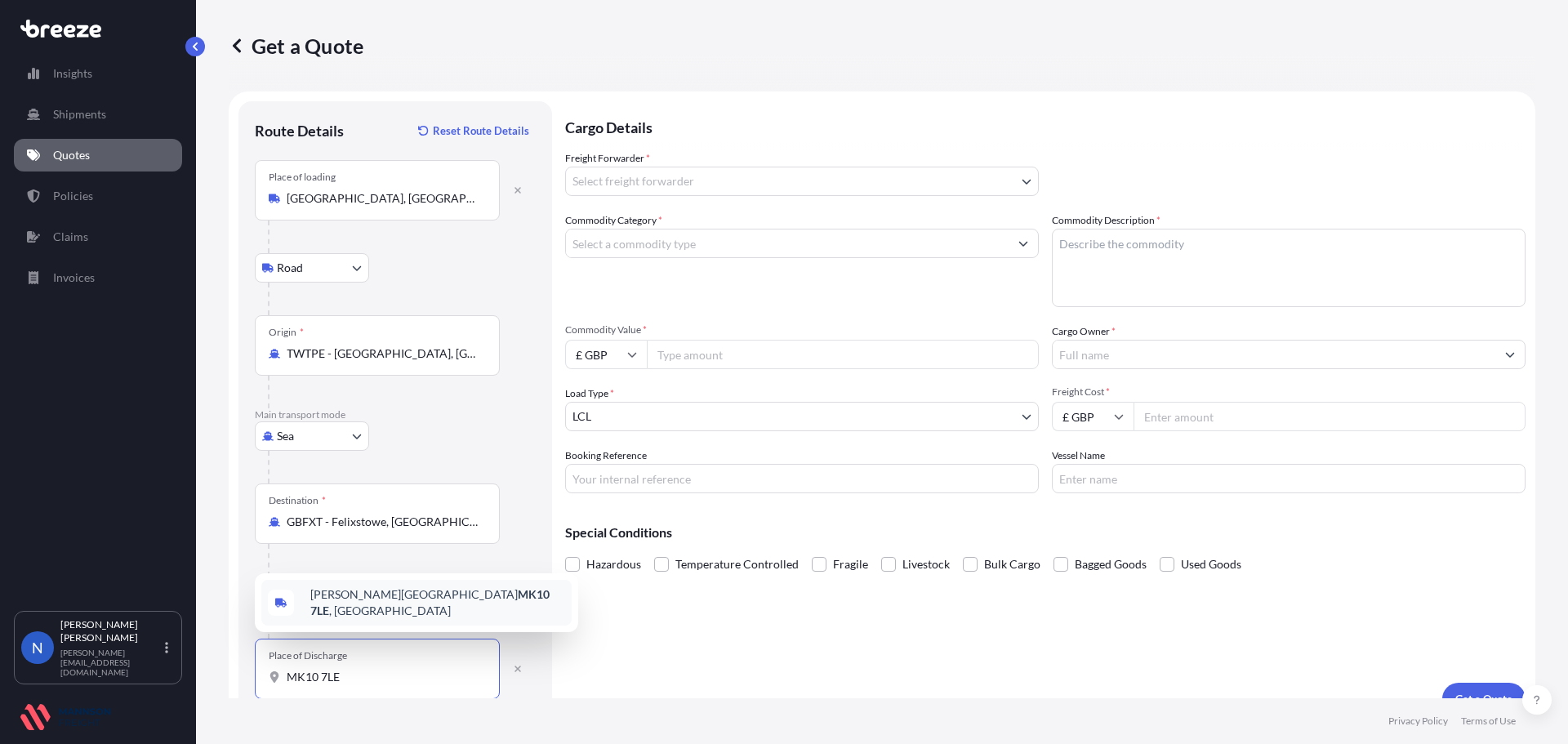
click at [318, 594] on div "[PERSON_NAME][STREET_ADDRESS]" at bounding box center [417, 602] width 311 height 45
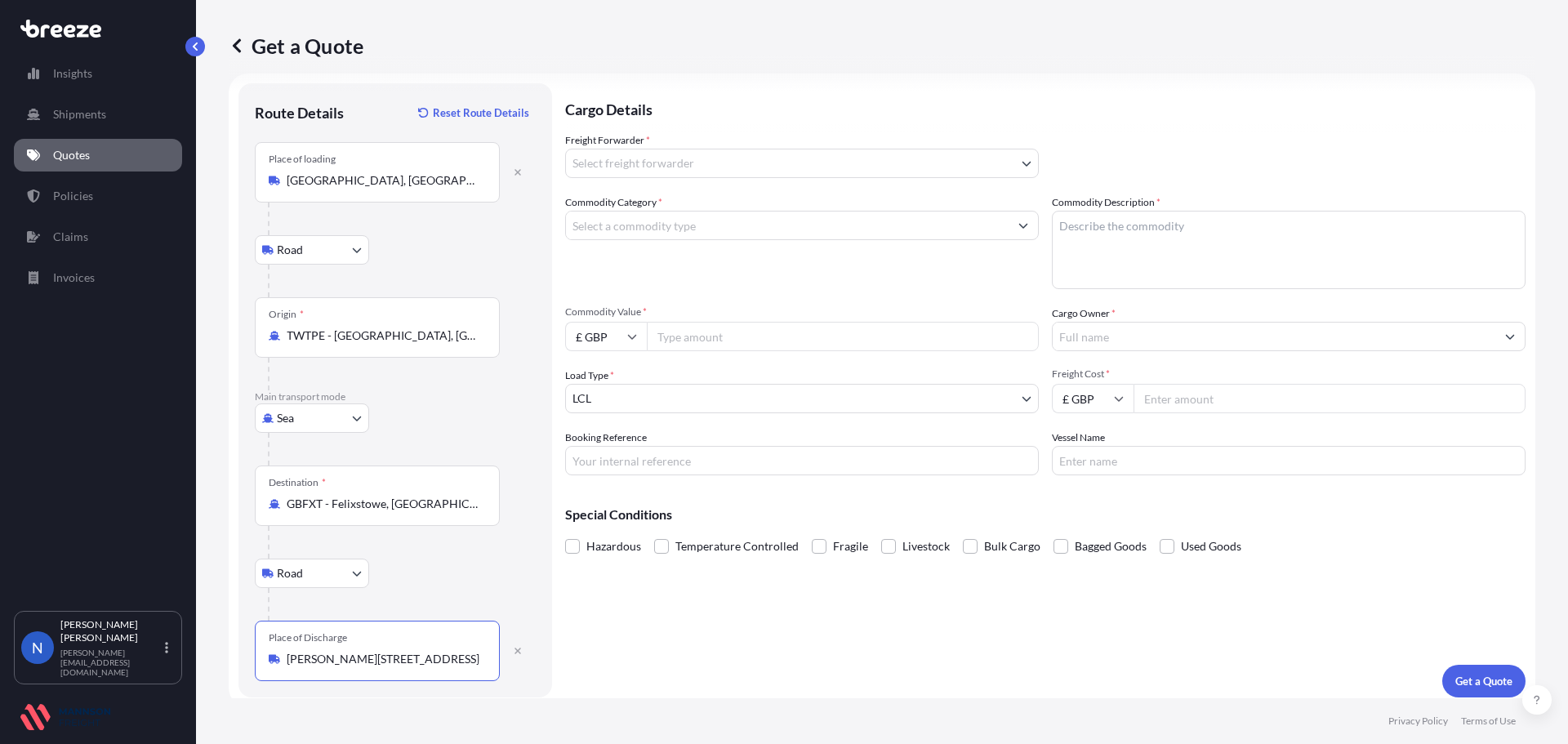
scroll to position [27, 0]
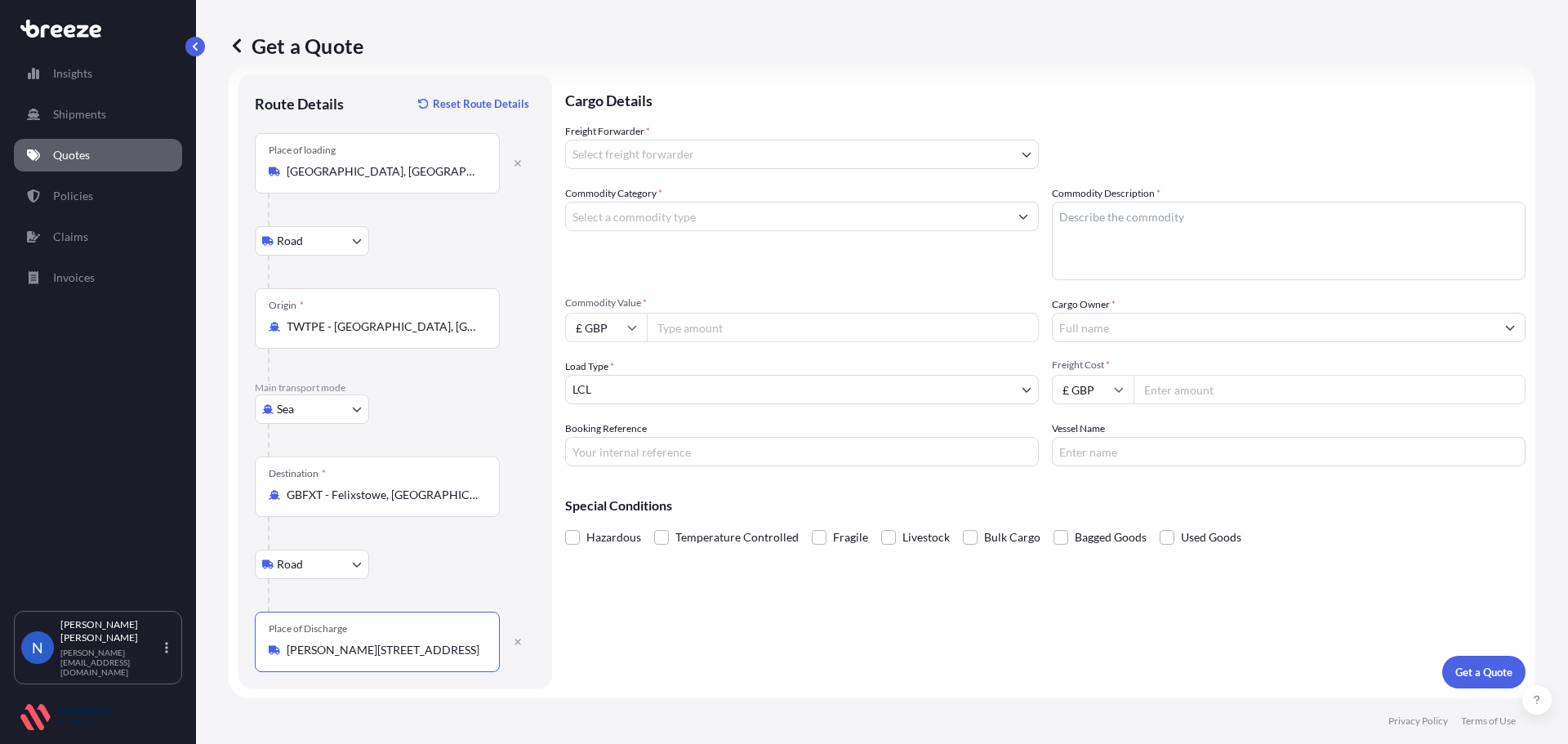
drag, startPoint x: 359, startPoint y: 650, endPoint x: 634, endPoint y: 652, distance: 275.0
click at [634, 655] on form "Route Details Reset Route Details Place of loading [GEOGRAPHIC_DATA], [GEOGRAPH…" at bounding box center [882, 381] width 1307 height 634
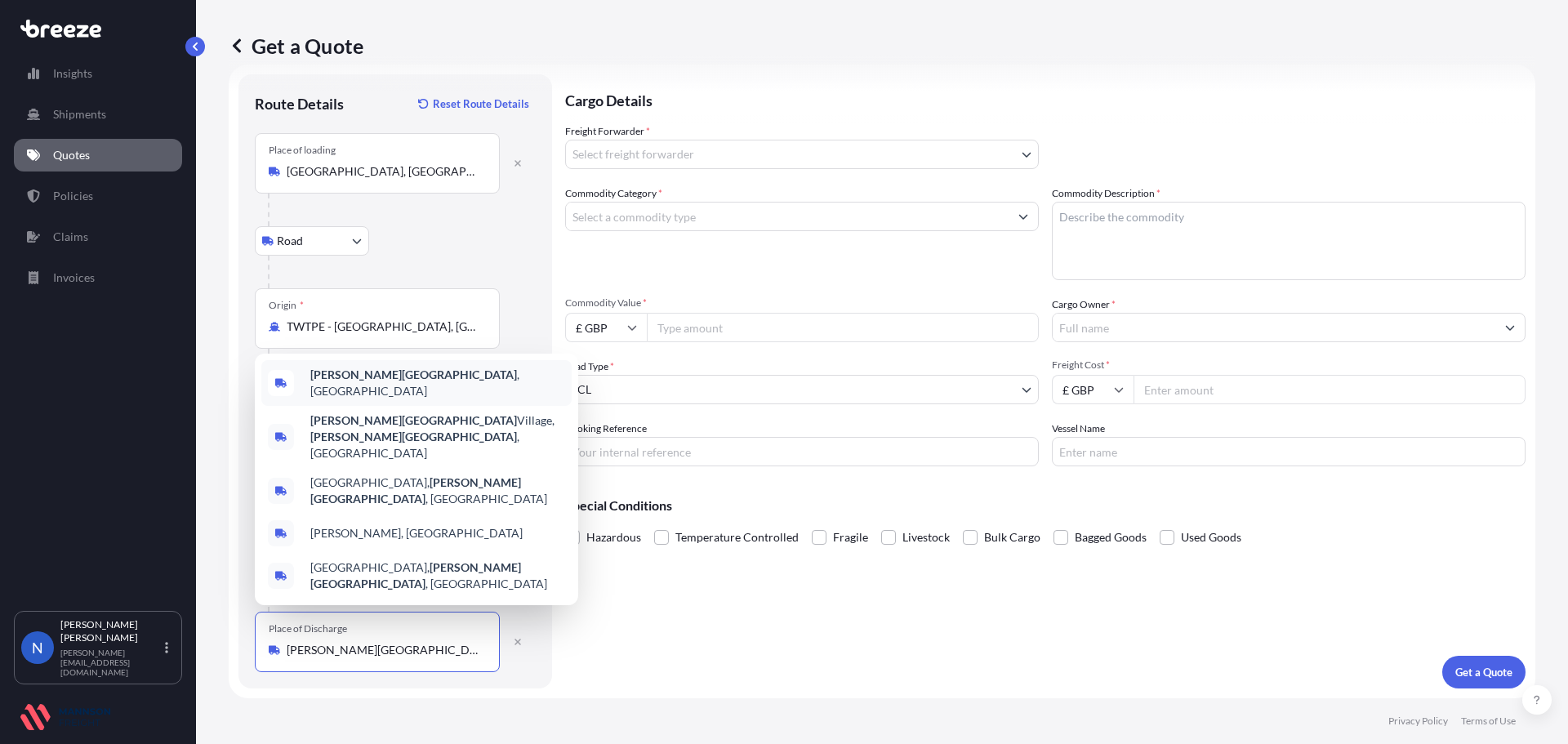
click at [412, 406] on div "[PERSON_NAME] , [GEOGRAPHIC_DATA]" at bounding box center [417, 382] width 311 height 45
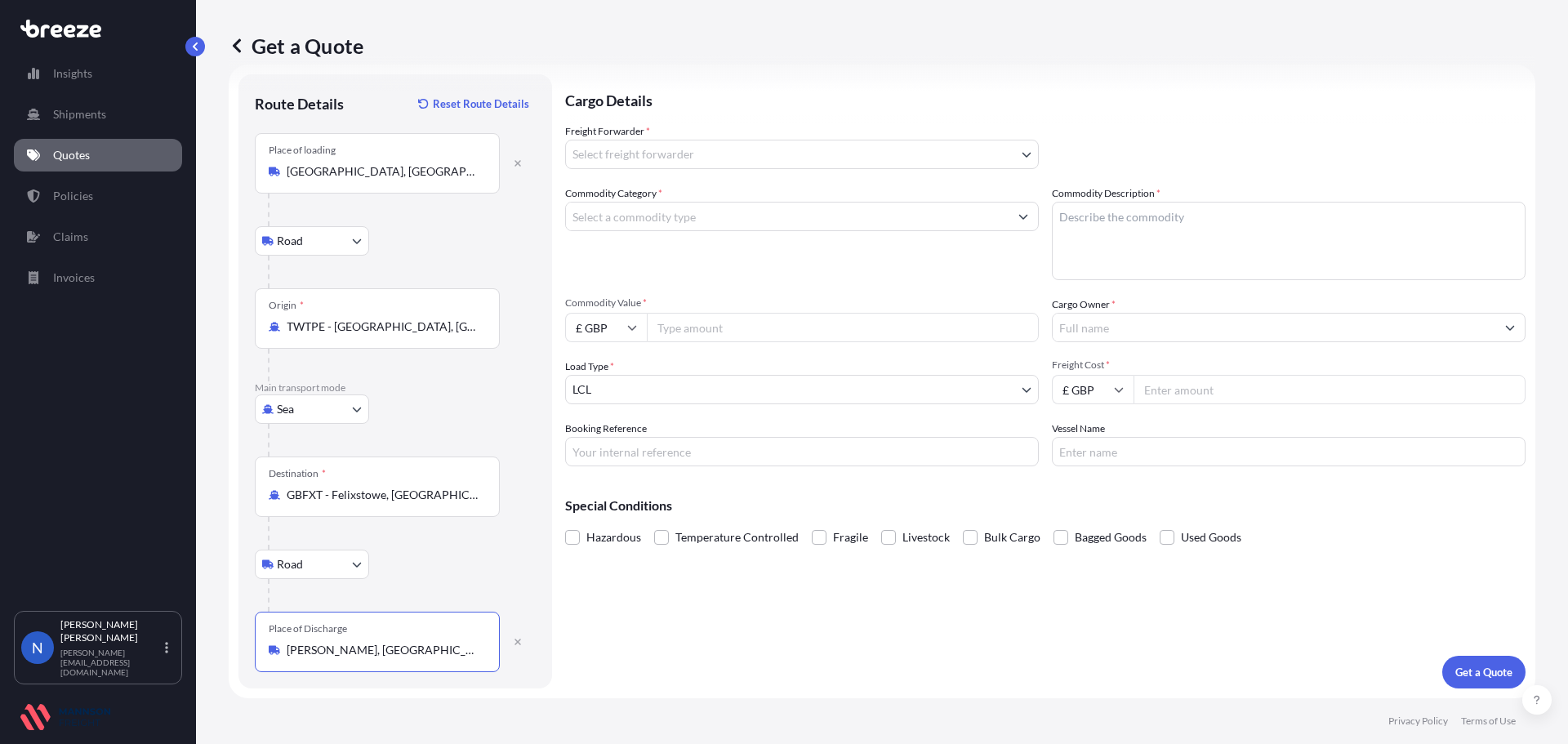
type input "[PERSON_NAME], [GEOGRAPHIC_DATA]"
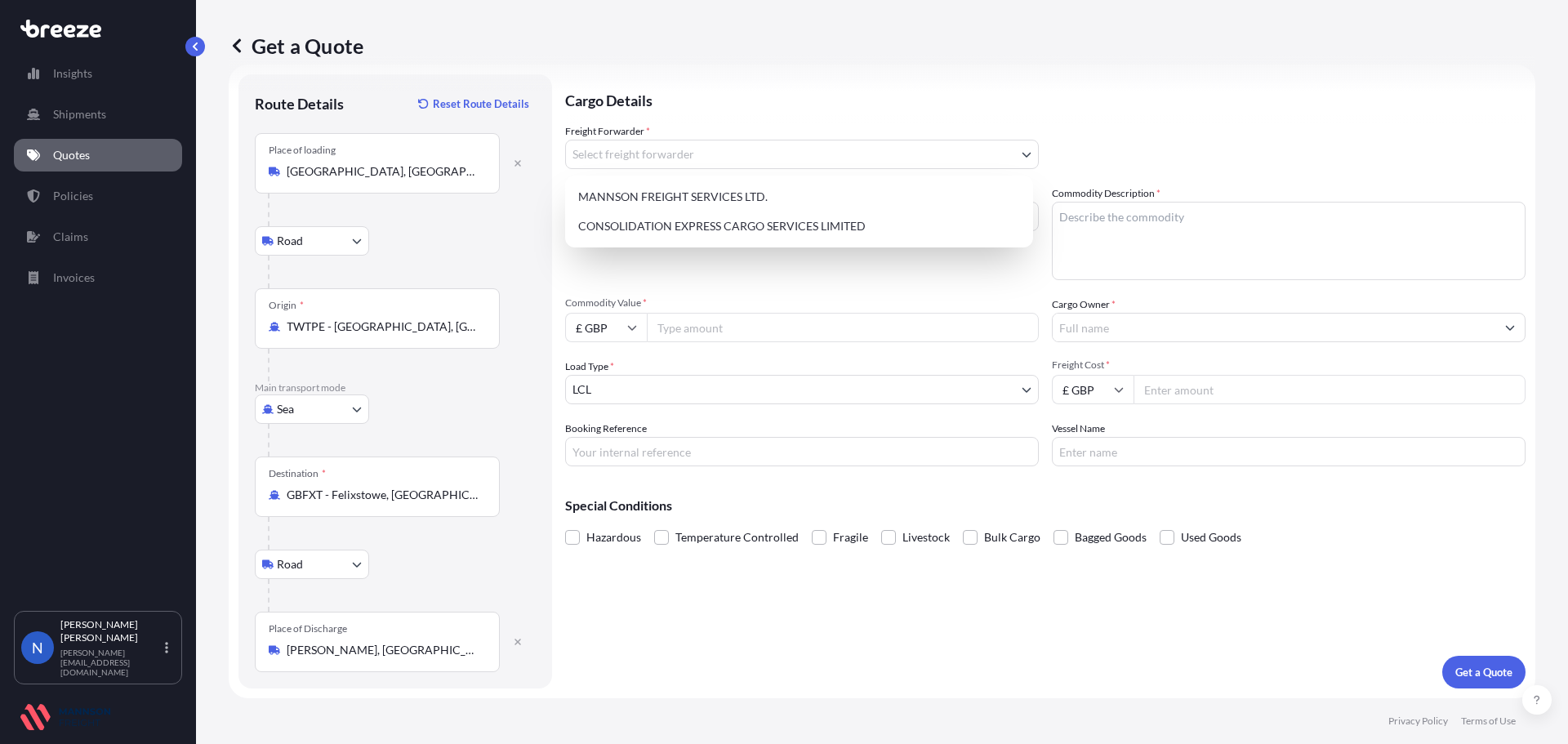
click at [640, 158] on body "Insights Shipments Quotes Policies Claims Invoices N Nadine Taylor-Beck [EMAIL_…" at bounding box center [784, 372] width 1568 height 744
click at [642, 222] on div "CONSOLIDATION EXPRESS CARGO SERVICES LIMITED" at bounding box center [800, 226] width 455 height 29
select select "31421"
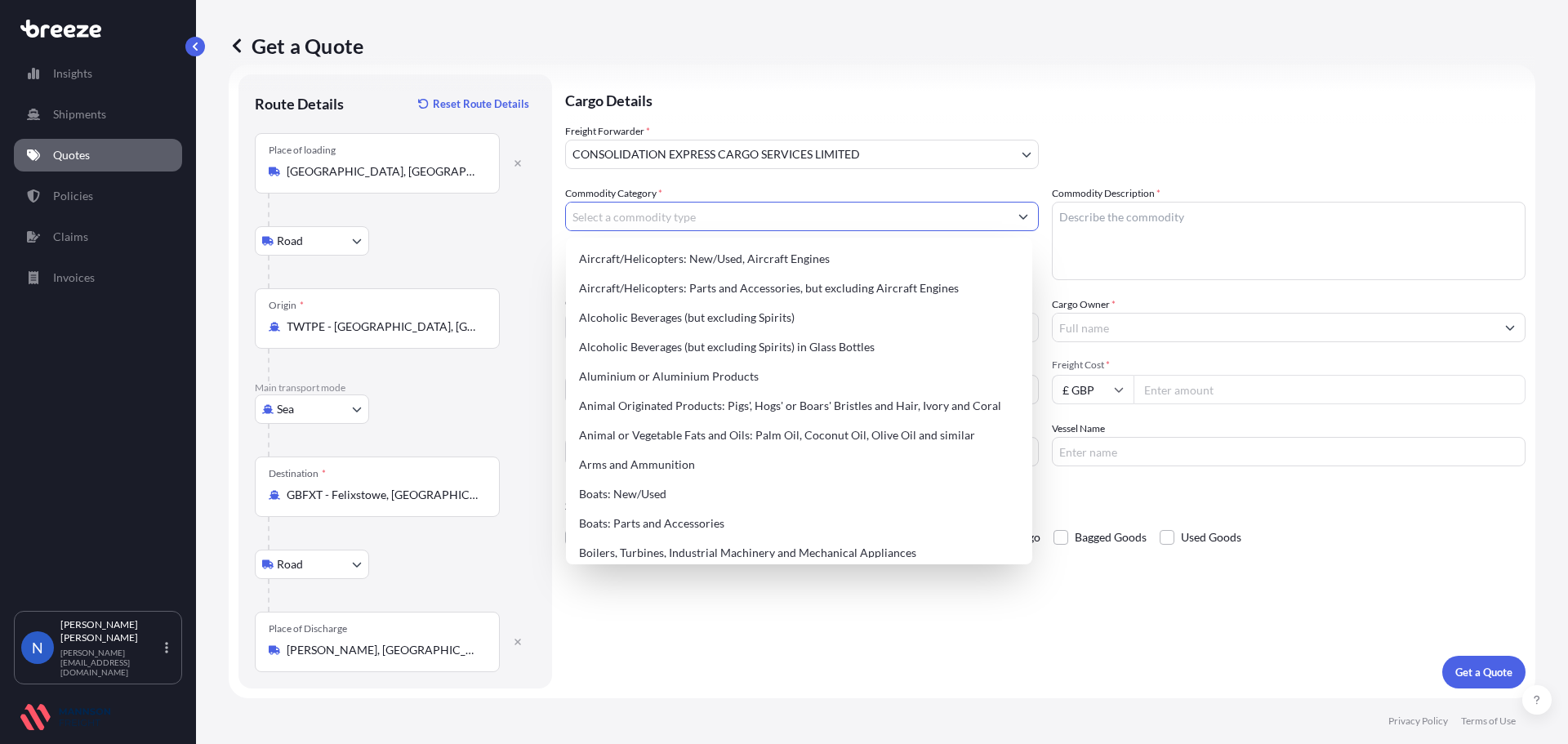
click at [635, 211] on input "Commodity Category *" at bounding box center [787, 216] width 443 height 29
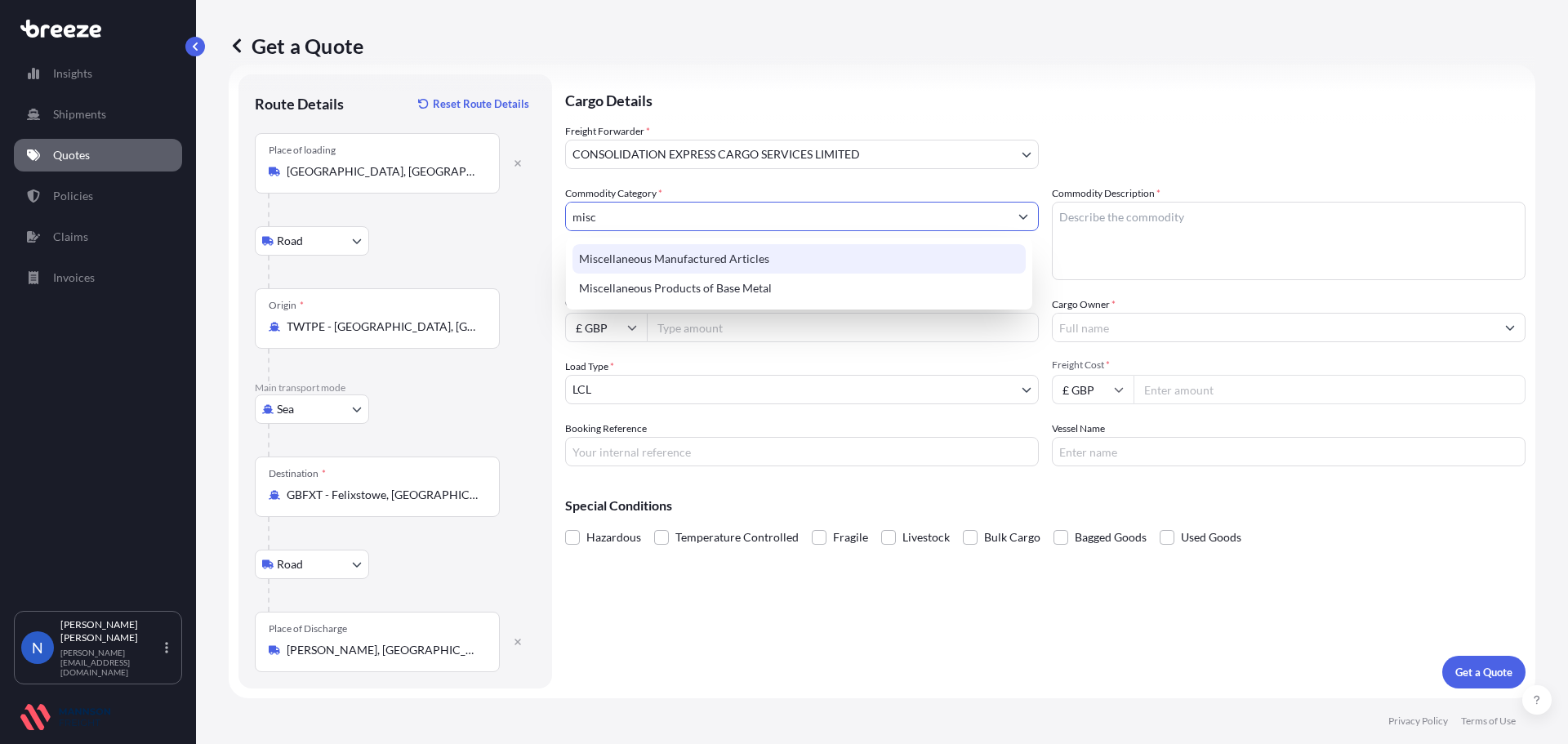
click at [632, 255] on div "Miscellaneous Manufactured Articles" at bounding box center [799, 259] width 454 height 29
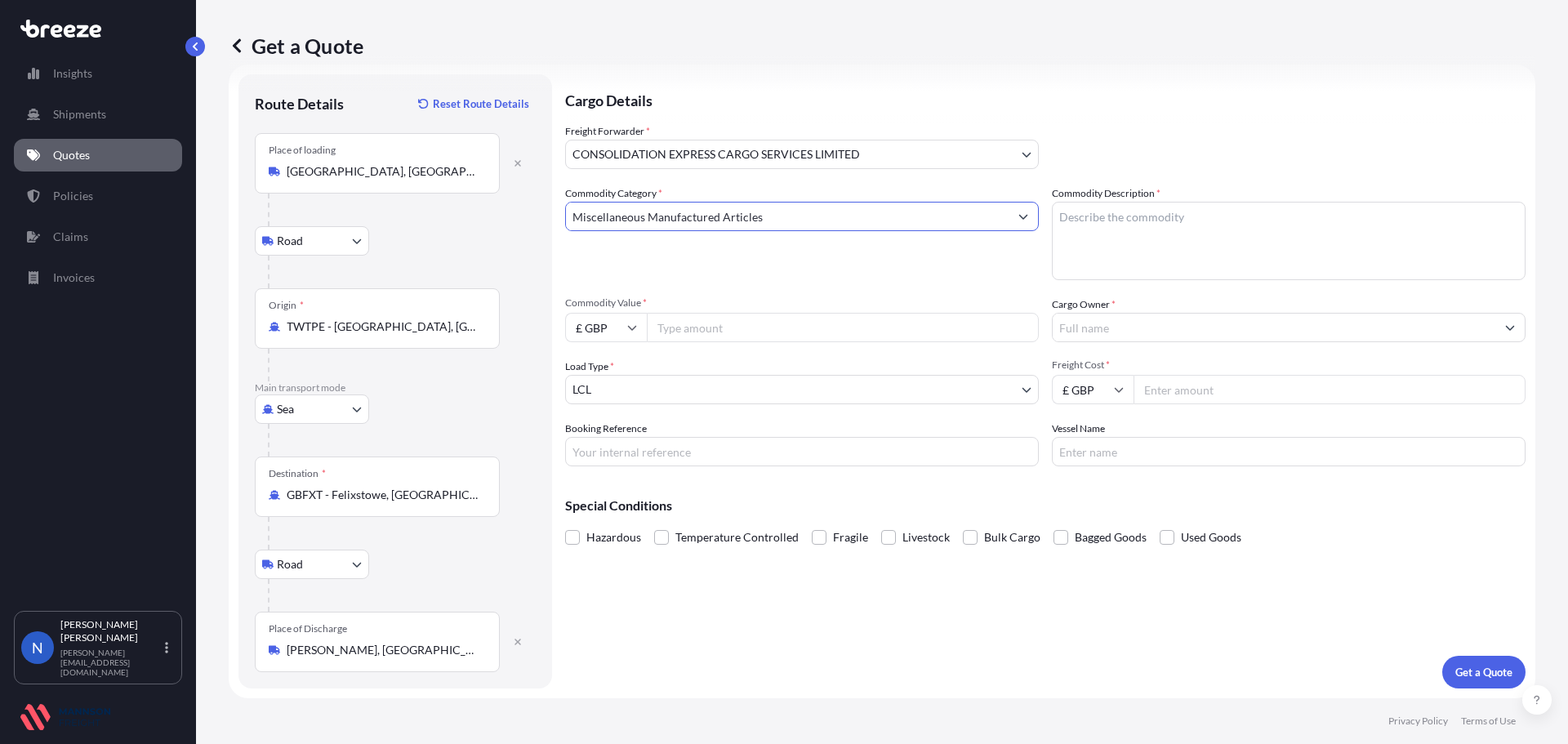
type input "Miscellaneous Manufactured Articles"
click at [1120, 237] on textarea "Commodity Description *" at bounding box center [1288, 240] width 474 height 78
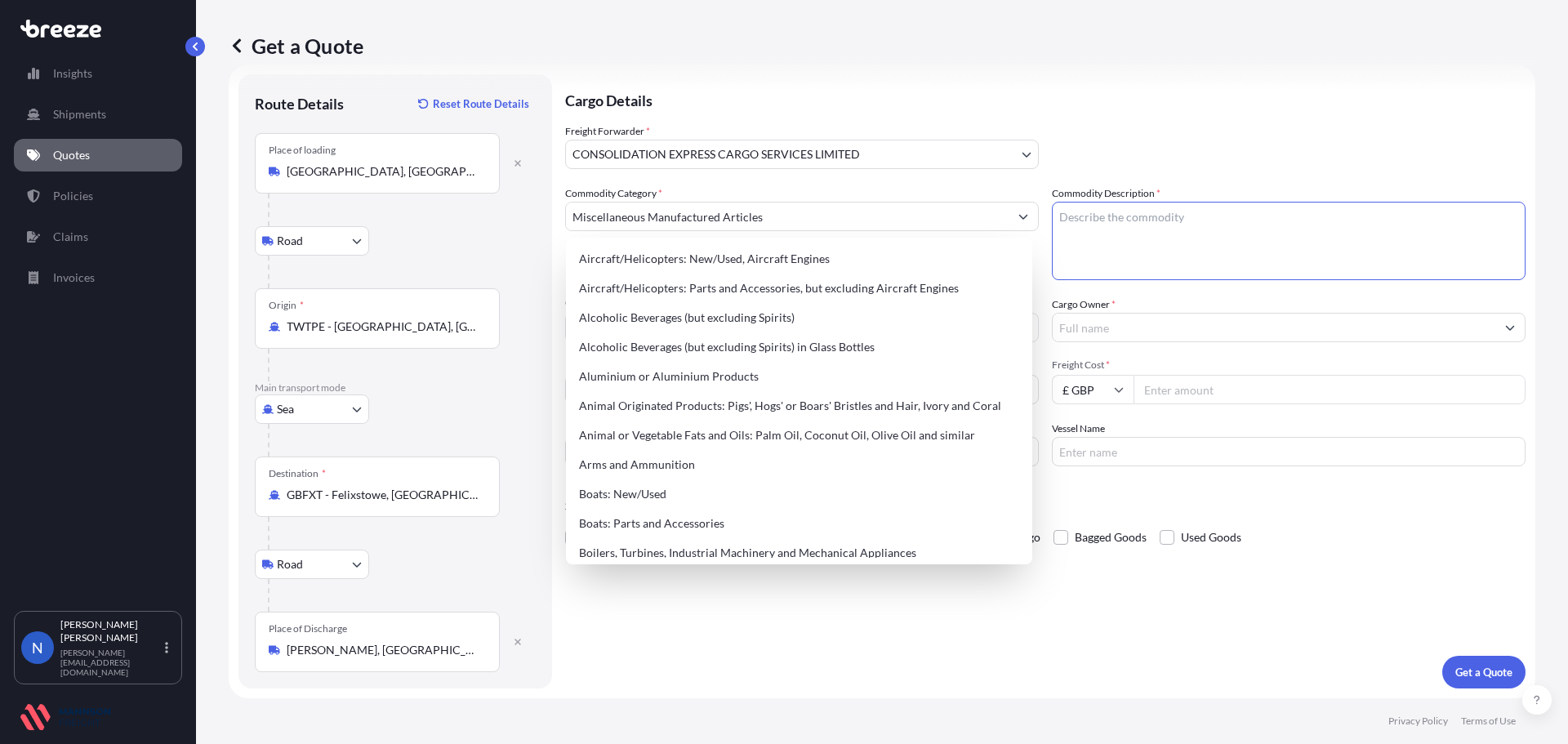
paste textarea "FOOT STUFF (SYRUP)"
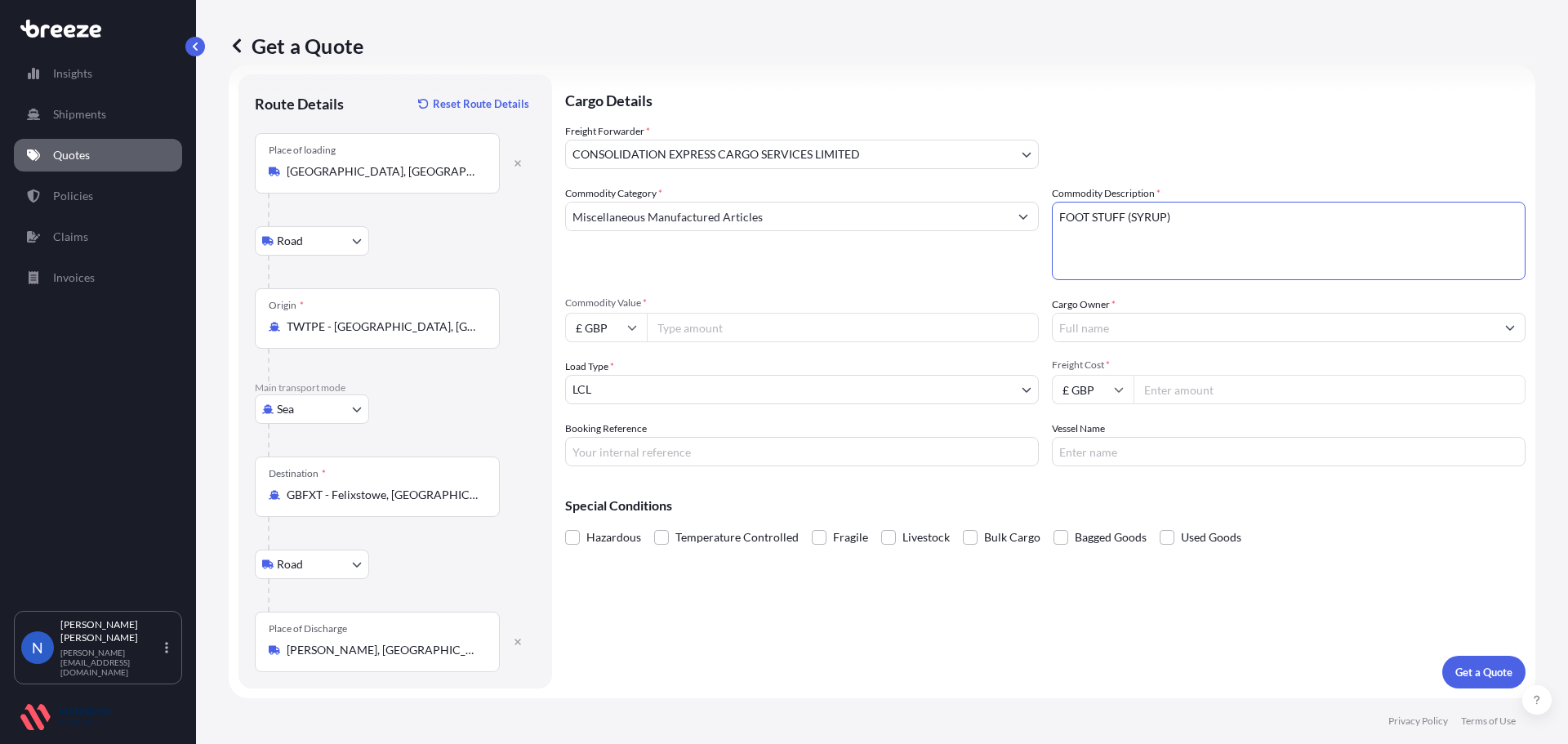
type textarea "FOOT STUFF (SYRUP)"
click at [640, 333] on input "£ GBP" at bounding box center [606, 327] width 82 height 29
click at [615, 430] on div "$ USD" at bounding box center [606, 441] width 69 height 31
type input "$ USD"
drag, startPoint x: 775, startPoint y: 340, endPoint x: 776, endPoint y: 332, distance: 8.1
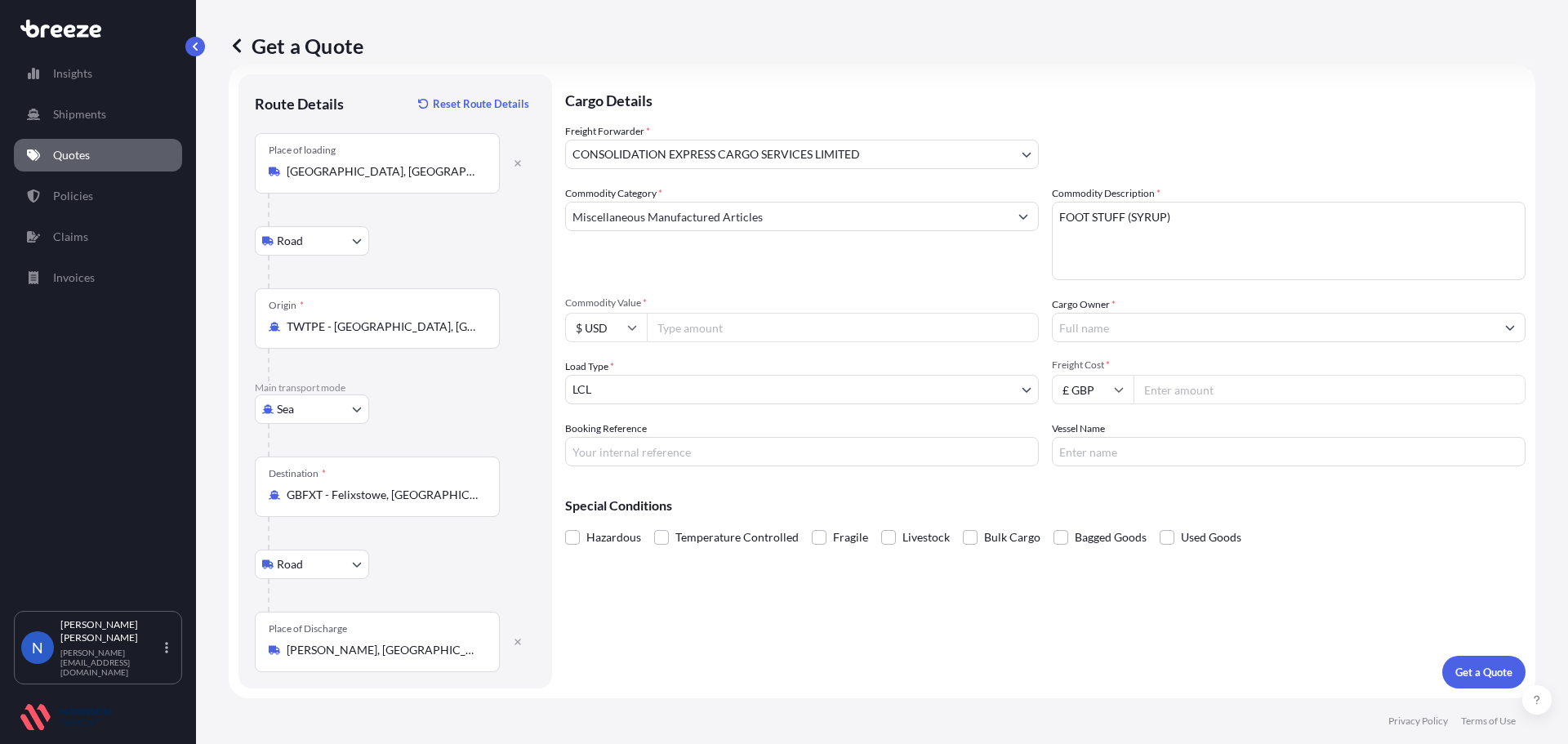
click at [775, 339] on input "Commodity Value *" at bounding box center [842, 327] width 392 height 29
paste input "5700.42"
type input "5700.42"
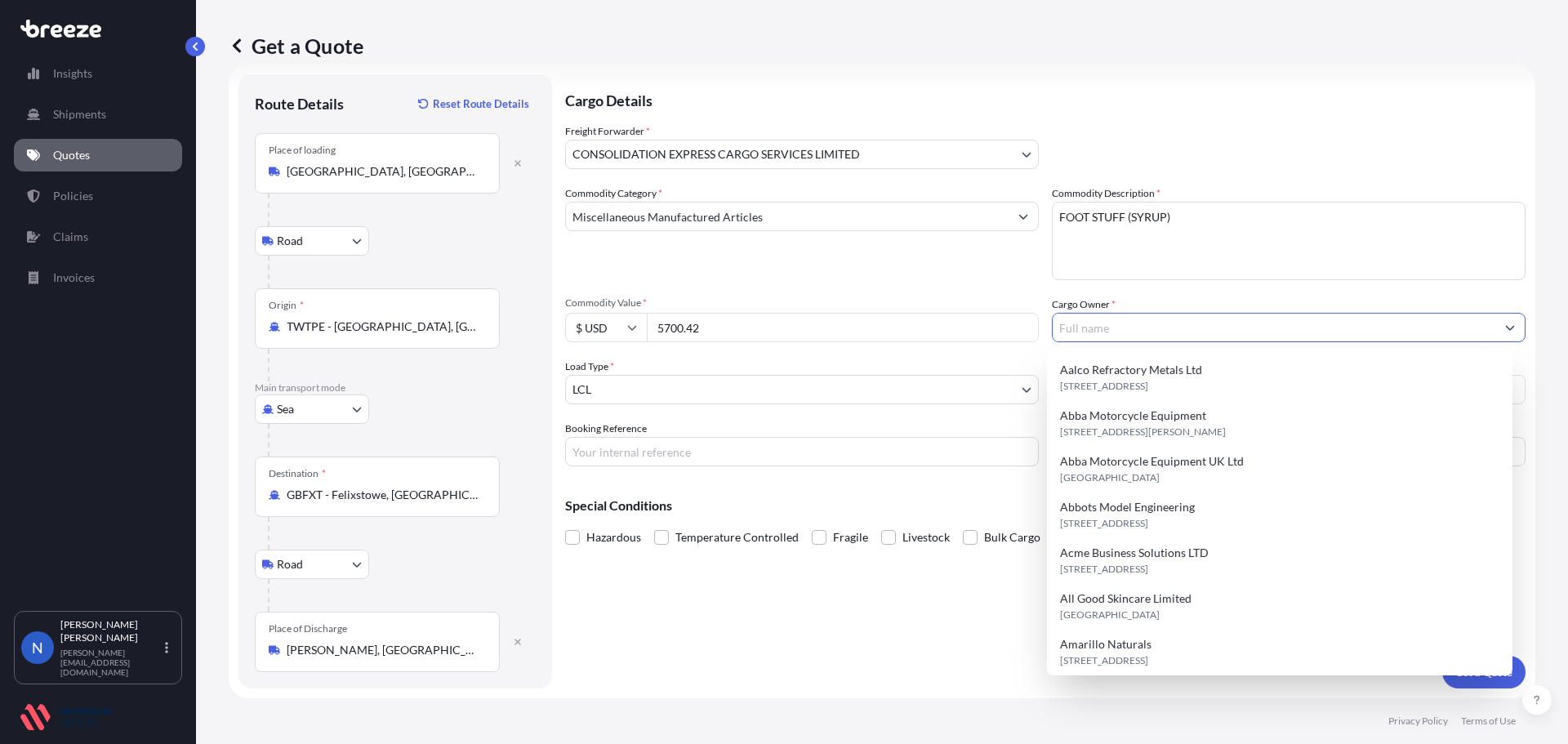
click at [1172, 334] on input "Cargo Owner *" at bounding box center [1274, 327] width 443 height 29
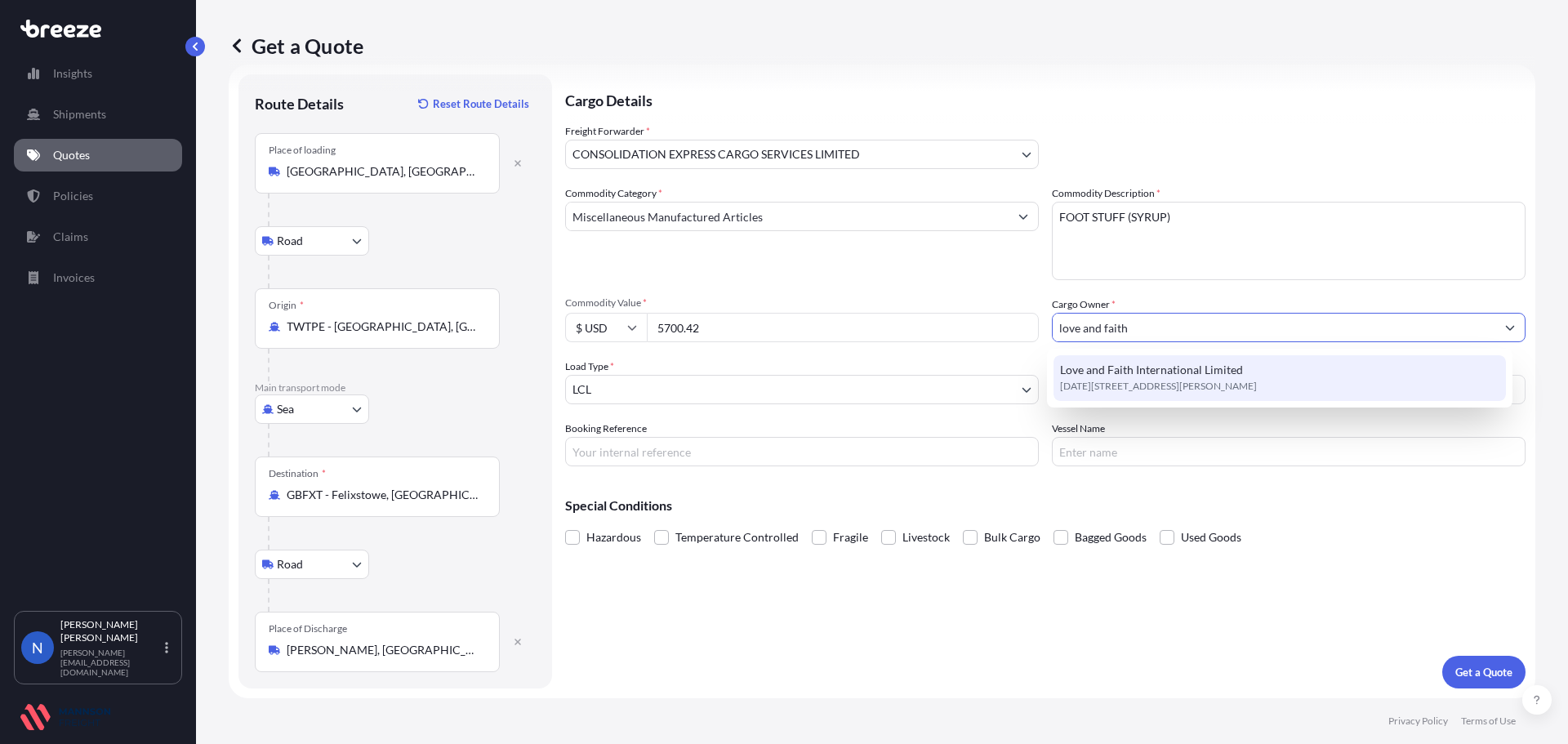
click at [1166, 372] on span "Love and Faith International Limited" at bounding box center [1152, 370] width 183 height 16
paste input "834"
click at [1210, 370] on span "Love and Faith International Limited" at bounding box center [1152, 370] width 183 height 16
type input "Love and Faith International Limited"
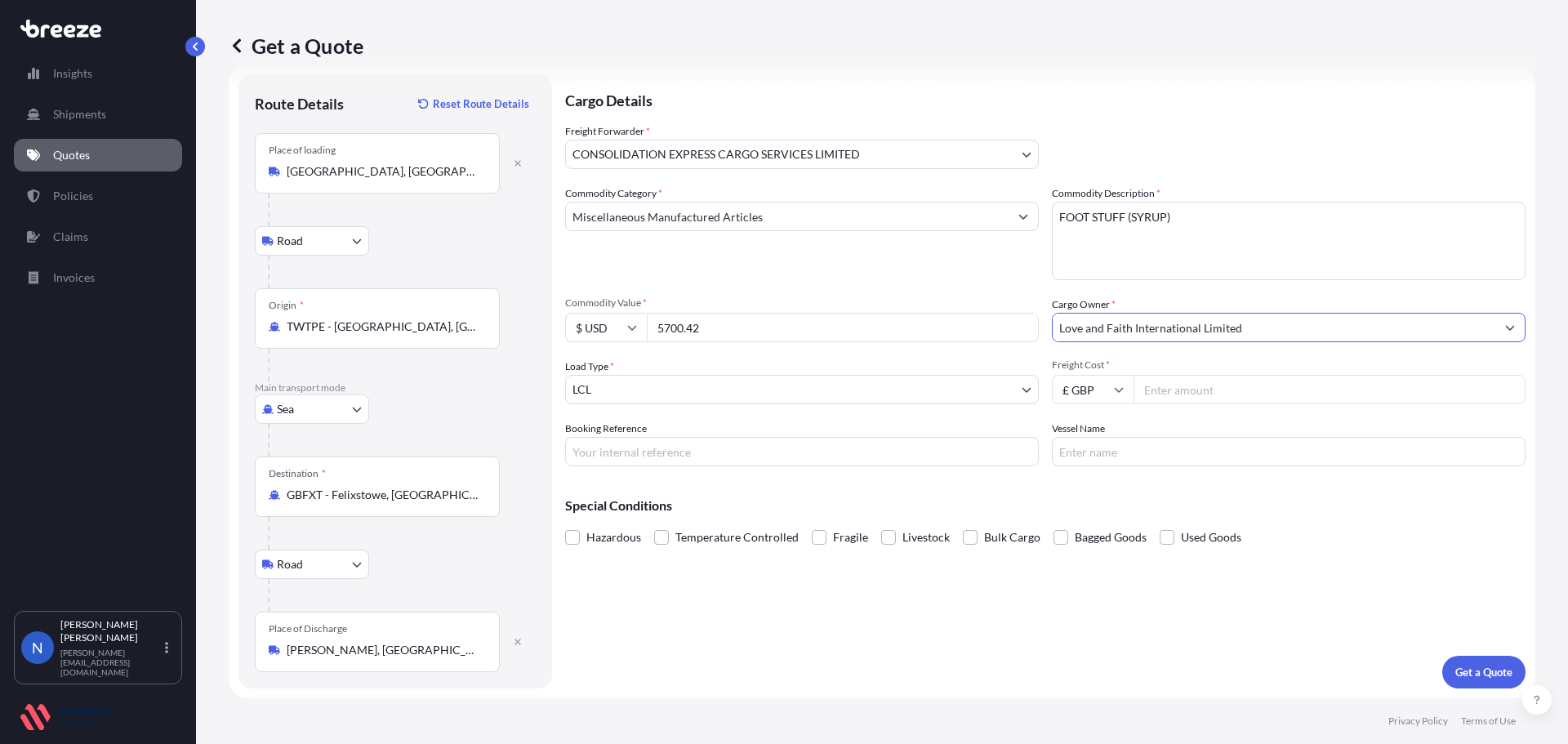
click at [1184, 390] on input "Freight Cost *" at bounding box center [1330, 390] width 392 height 29
paste input "834"
type input "834"
click at [725, 449] on input "Booking Reference" at bounding box center [802, 452] width 474 height 29
click at [631, 443] on input "Booking Reference" at bounding box center [802, 452] width 474 height 29
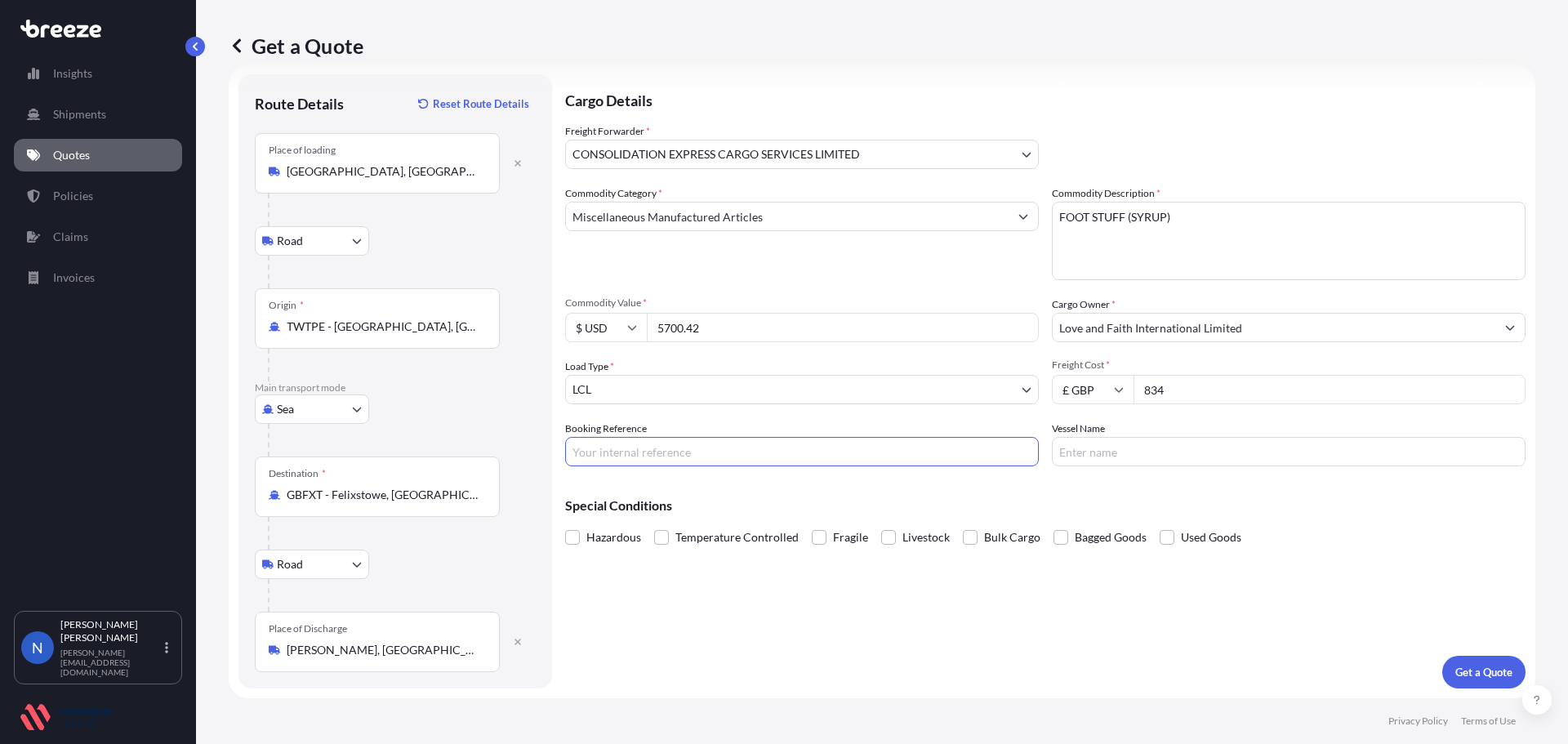
paste input "L&F 102"
type input "L&F 102"
click at [1070, 460] on input "Vessel Name" at bounding box center [1288, 452] width 474 height 29
drag, startPoint x: 1122, startPoint y: 460, endPoint x: 908, endPoint y: 440, distance: 214.9
click at [913, 443] on div "Commodity Category * Miscellaneous Manufactured Articles Commodity Description …" at bounding box center [1046, 325] width 961 height 281
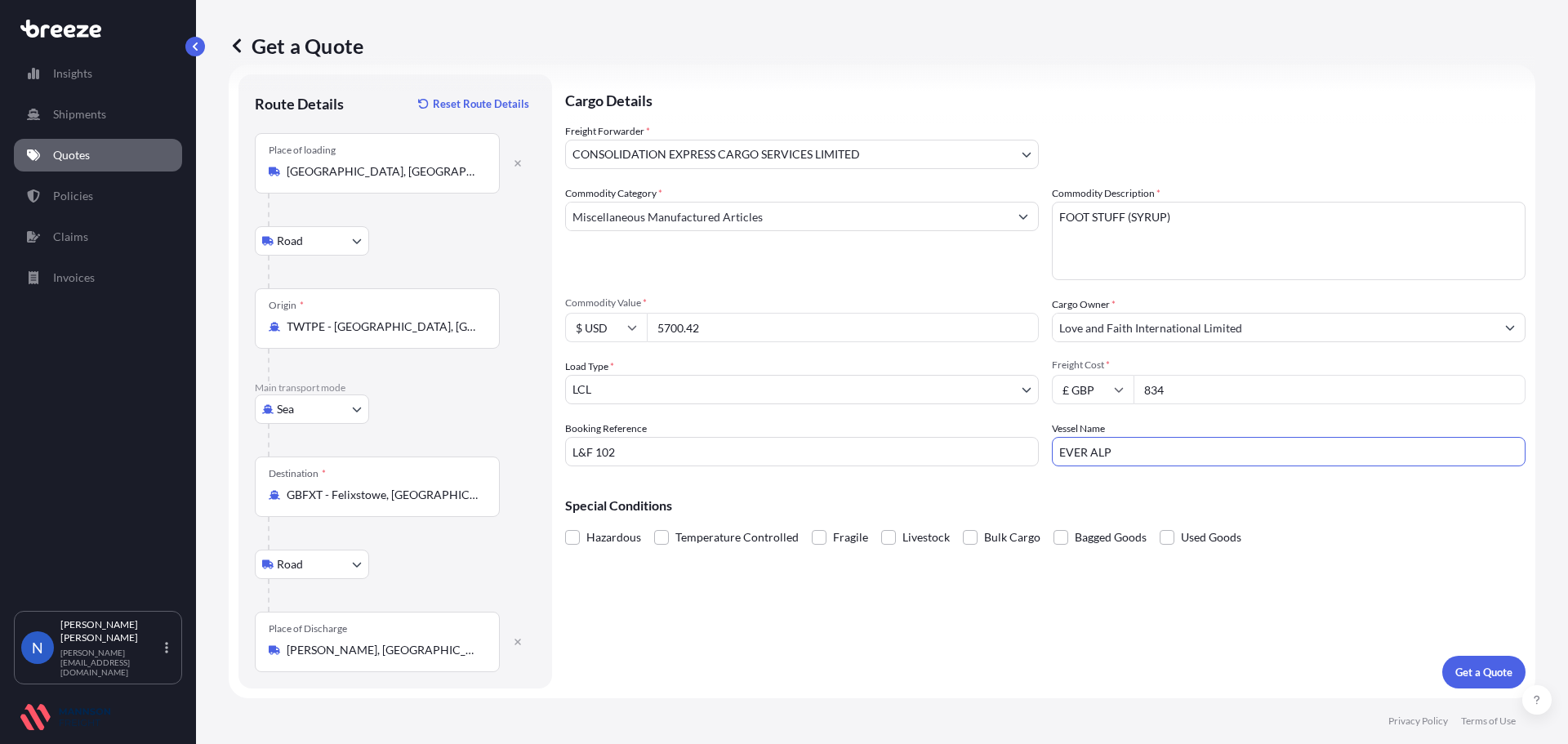
type input "EVER ALP"
click at [895, 637] on div "Cargo Details Freight Forwarder * CONSOLIDATION EXPRESS CARGO SERVICES LIMITED …" at bounding box center [1046, 381] width 961 height 615
click at [1456, 676] on p "Get a Quote" at bounding box center [1484, 672] width 57 height 16
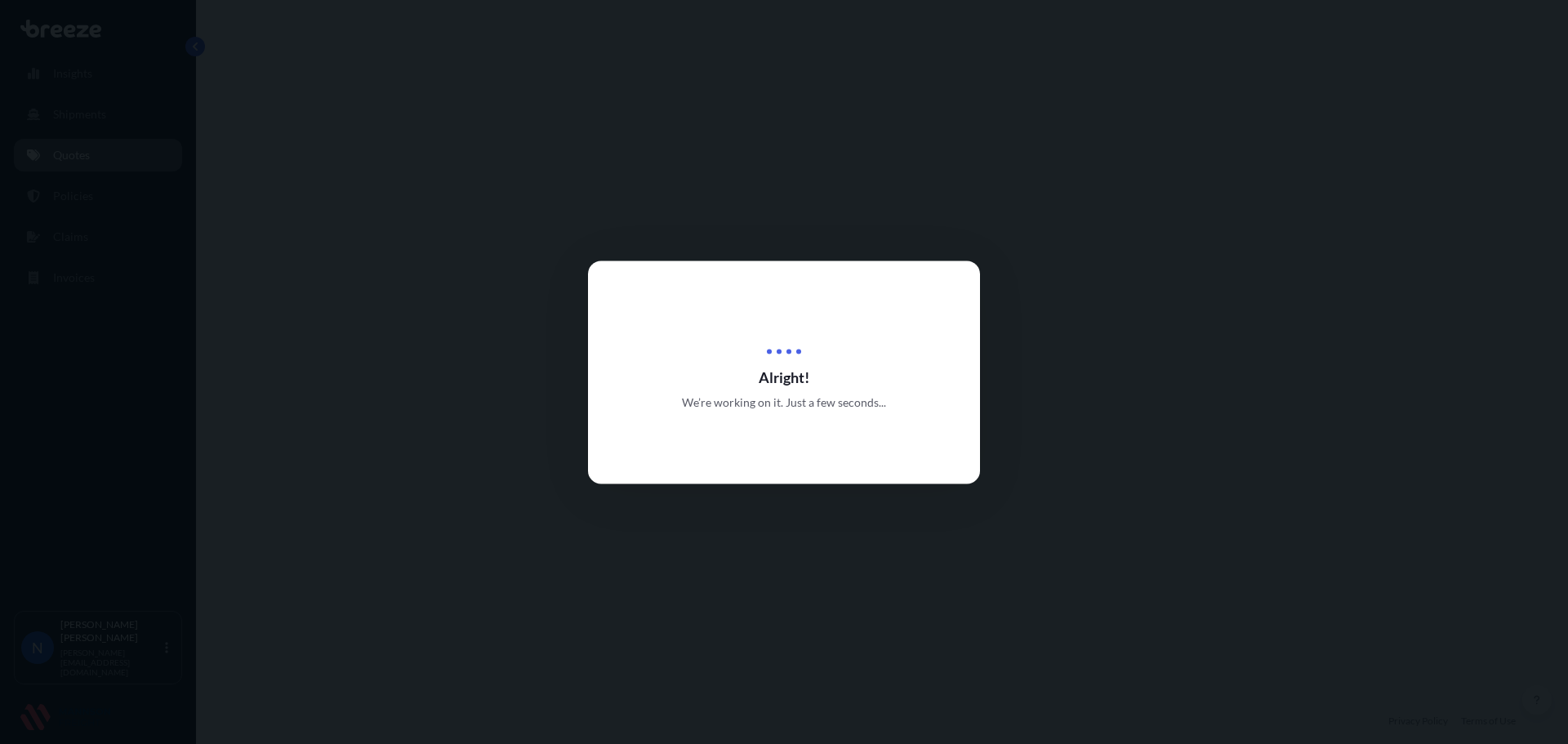
select select "Road"
select select "Sea"
select select "Road"
select select "31421"
select select "1"
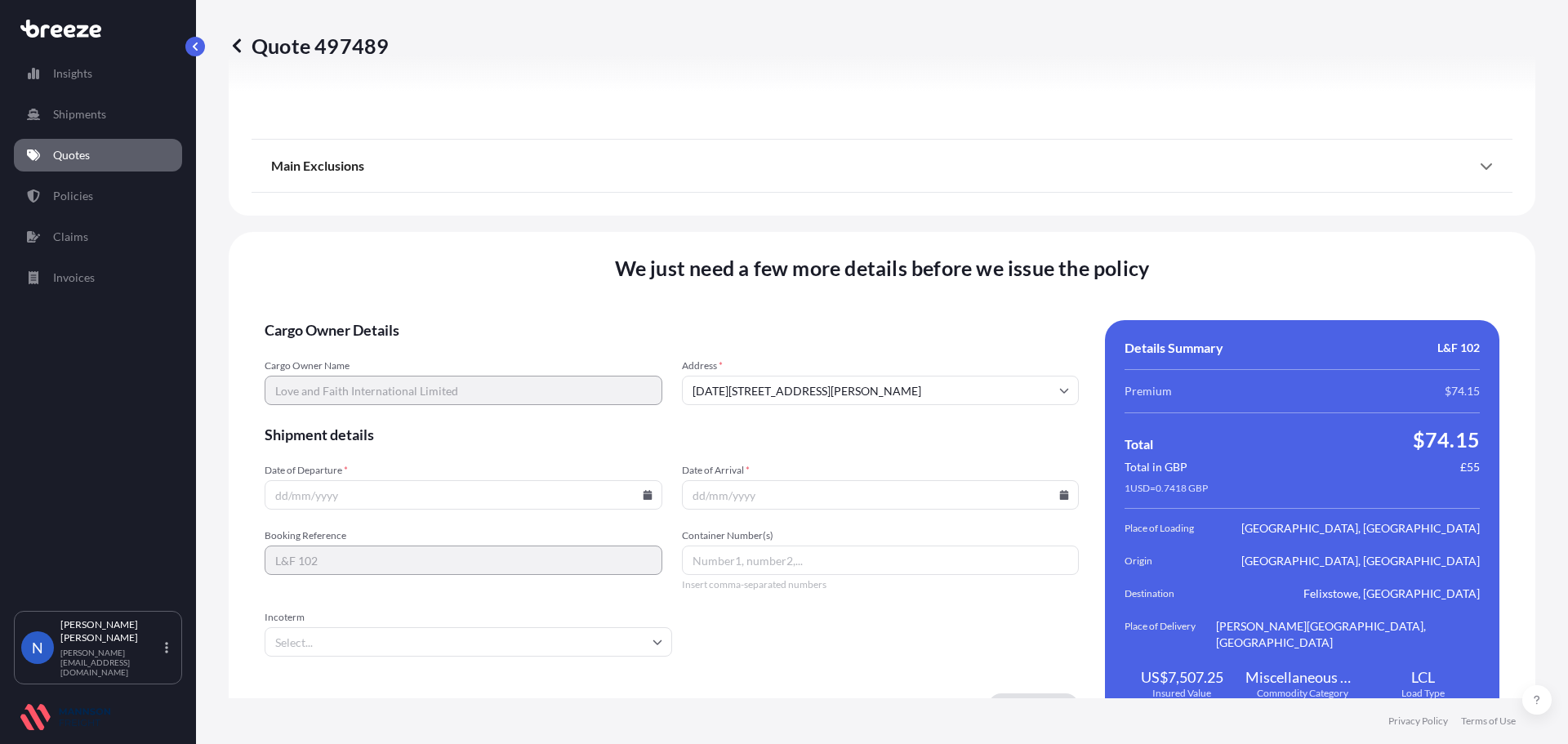
scroll to position [2174, 0]
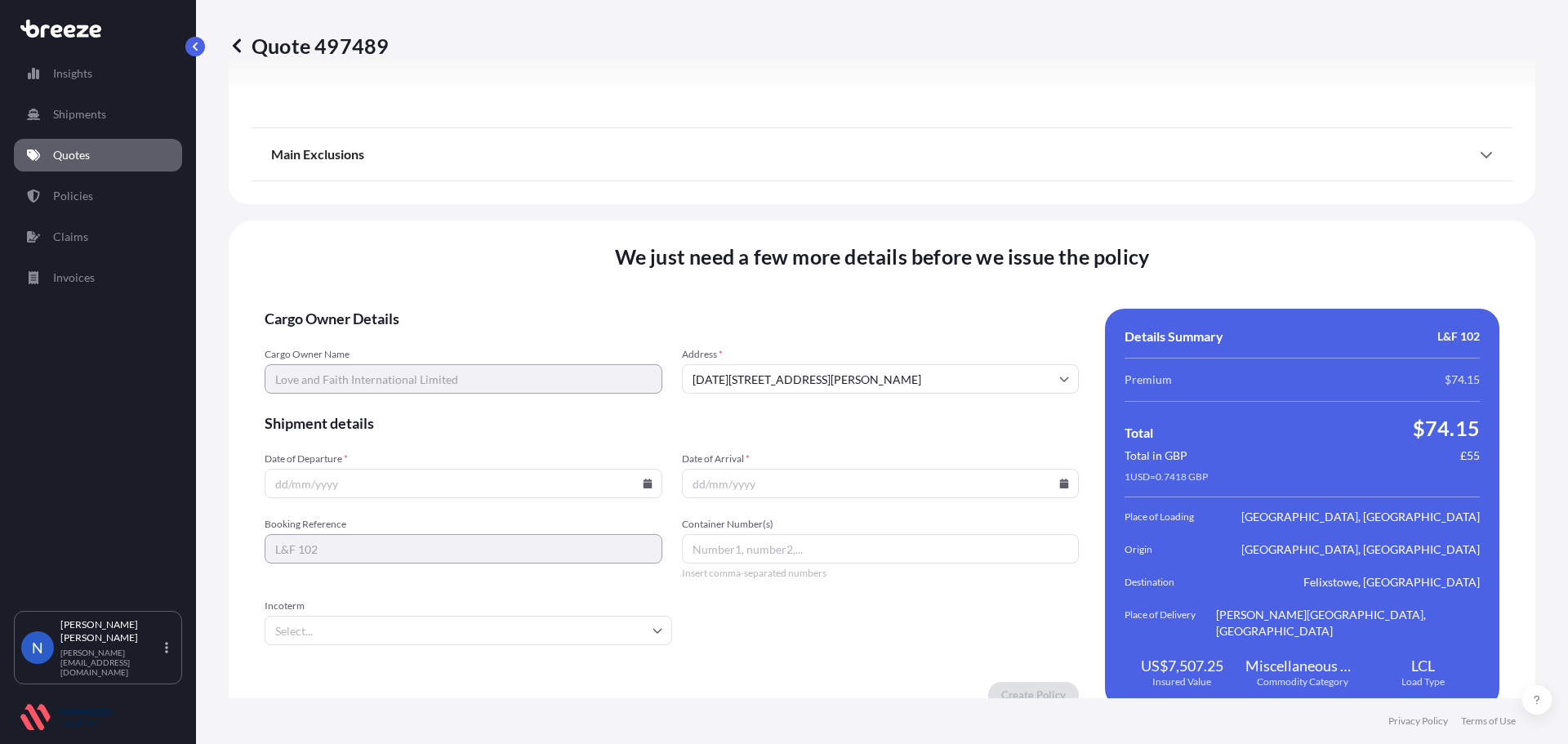
click at [644, 479] on icon at bounding box center [646, 483] width 9 height 10
click at [572, 352] on button "24" at bounding box center [575, 352] width 26 height 26
type input "[DATE]"
click at [1057, 472] on input "Date of Arrival *" at bounding box center [881, 483] width 398 height 29
click at [1050, 469] on input "Date of Arrival *" at bounding box center [881, 483] width 398 height 29
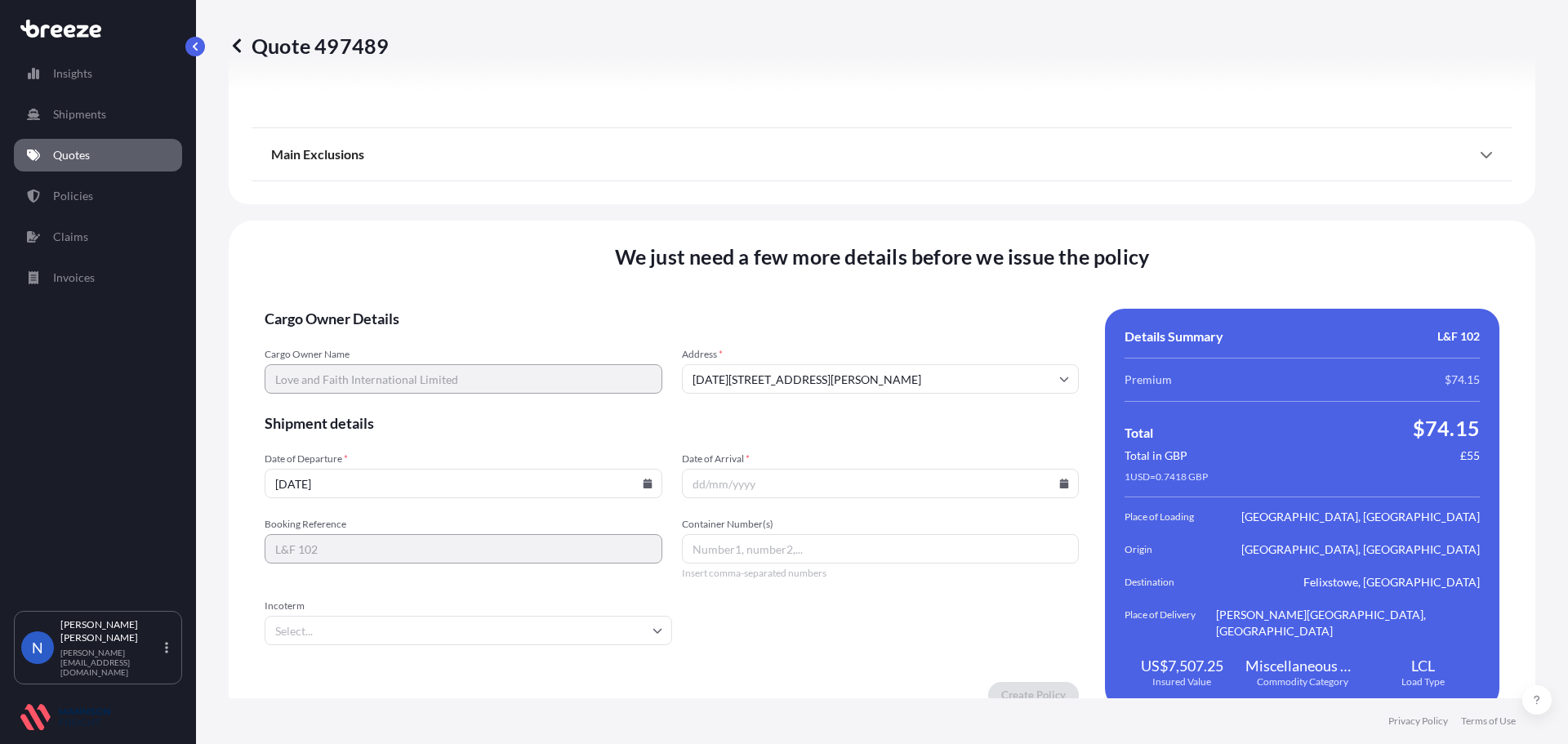
click at [1060, 479] on icon at bounding box center [1064, 483] width 9 height 10
click at [989, 199] on button at bounding box center [985, 191] width 26 height 26
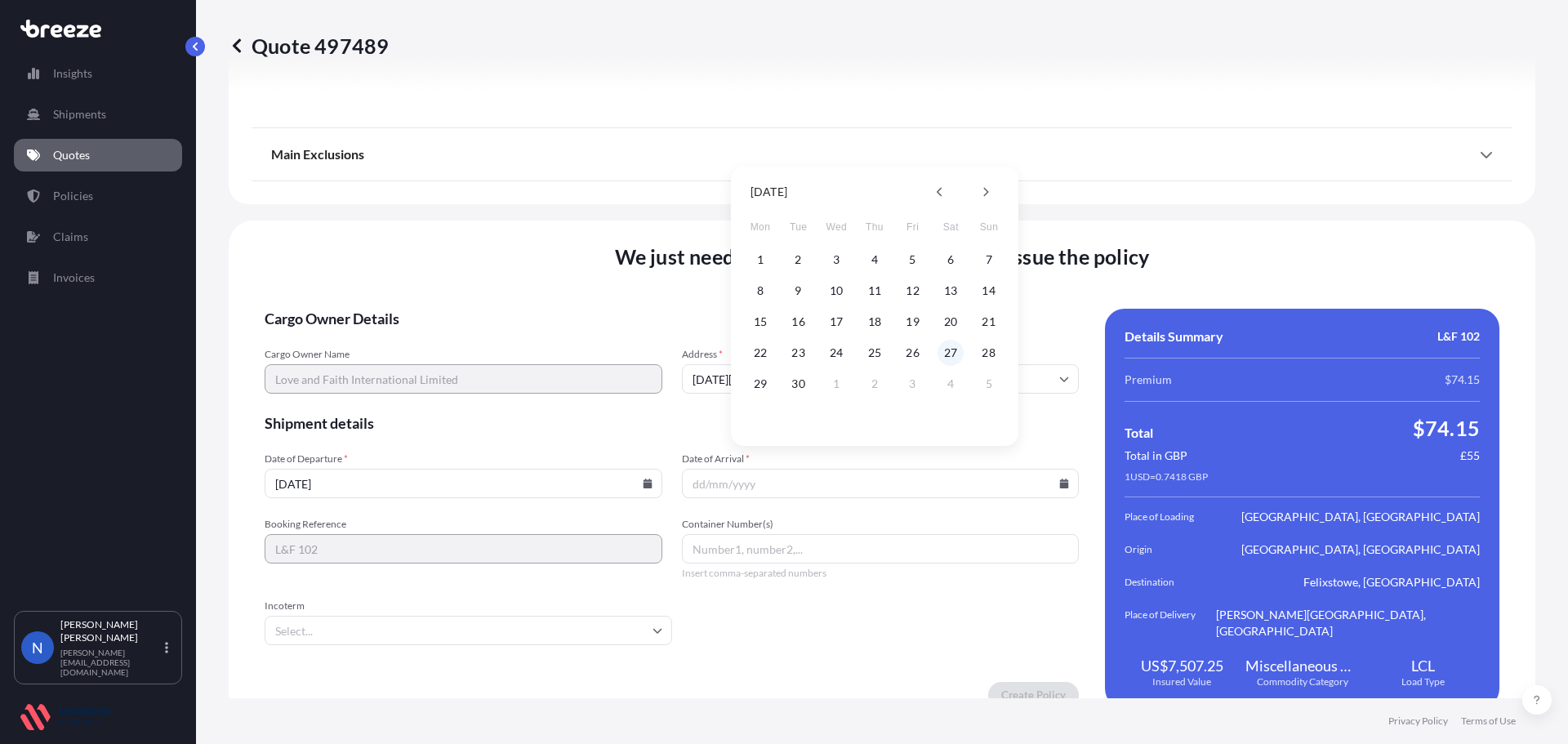
click at [954, 353] on button "27" at bounding box center [950, 352] width 26 height 26
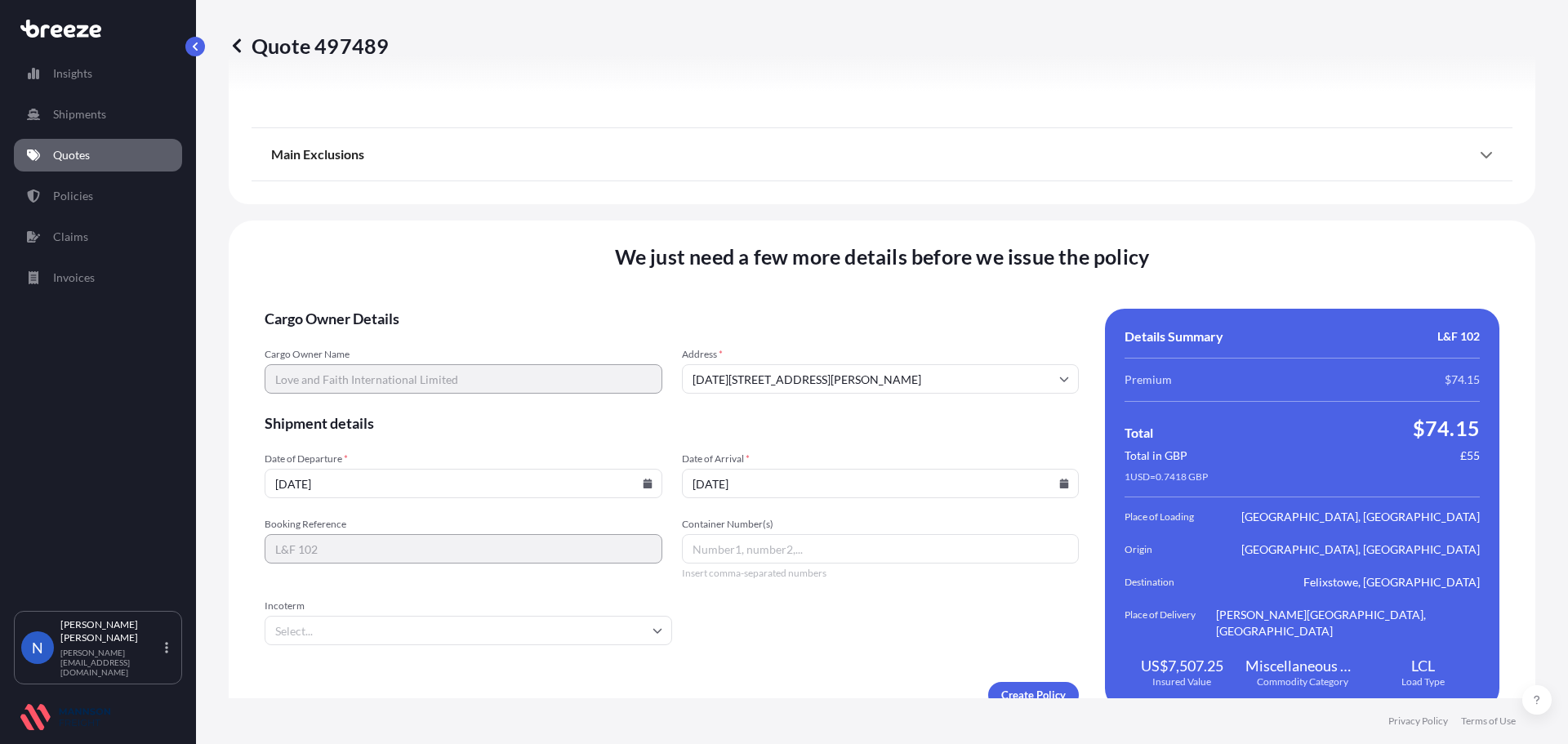
type input "[DATE]"
click at [728, 535] on input "Container Number(s)" at bounding box center [881, 549] width 398 height 29
paste input "FFAU3215005"
type input "FFAU3215005"
click at [339, 616] on input "Incoterm" at bounding box center [468, 630] width 407 height 29
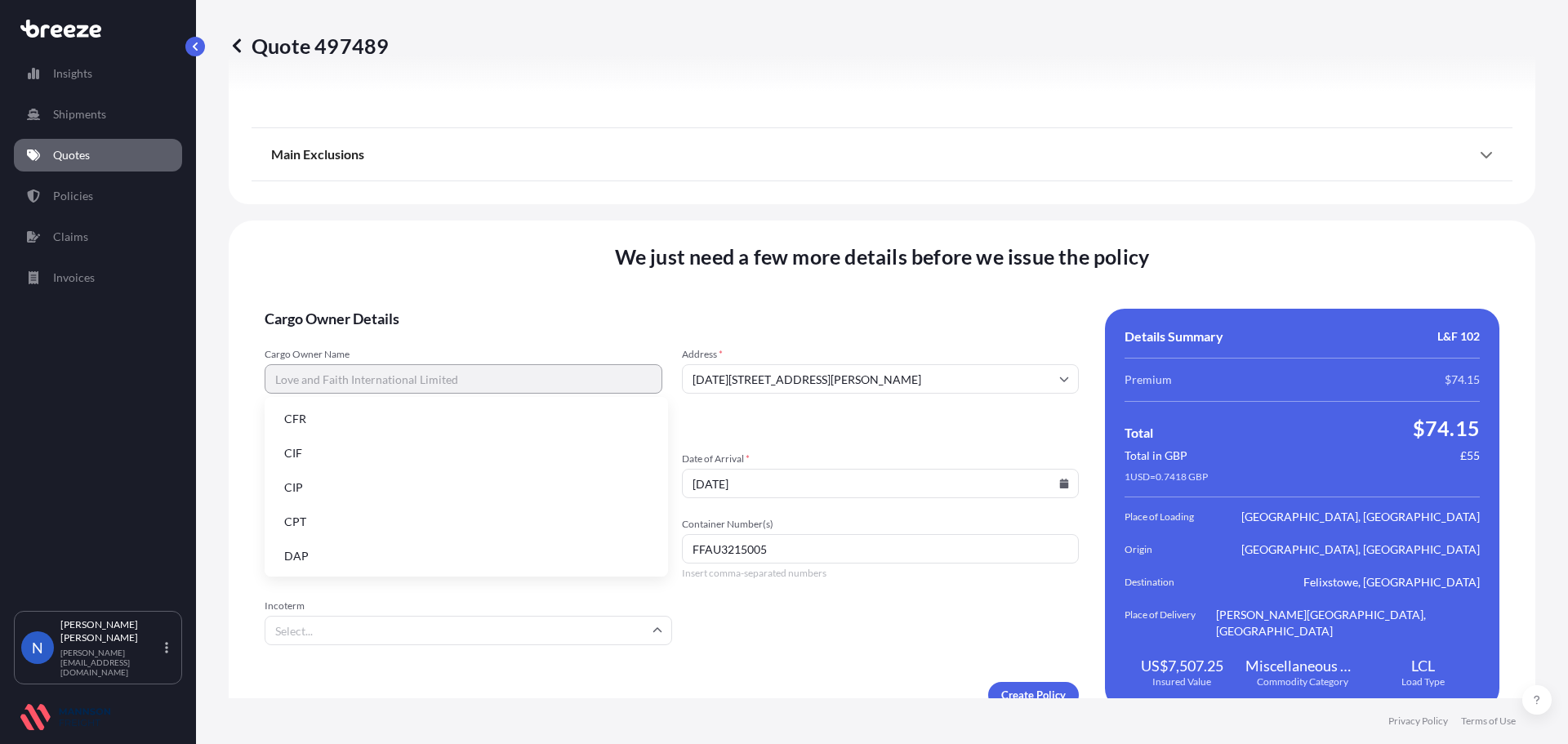
click at [412, 616] on input "Incoterm" at bounding box center [468, 630] width 407 height 29
click at [382, 505] on li "EXW" at bounding box center [466, 496] width 391 height 31
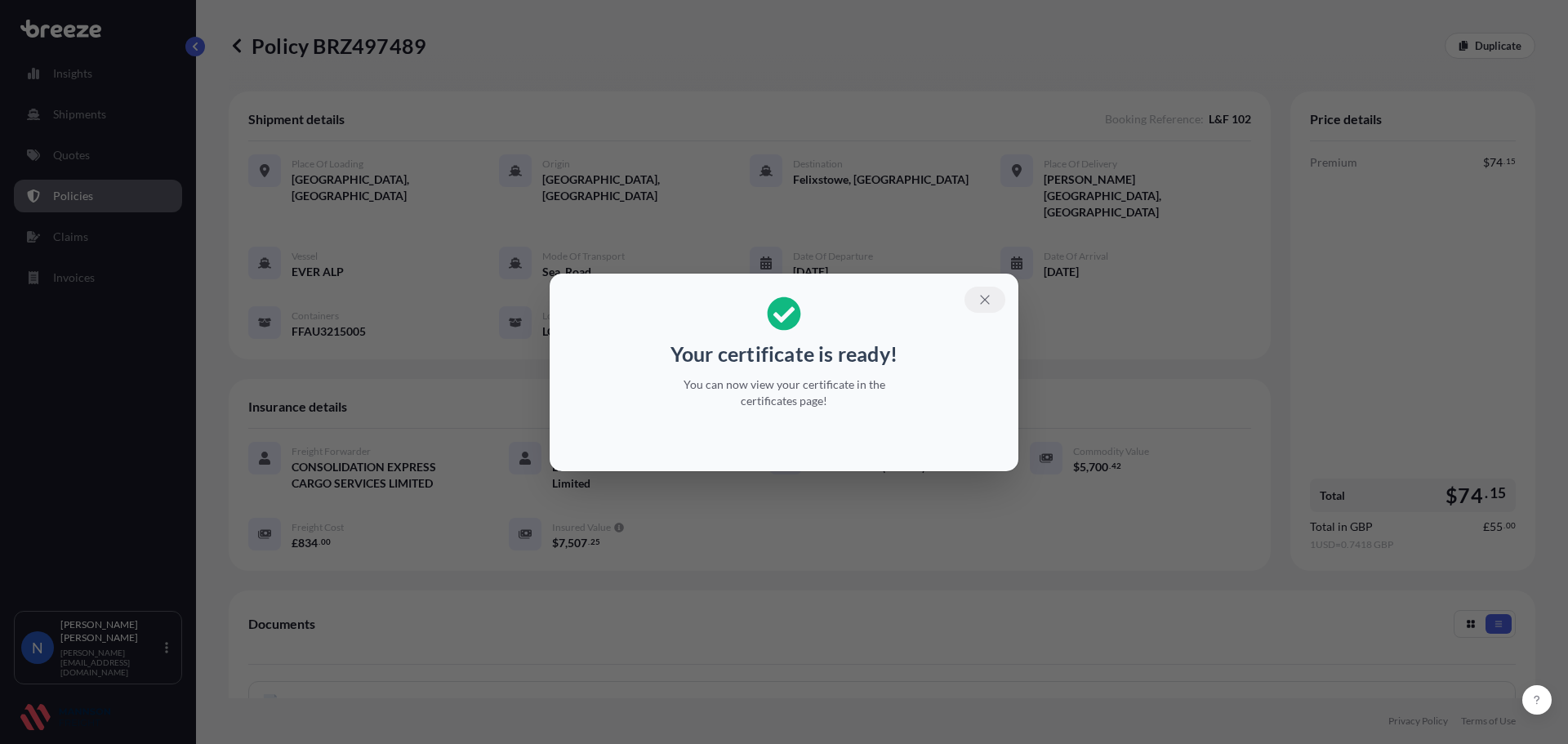
click at [987, 293] on icon "button" at bounding box center [984, 299] width 14 height 14
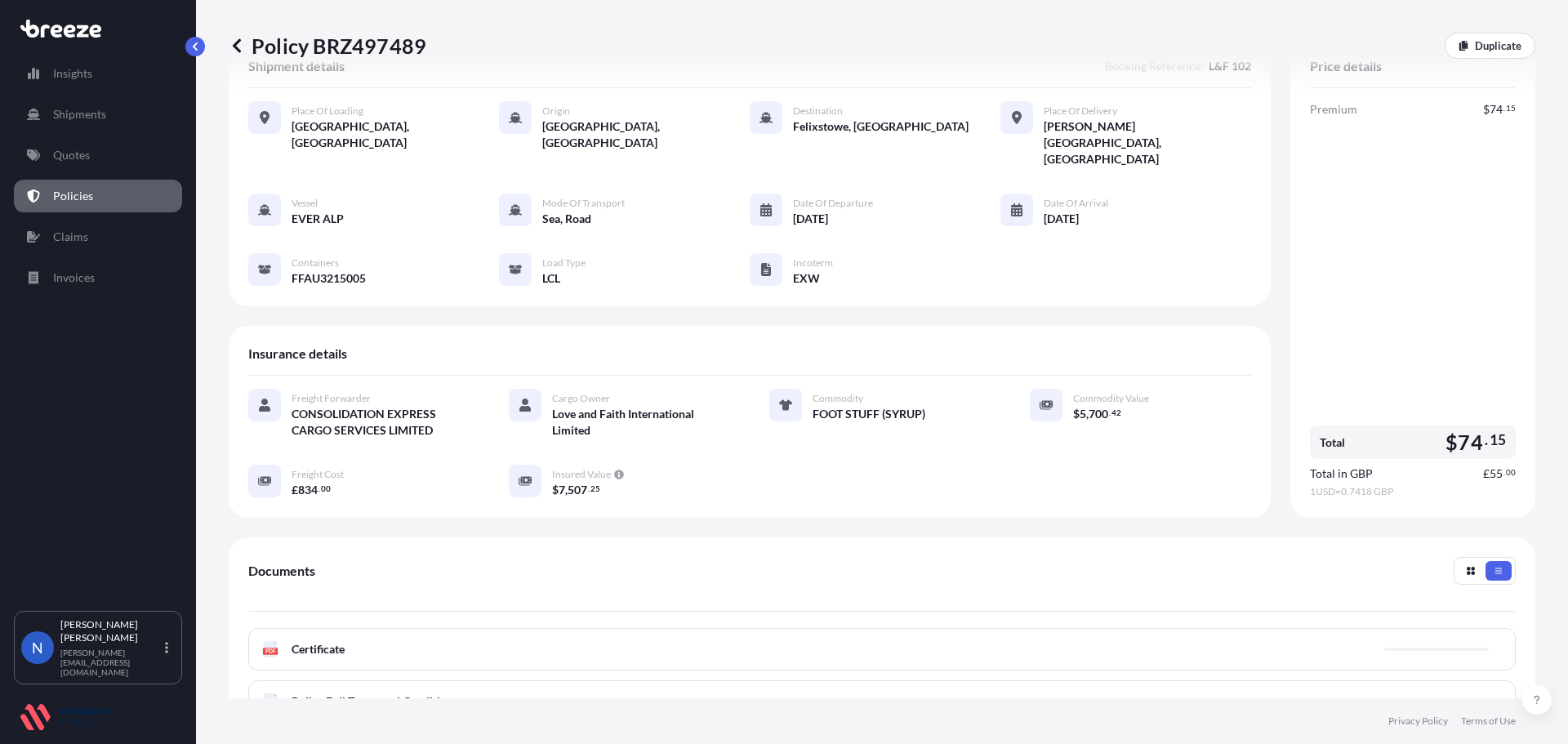
scroll to position [82, 0]
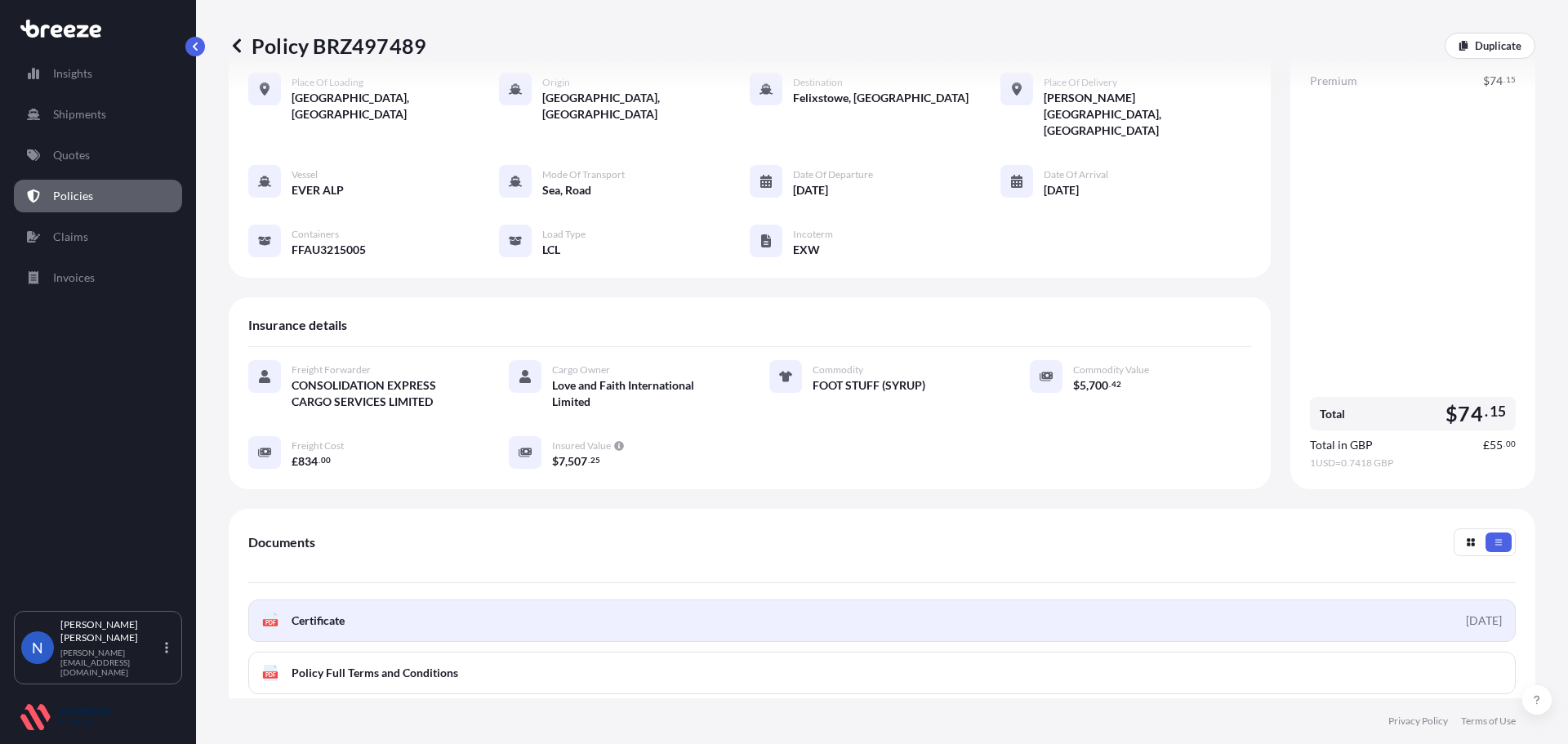
click at [1108, 599] on link "PDF Certificate [DATE]" at bounding box center [882, 620] width 1268 height 42
